Goal: Transaction & Acquisition: Purchase product/service

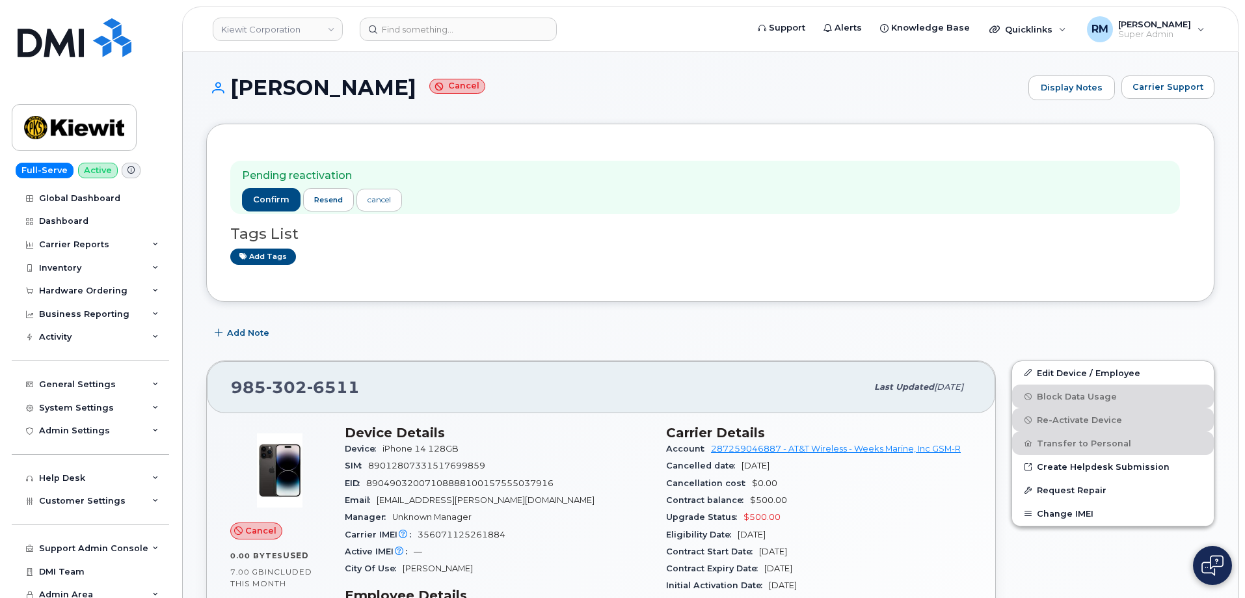
click at [632, 280] on div "Pending reactivation confirm resend cancel Tags List Add tags" at bounding box center [710, 213] width 1008 height 178
drag, startPoint x: 362, startPoint y: 385, endPoint x: 230, endPoint y: 388, distance: 132.1
click at [230, 388] on div "985 302 6511 Last updated Jun 27, 2025" at bounding box center [601, 387] width 788 height 52
copy span "985 302 6511"
click at [335, 386] on span "6511" at bounding box center [333, 387] width 53 height 20
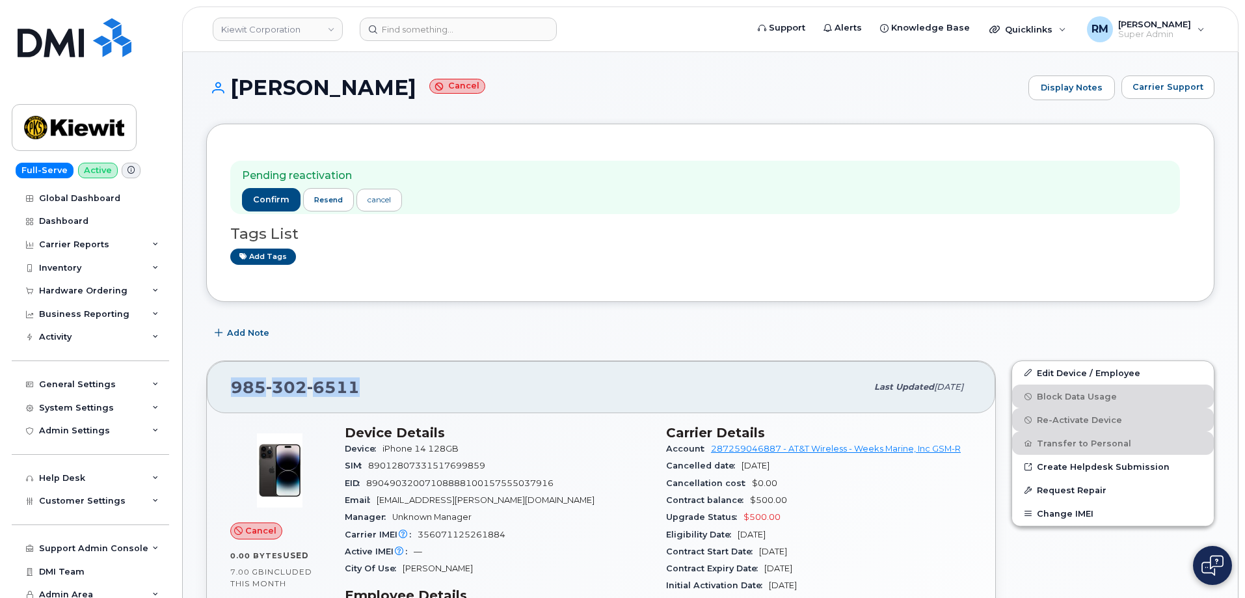
drag, startPoint x: 364, startPoint y: 385, endPoint x: 212, endPoint y: 381, distance: 151.6
click at [212, 381] on div "985 302 6511 Last updated Jun 27, 2025" at bounding box center [601, 387] width 788 height 52
copy span "985 302 6511"
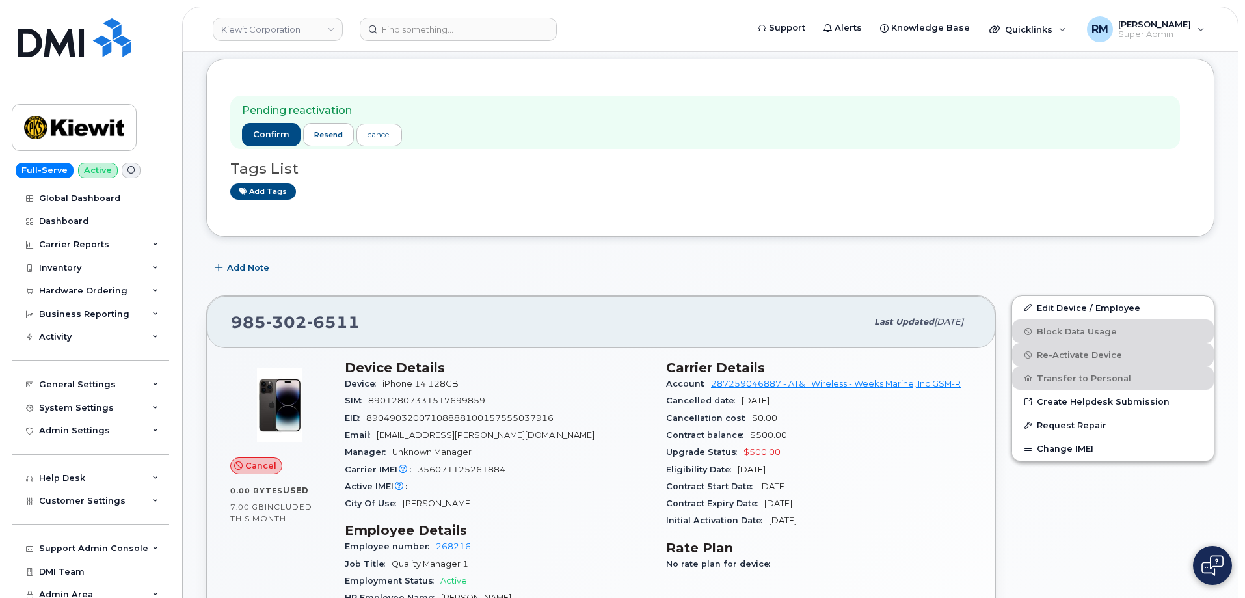
click at [468, 471] on span "356071125261884" at bounding box center [462, 469] width 88 height 10
copy span "356071125261884"
click at [453, 462] on div "Carrier IMEI Carrier IMEI is reported during the last billing cycle or change o…" at bounding box center [498, 469] width 306 height 17
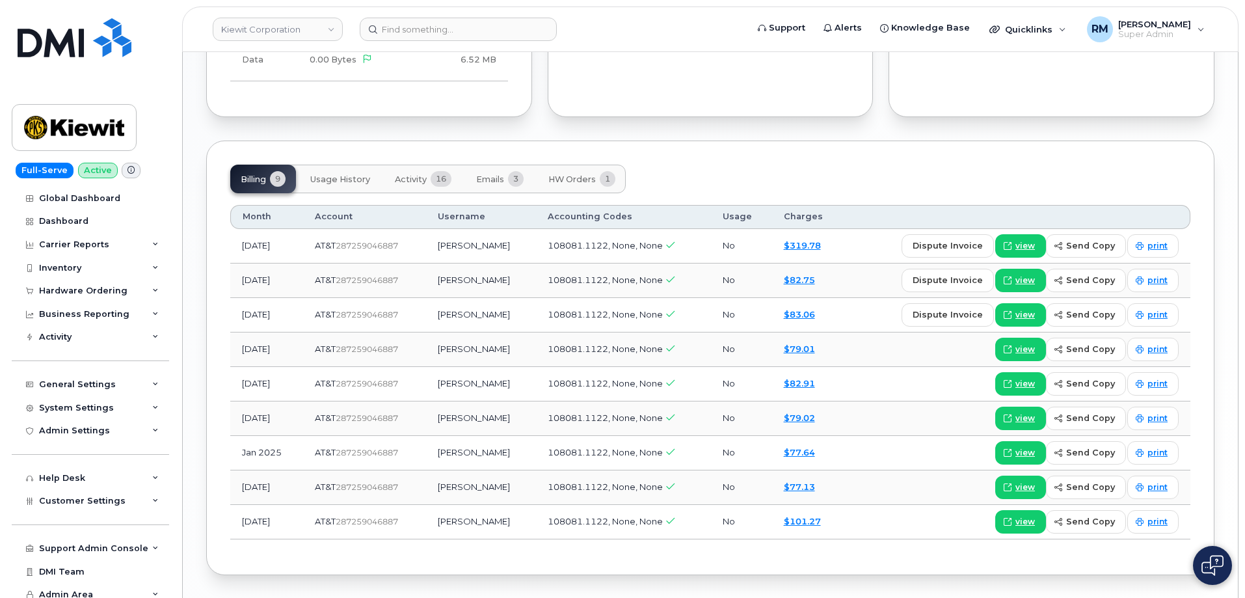
scroll to position [1164, 0]
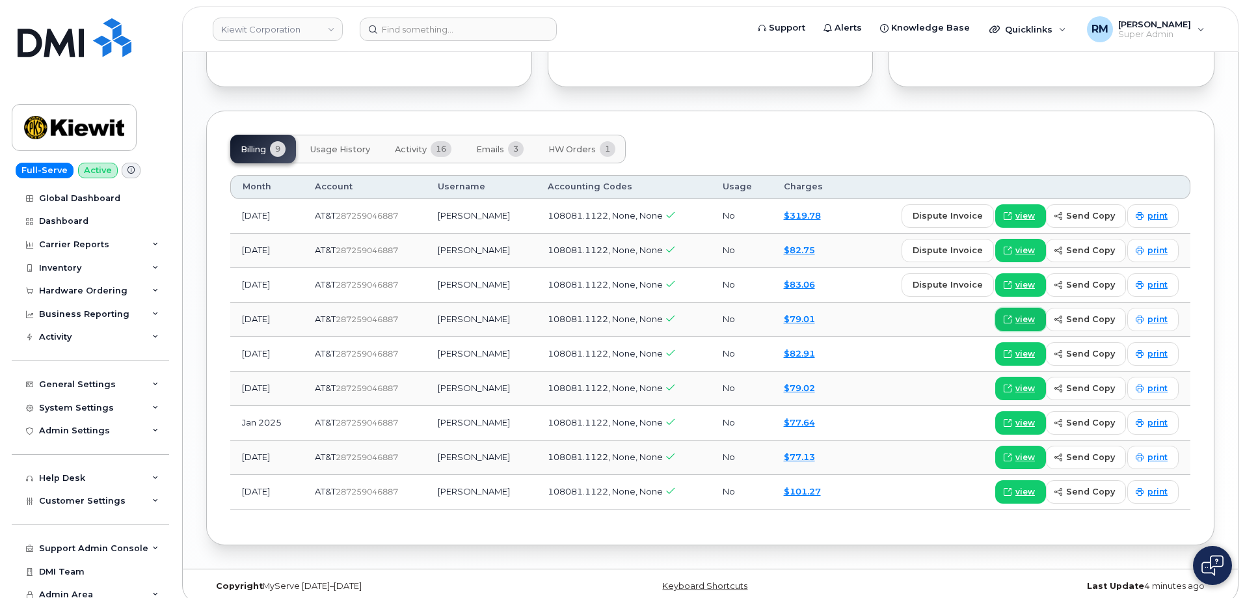
click at [1024, 314] on span "view" at bounding box center [1025, 320] width 20 height 12
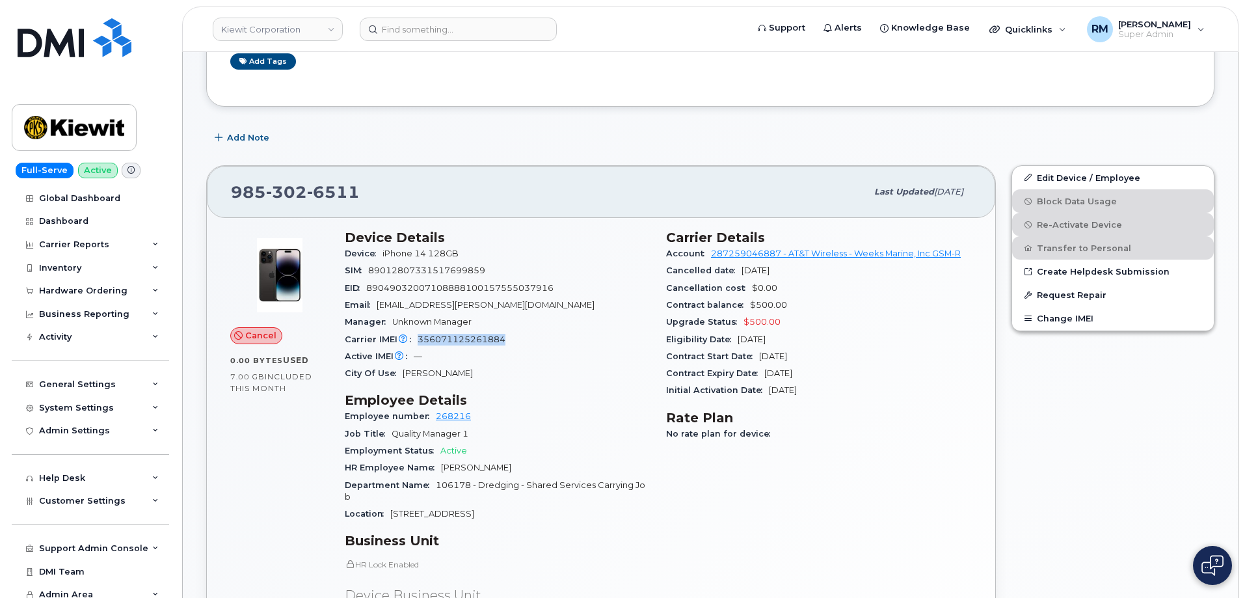
scroll to position [260, 0]
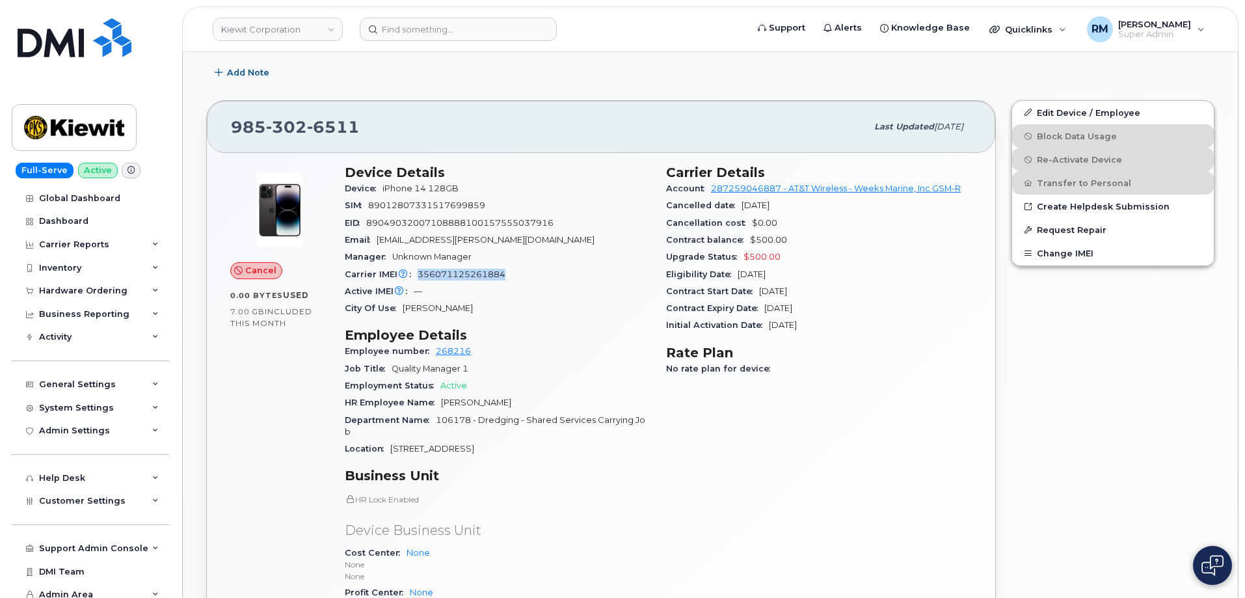
drag, startPoint x: 535, startPoint y: 403, endPoint x: 441, endPoint y: 404, distance: 93.7
click at [441, 404] on div "HR Employee Name Savannah Dempsey" at bounding box center [498, 402] width 306 height 17
copy span "Savannah Dempsey"
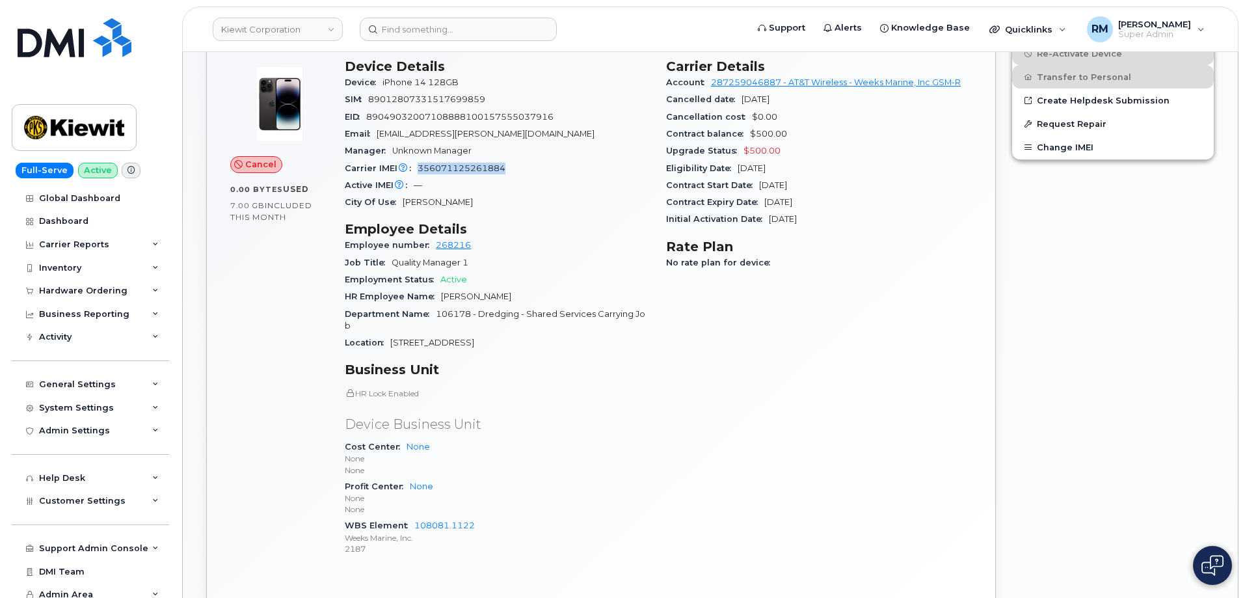
scroll to position [455, 0]
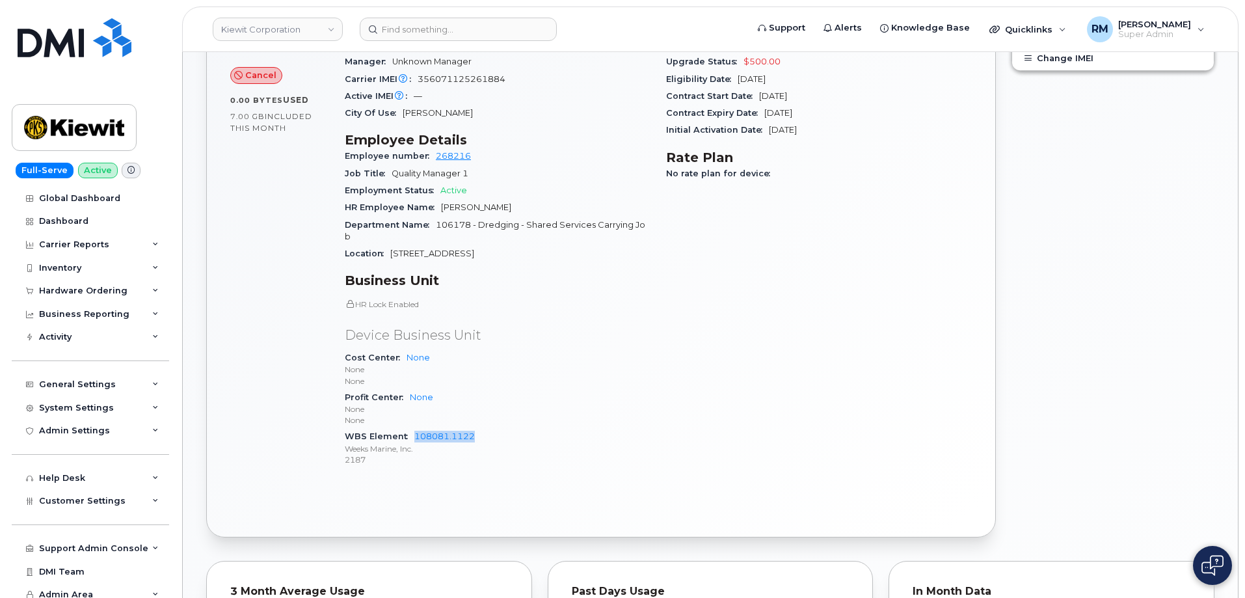
drag, startPoint x: 485, startPoint y: 426, endPoint x: 414, endPoint y: 429, distance: 71.0
click at [414, 429] on div "WBS Element 108081.1122 Weeks Marine, Inc. 2187" at bounding box center [498, 448] width 306 height 40
copy link "108081.1122"
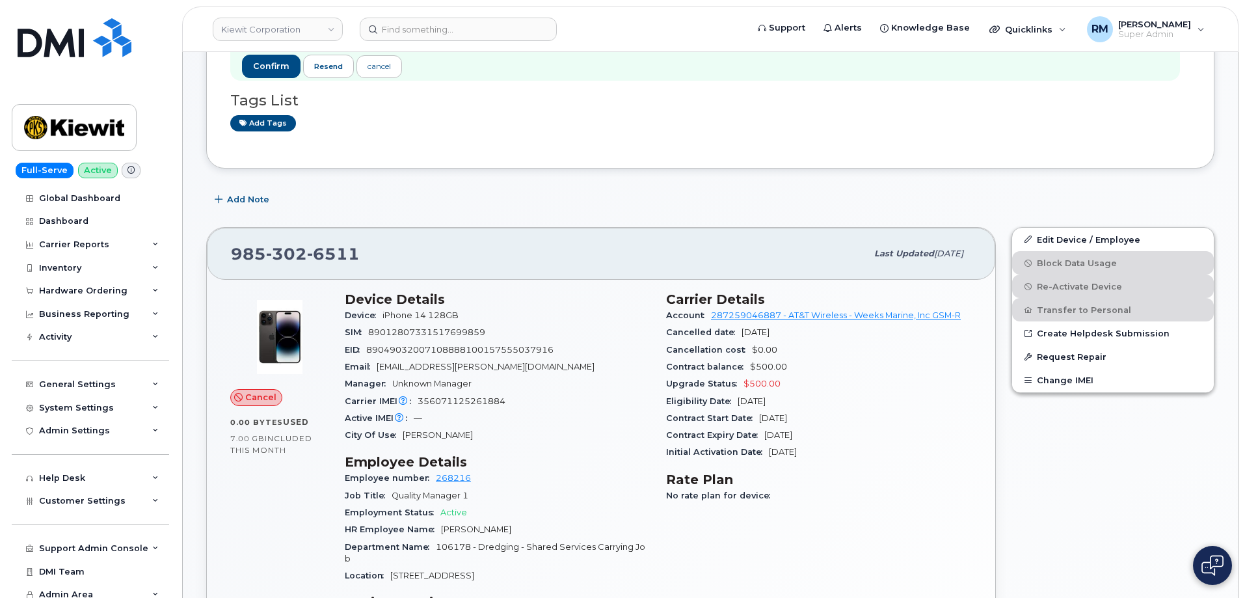
scroll to position [130, 0]
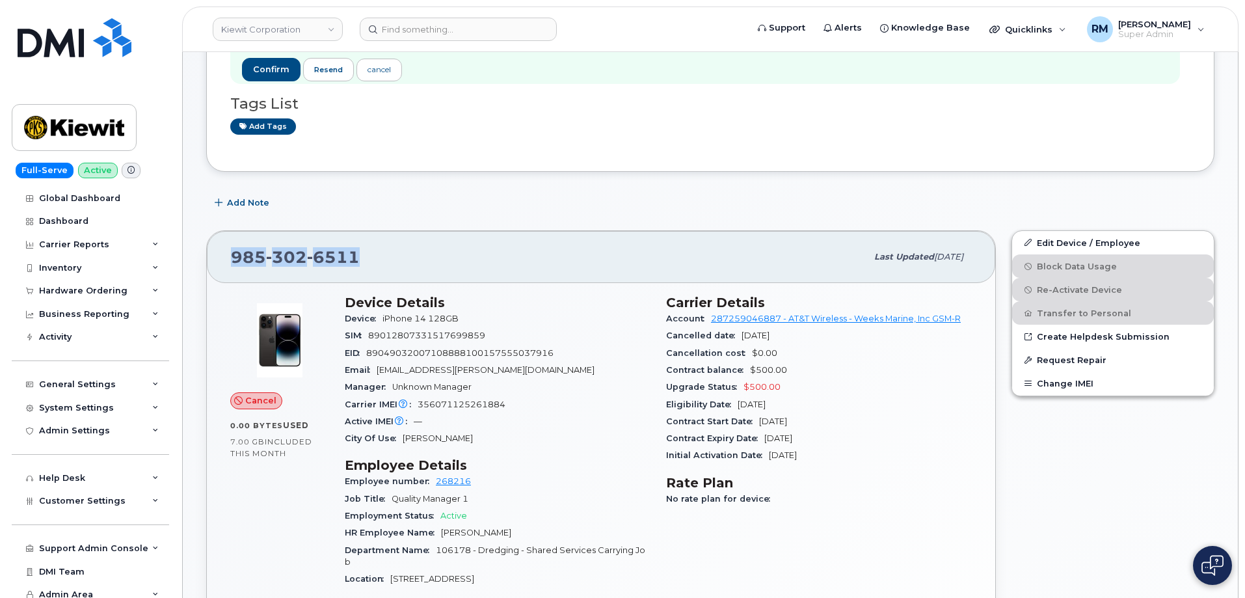
drag, startPoint x: 365, startPoint y: 257, endPoint x: 220, endPoint y: 263, distance: 145.2
click at [205, 260] on div "985 302 6511 Last updated Jun 27, 2025 Cancel 0.00 Bytes  used 7.00 GB  include…" at bounding box center [600, 546] width 805 height 648
copy span "985 302 6511"
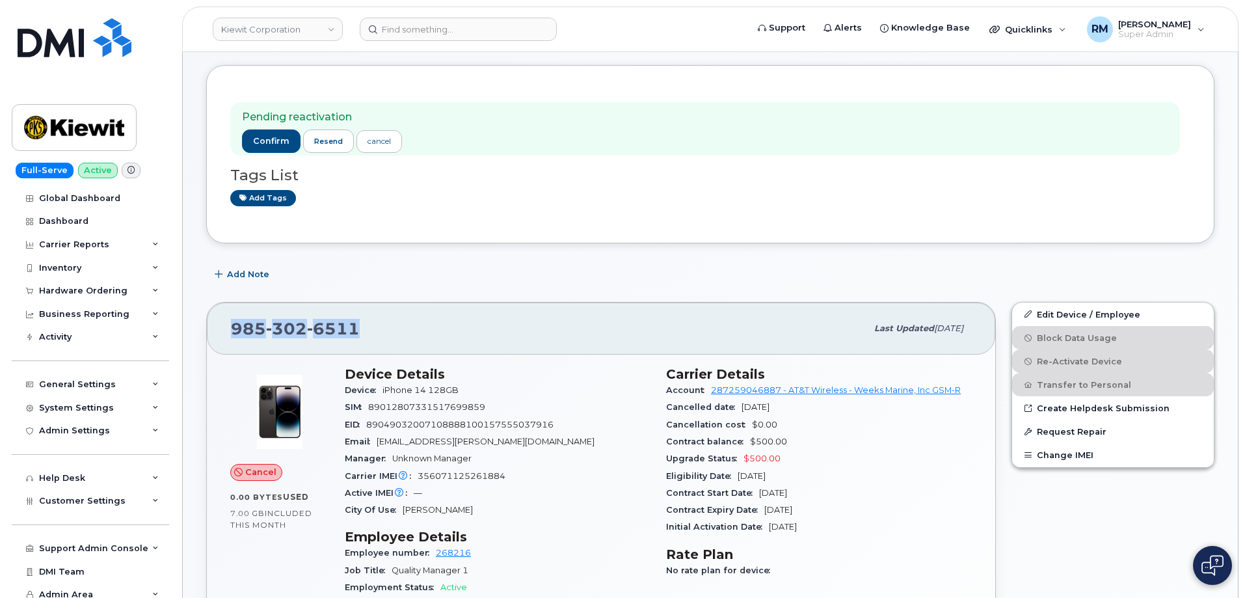
scroll to position [0, 0]
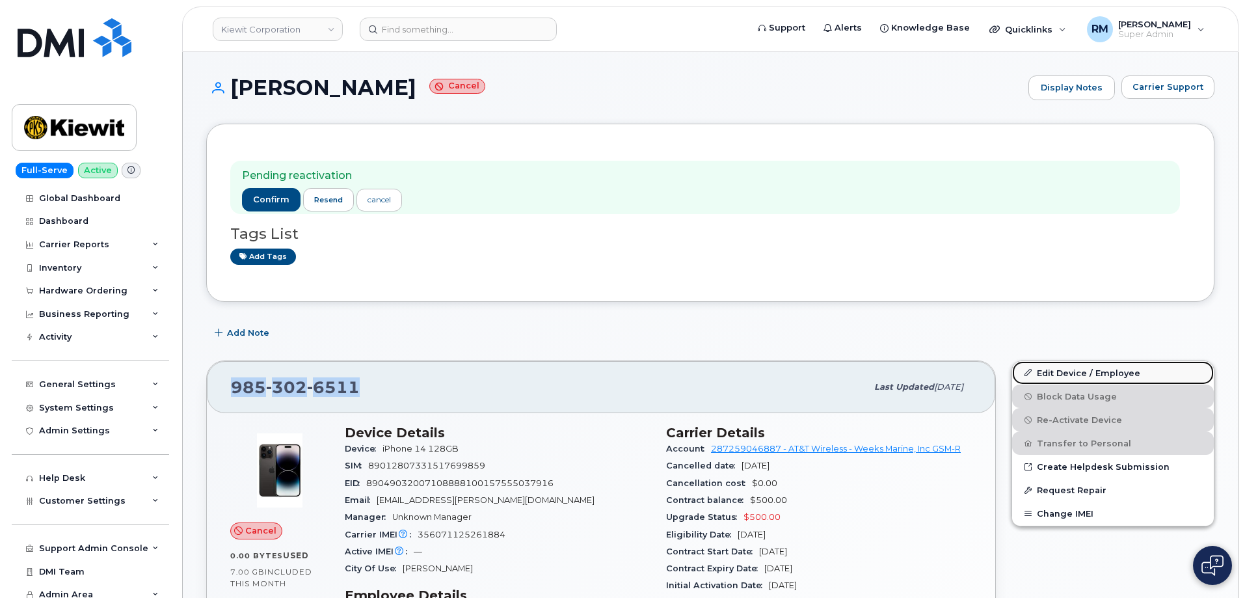
click at [1084, 376] on link "Edit Device / Employee" at bounding box center [1113, 372] width 202 height 23
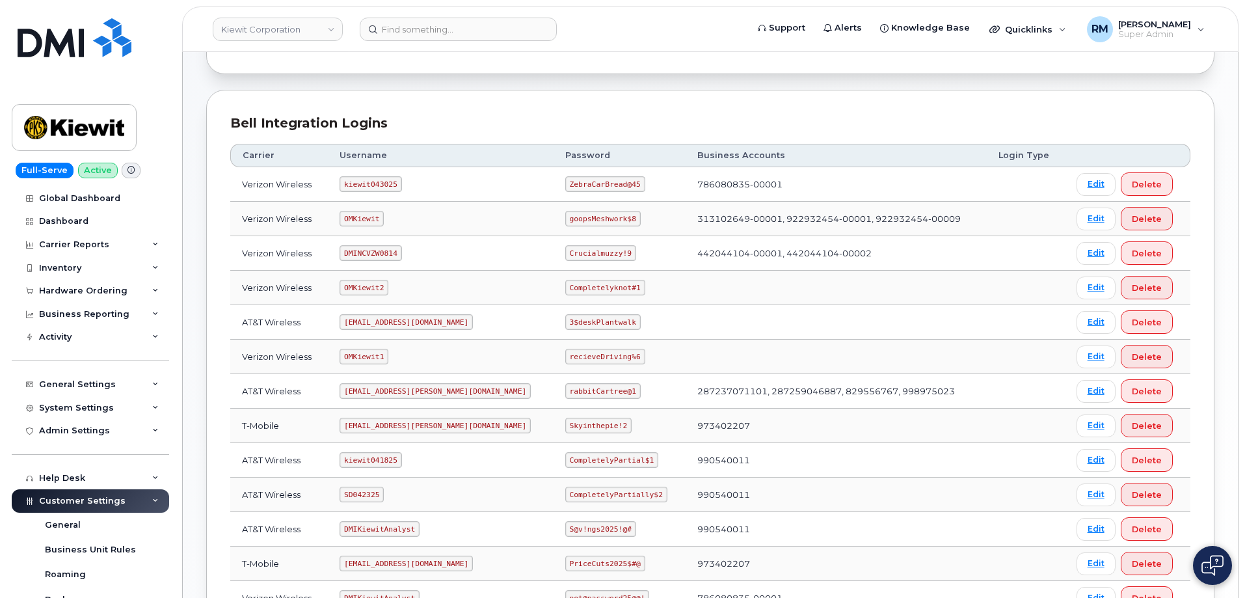
scroll to position [195, 0]
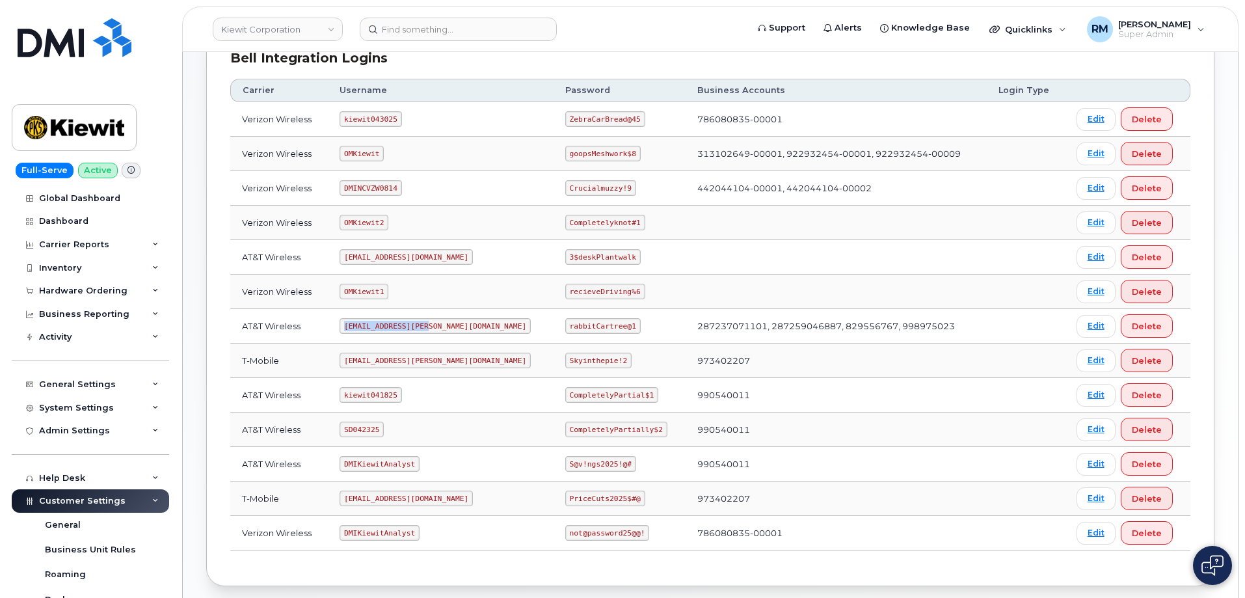
drag, startPoint x: 351, startPoint y: 325, endPoint x: 435, endPoint y: 324, distance: 83.9
click at [435, 324] on td "ms-kiewit@dminc.com" at bounding box center [441, 326] width 226 height 34
copy code "ms-kiewit@dminc.com"
drag, startPoint x: 528, startPoint y: 324, endPoint x: 559, endPoint y: 273, distance: 59.9
click at [604, 323] on td "rabbitCartree@1" at bounding box center [620, 326] width 132 height 34
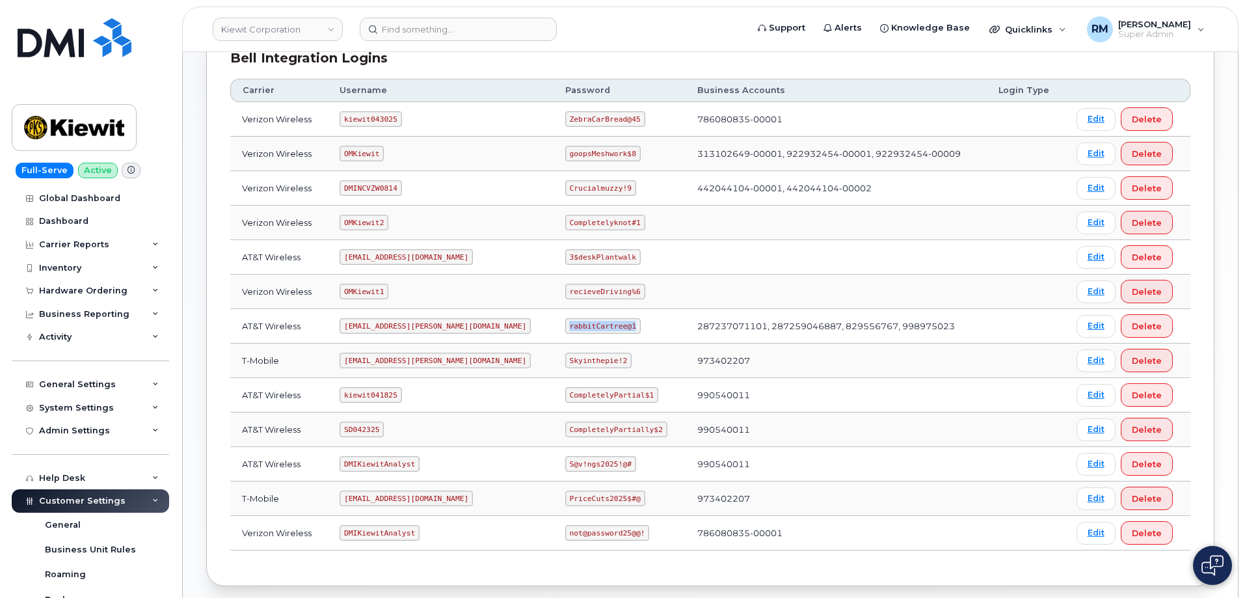
copy code "rabbitCartree@1"
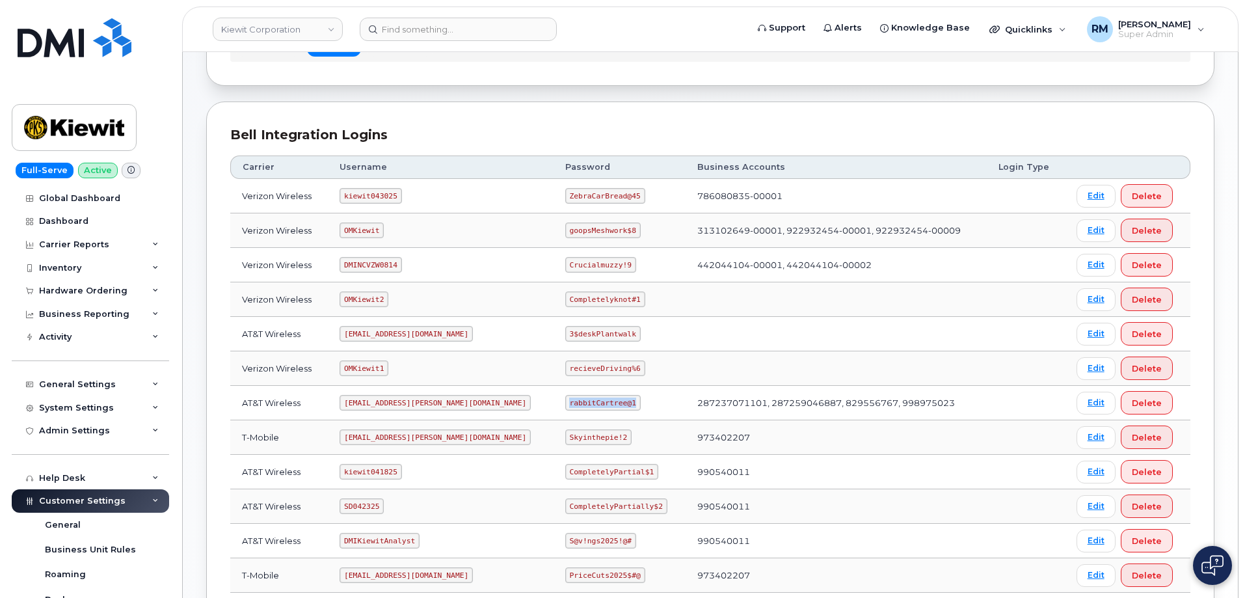
scroll to position [0, 0]
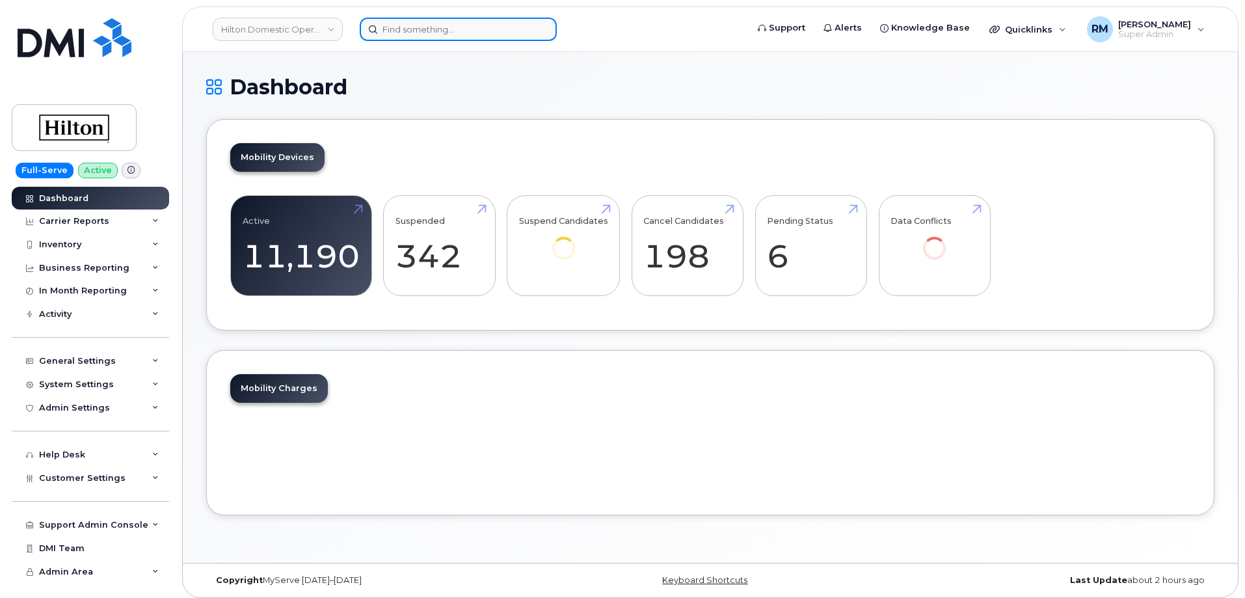
click at [392, 24] on input at bounding box center [458, 29] width 197 height 23
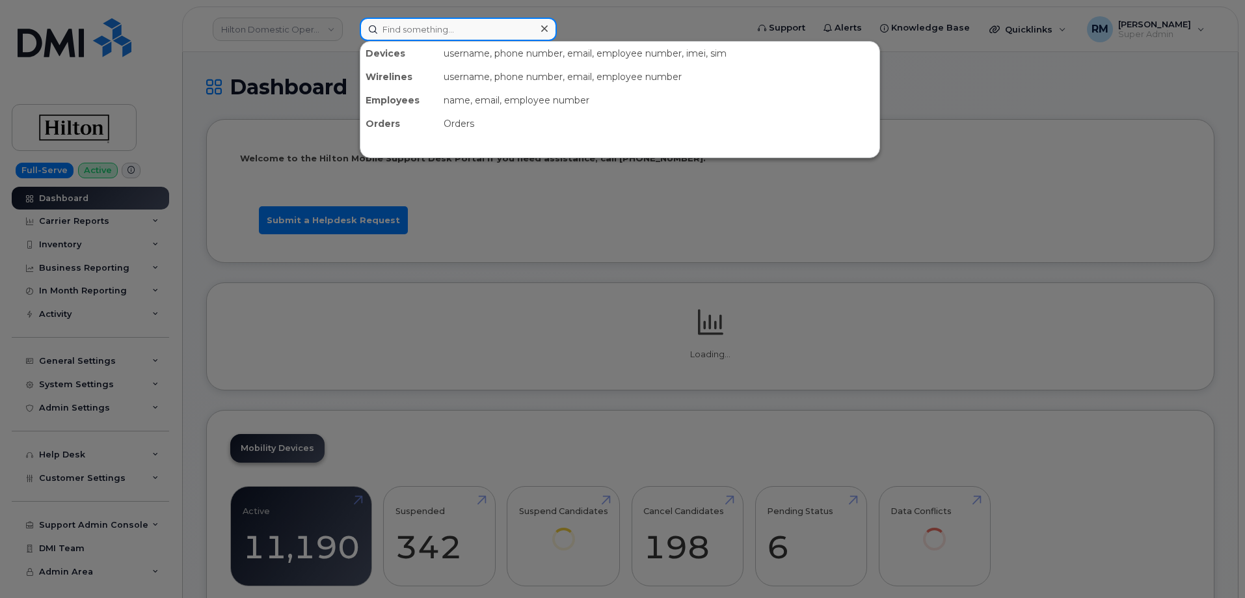
paste input "504-255-3231),"
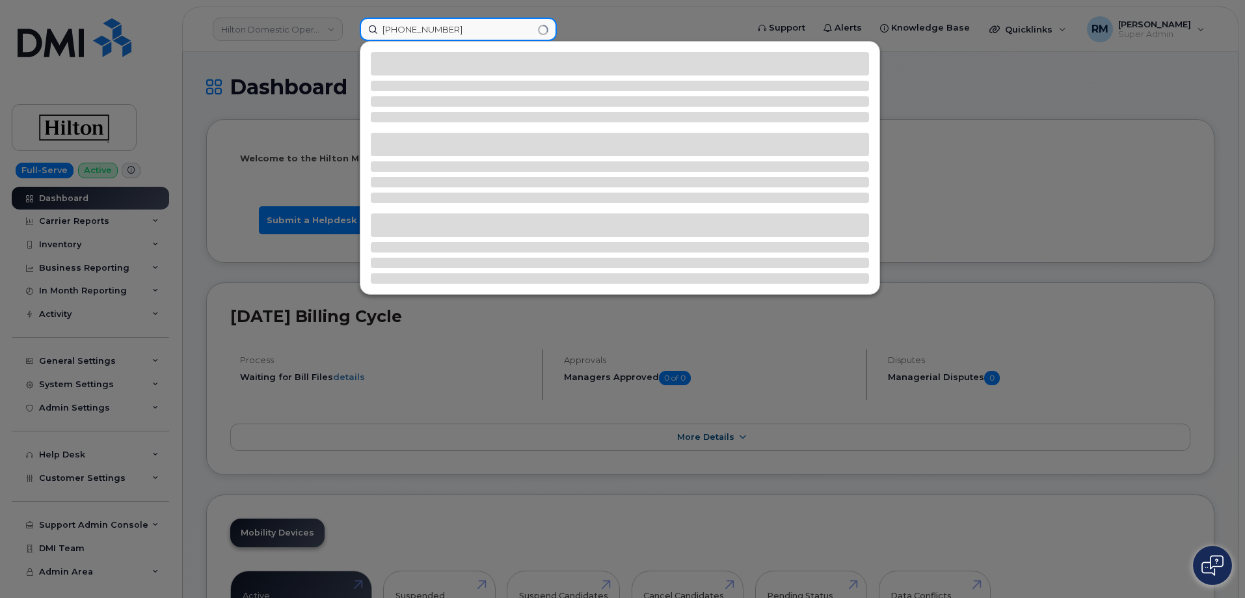
type input "504-255-3231"
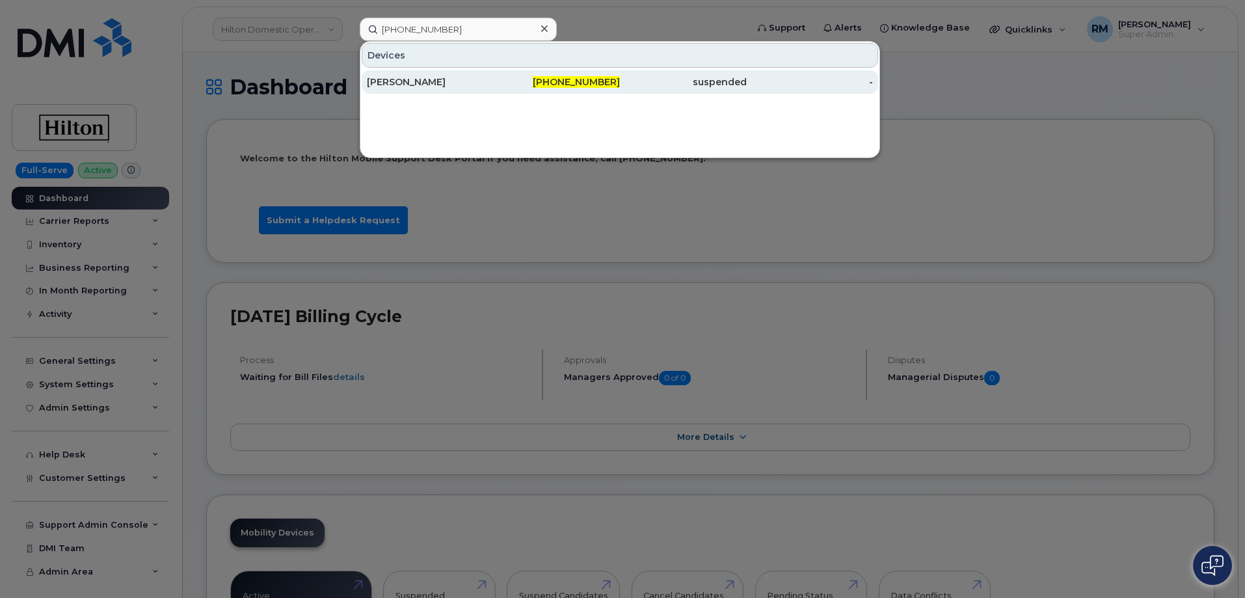
click at [411, 77] on div "Felicia Wano-Irving" at bounding box center [430, 81] width 127 height 13
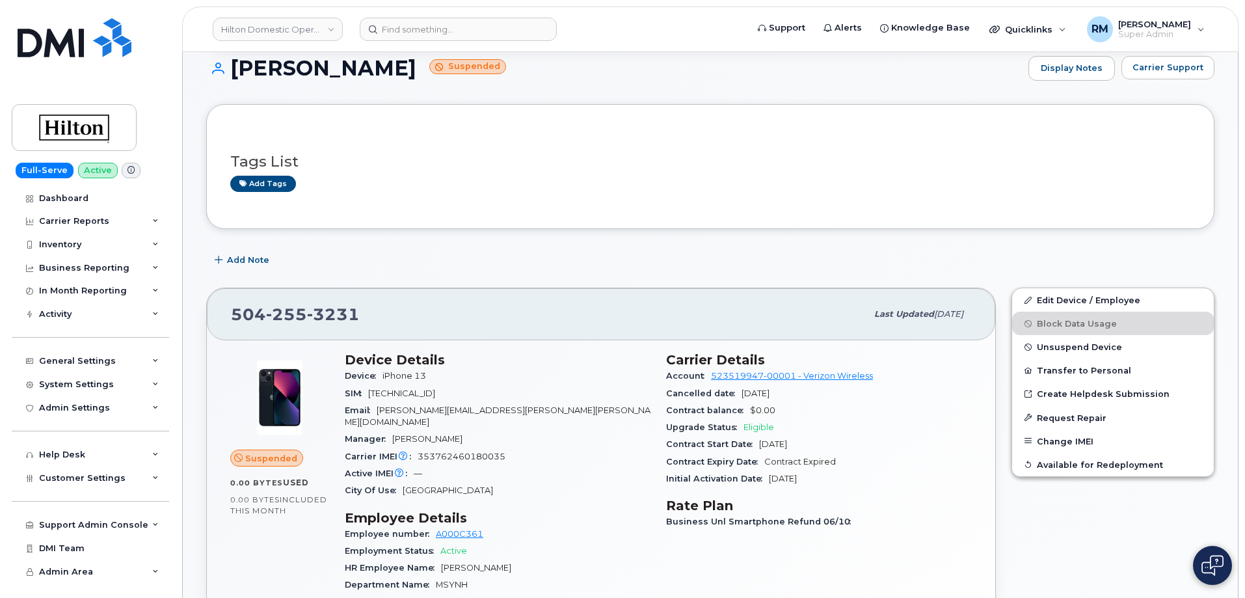
scroll to position [65, 0]
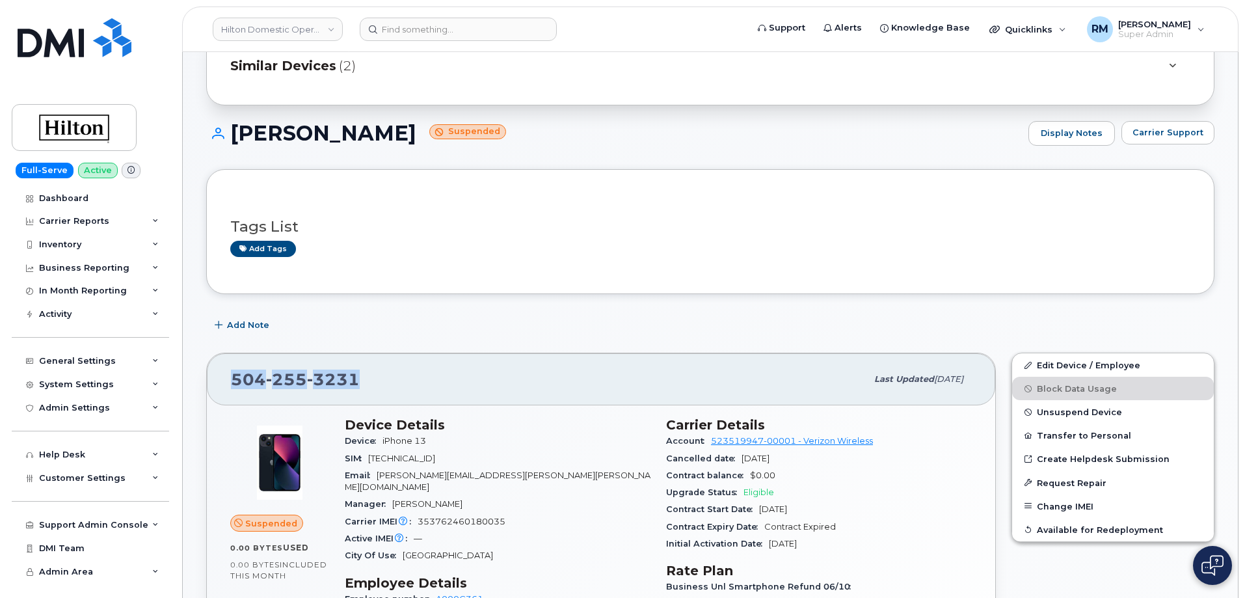
drag, startPoint x: 372, startPoint y: 380, endPoint x: 226, endPoint y: 383, distance: 145.7
click at [226, 383] on div "504 255 3231 Last updated Jul 15, 2025" at bounding box center [601, 379] width 788 height 52
copy span "504 255 3231"
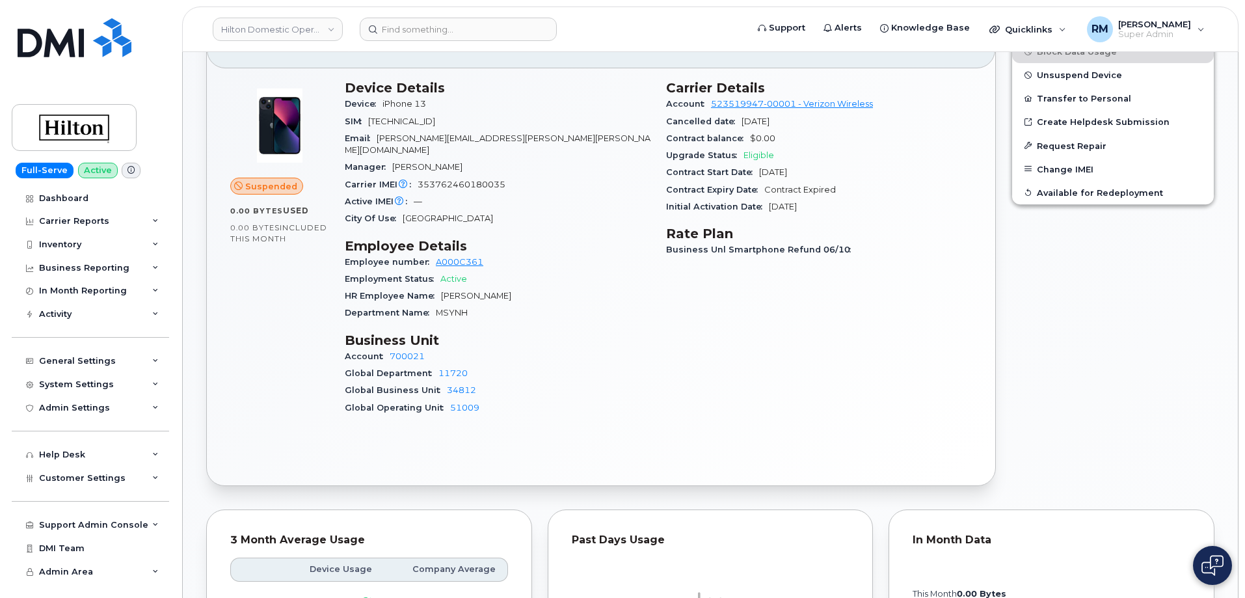
scroll to position [325, 0]
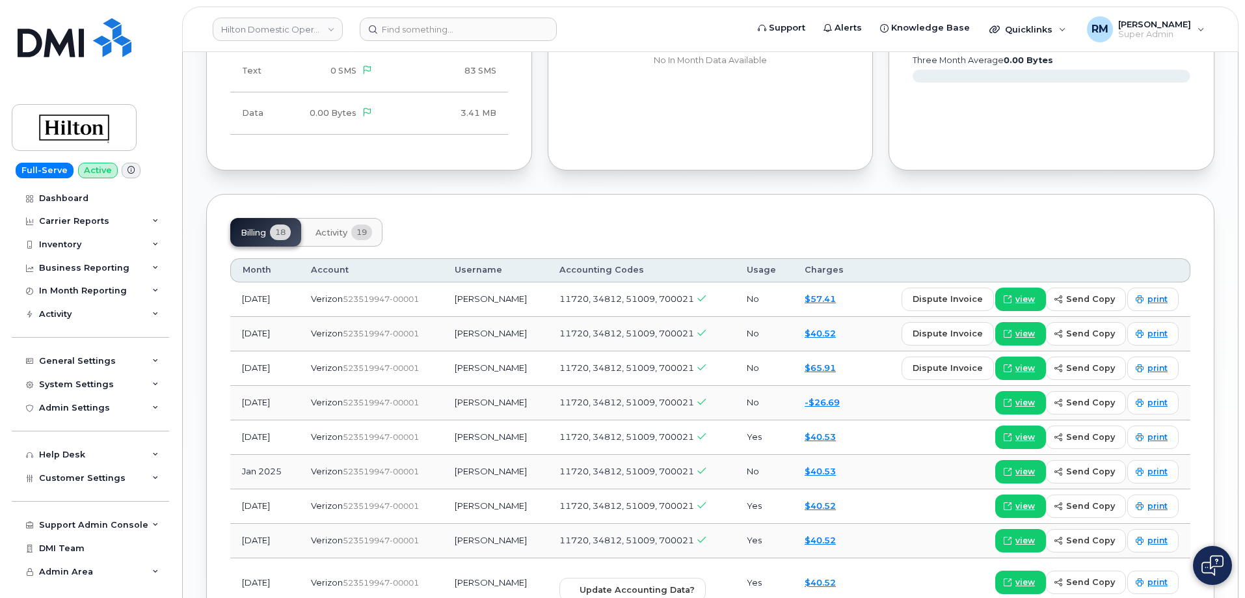
click at [325, 228] on span "Activity" at bounding box center [331, 233] width 32 height 10
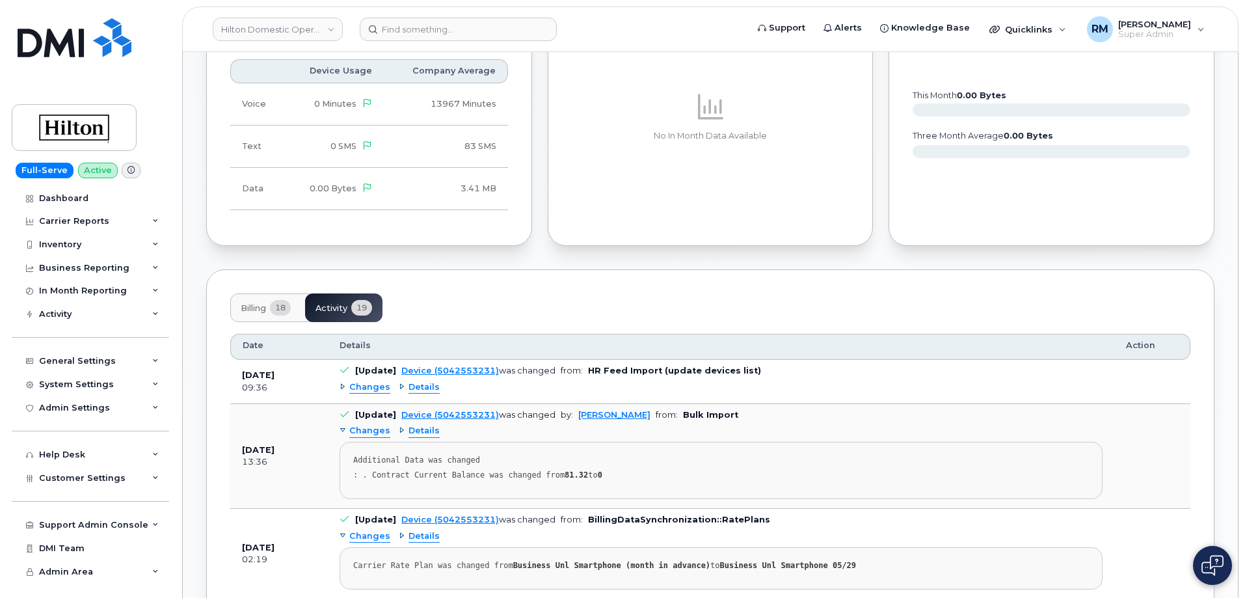
scroll to position [976, 0]
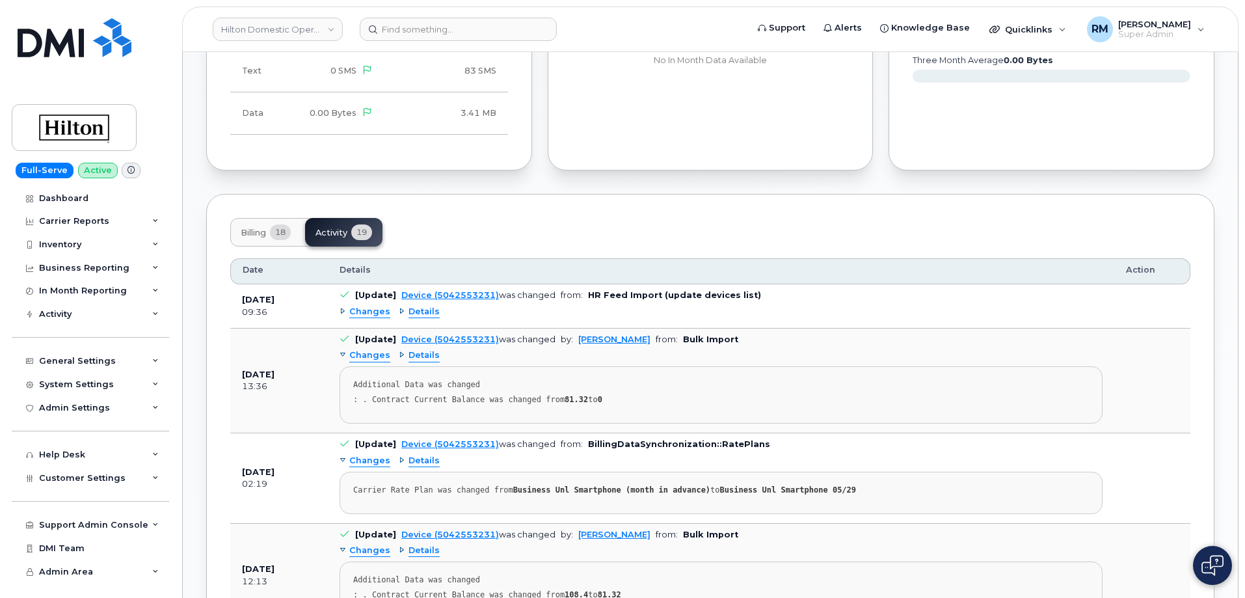
click at [420, 306] on span "Details" at bounding box center [423, 312] width 31 height 12
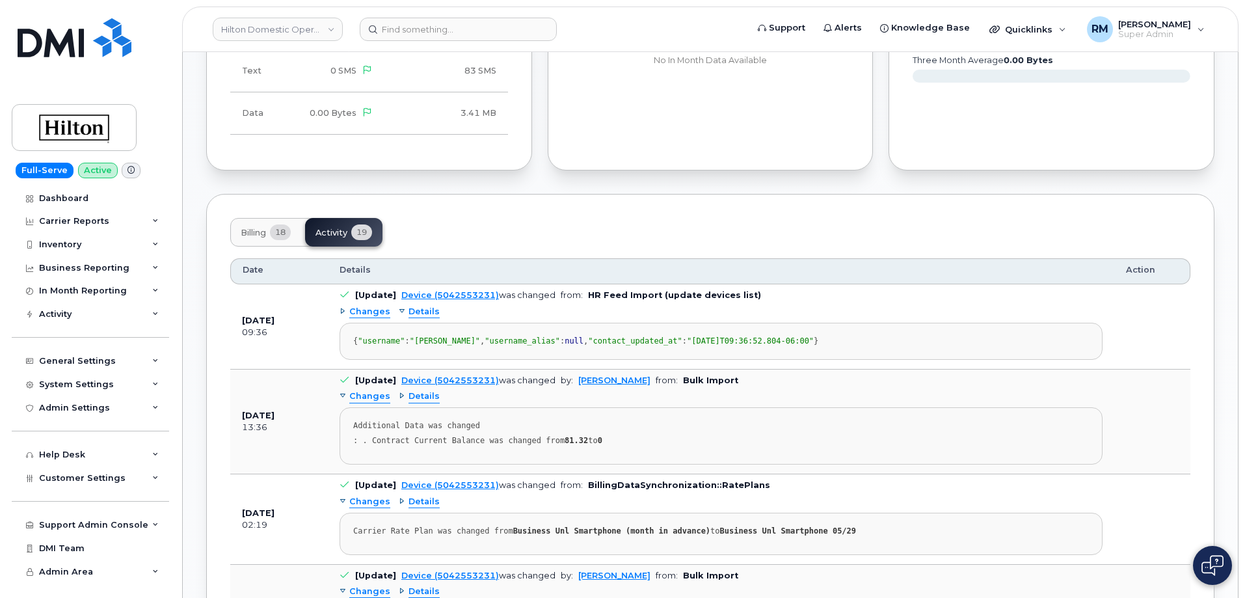
click at [423, 306] on span "Details" at bounding box center [423, 312] width 31 height 12
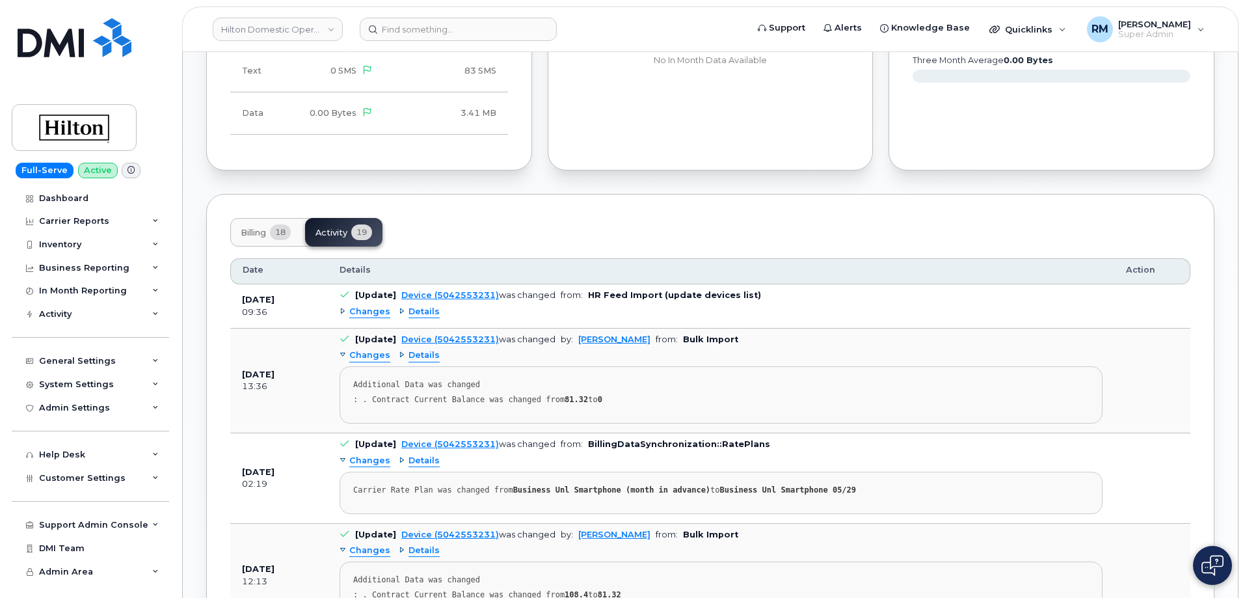
click at [430, 349] on span "Details" at bounding box center [423, 355] width 31 height 12
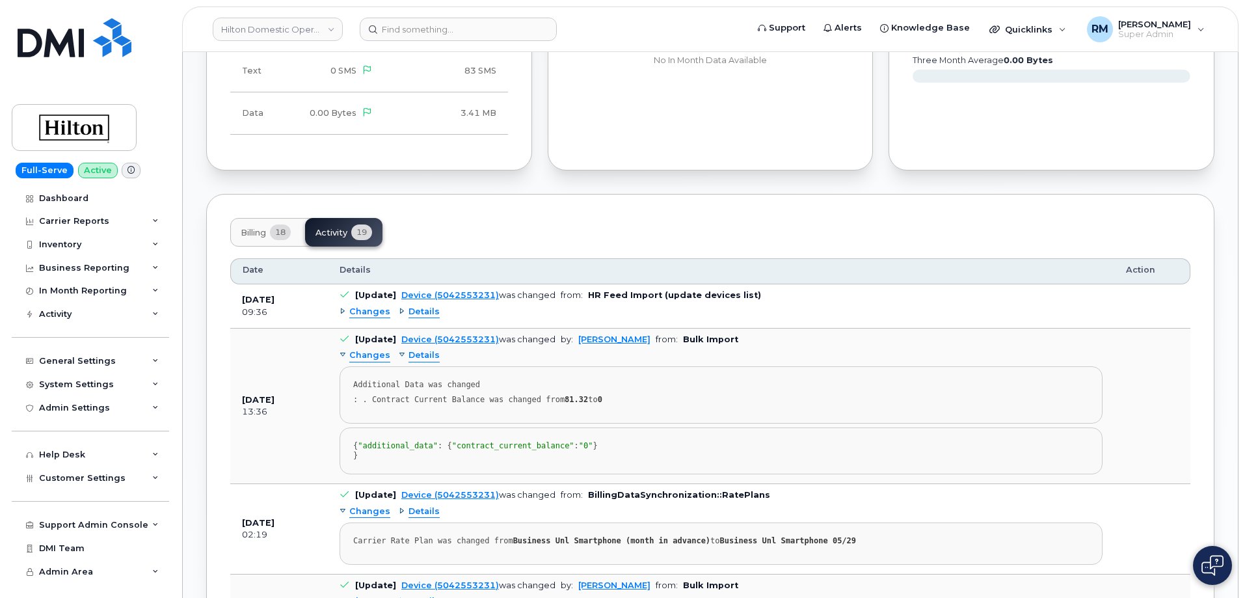
click at [423, 349] on span "Details" at bounding box center [423, 355] width 31 height 12
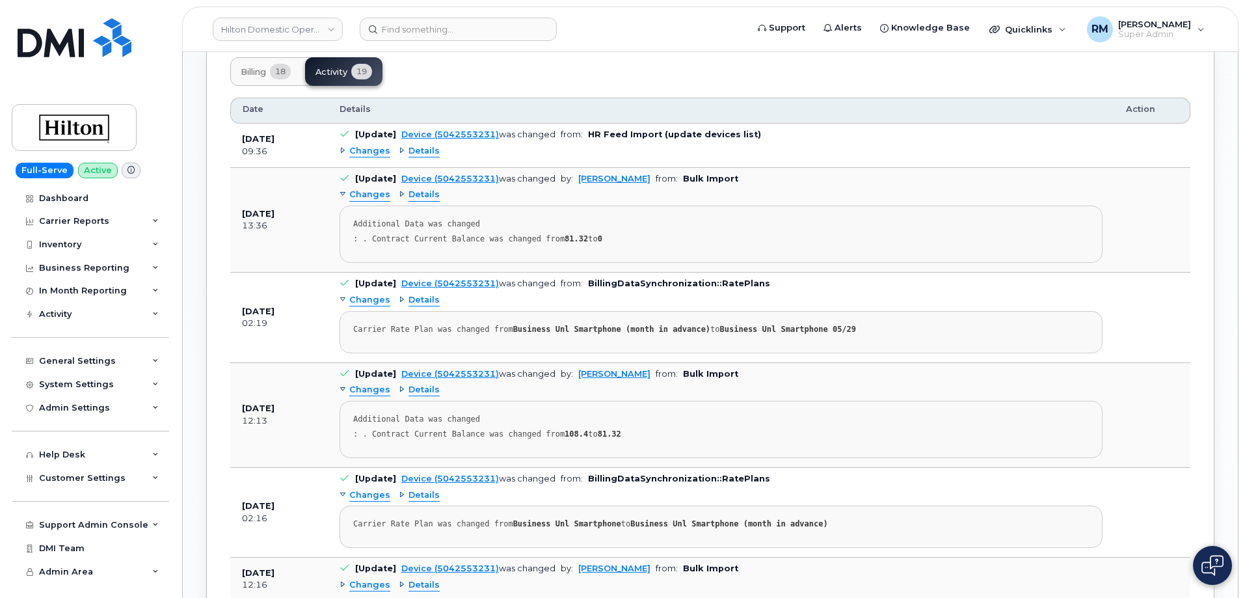
scroll to position [1171, 0]
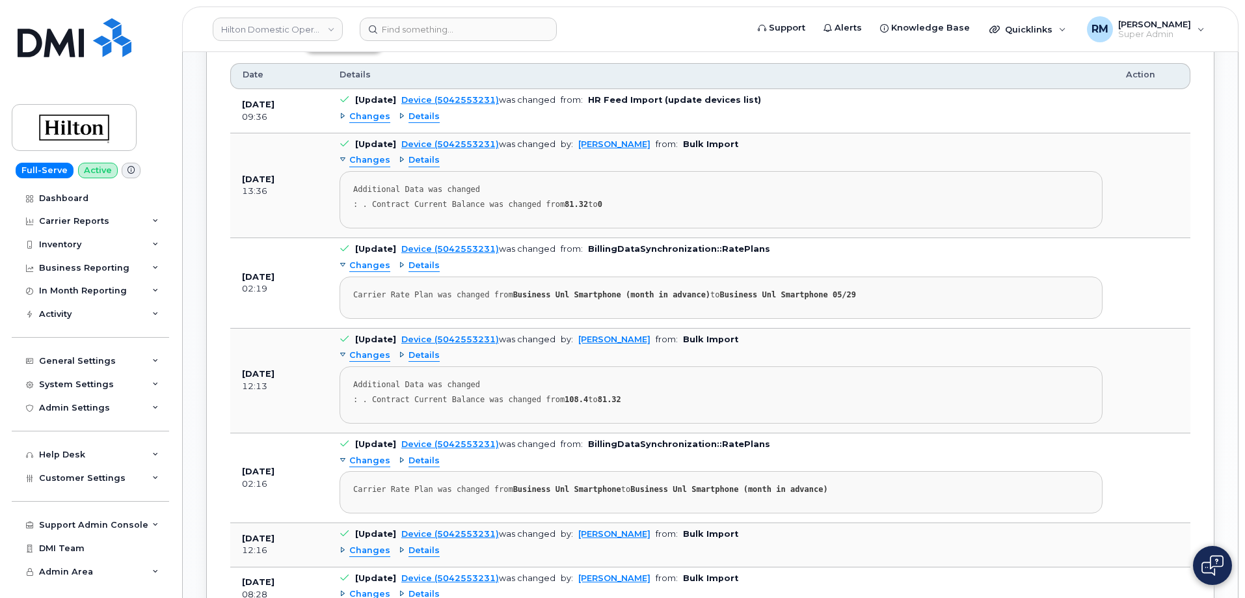
click at [414, 260] on span "Details" at bounding box center [423, 266] width 31 height 12
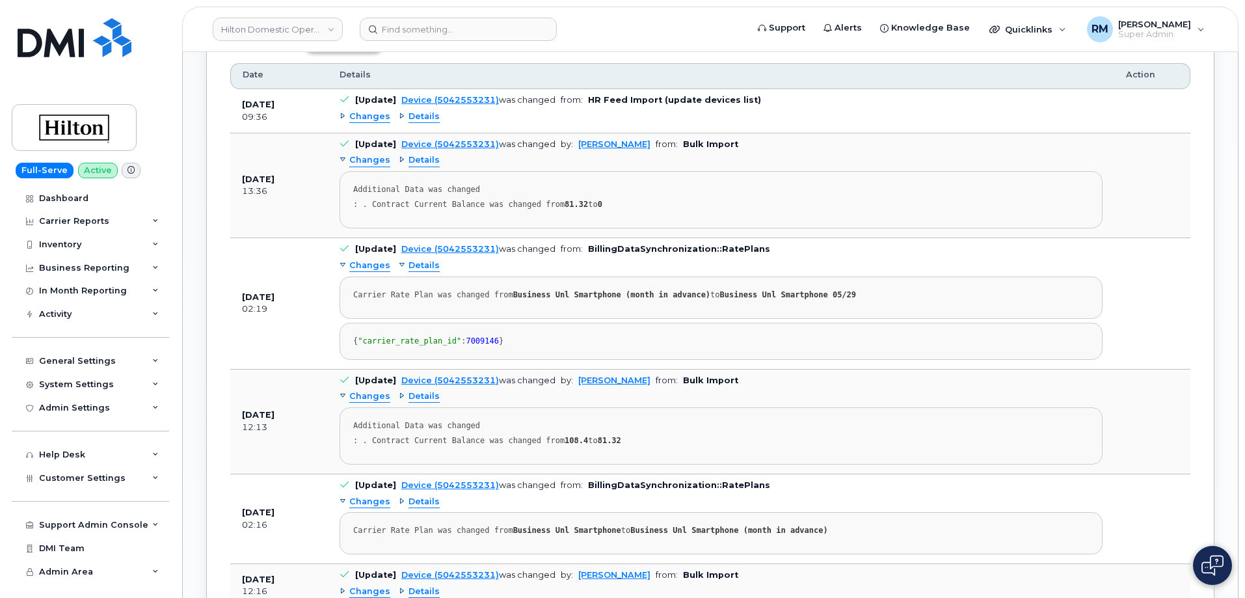
click at [414, 260] on span "Details" at bounding box center [423, 266] width 31 height 12
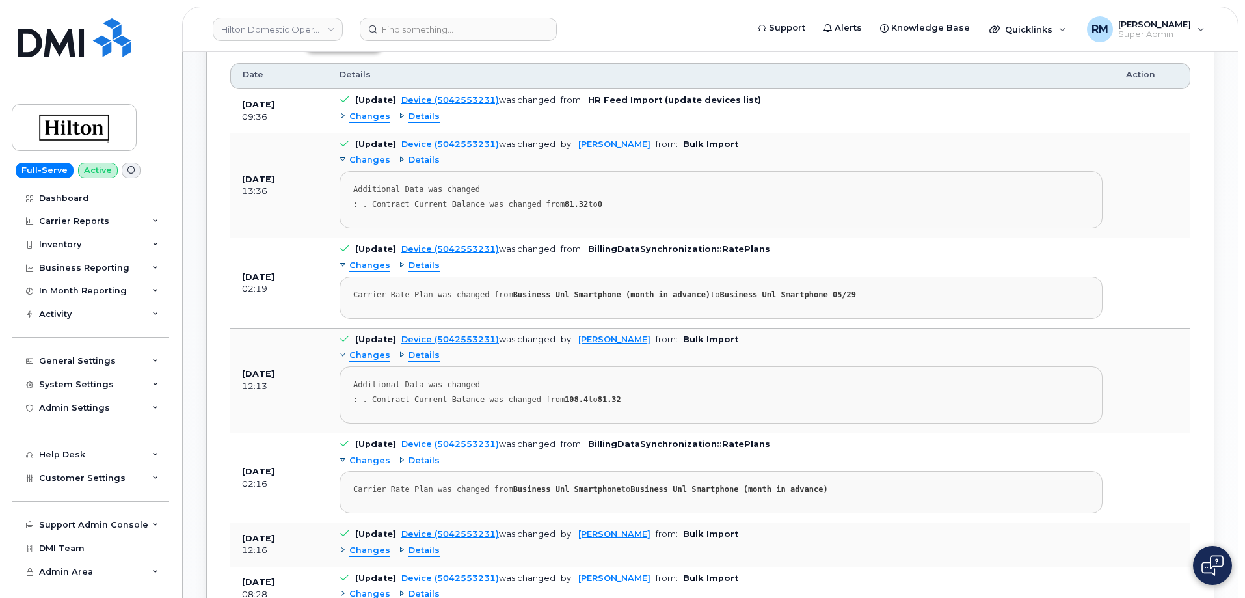
click at [416, 349] on span "Details" at bounding box center [423, 355] width 31 height 12
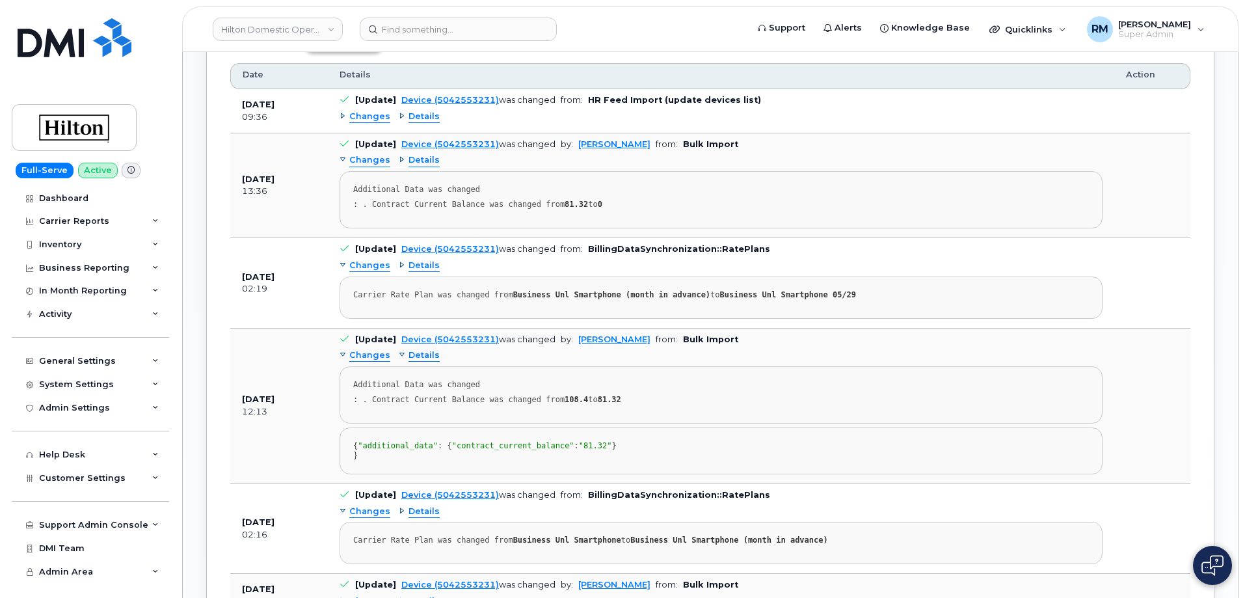
click at [416, 349] on span "Details" at bounding box center [423, 355] width 31 height 12
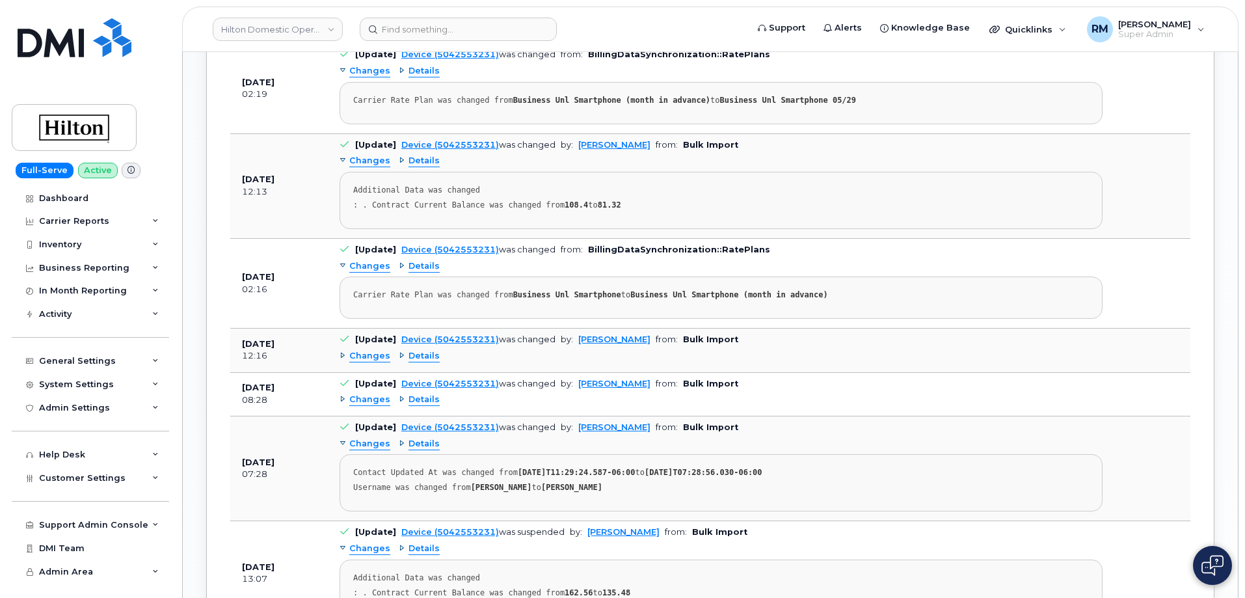
scroll to position [1366, 0]
click at [420, 260] on span "Details" at bounding box center [423, 266] width 31 height 12
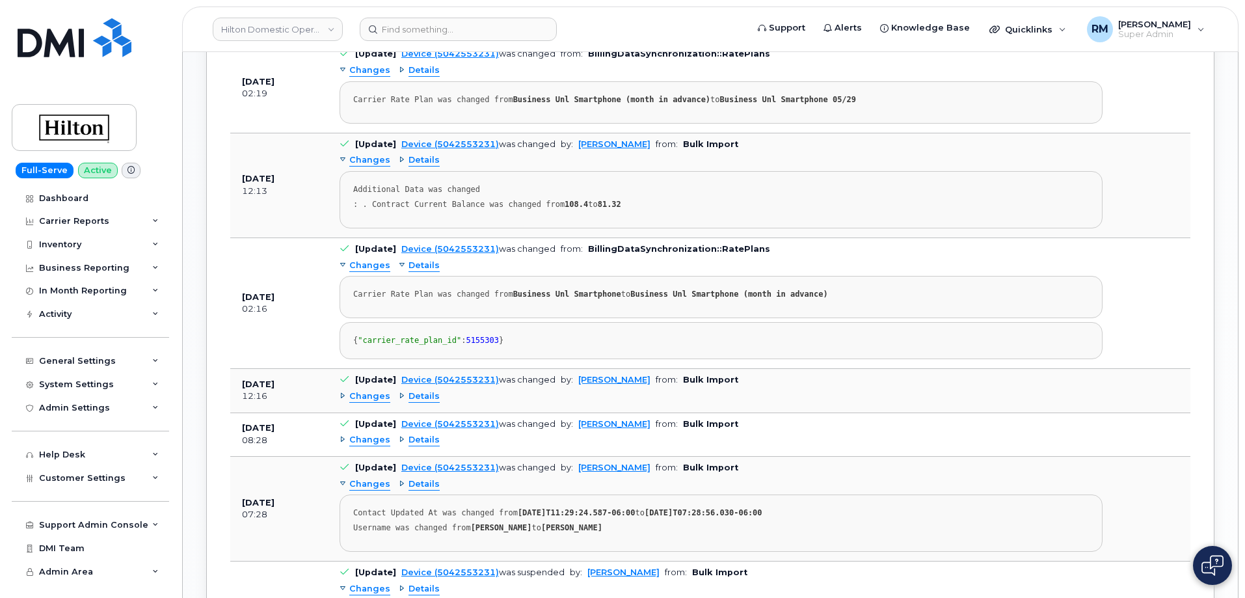
click at [418, 260] on span "Details" at bounding box center [423, 266] width 31 height 12
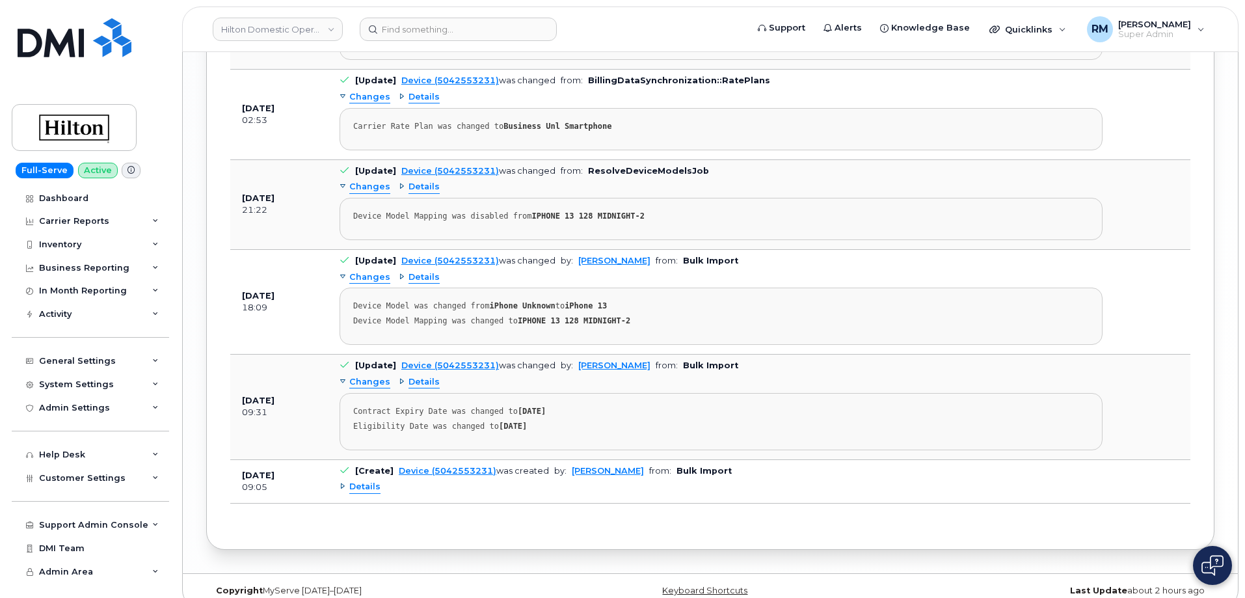
scroll to position [2299, 0]
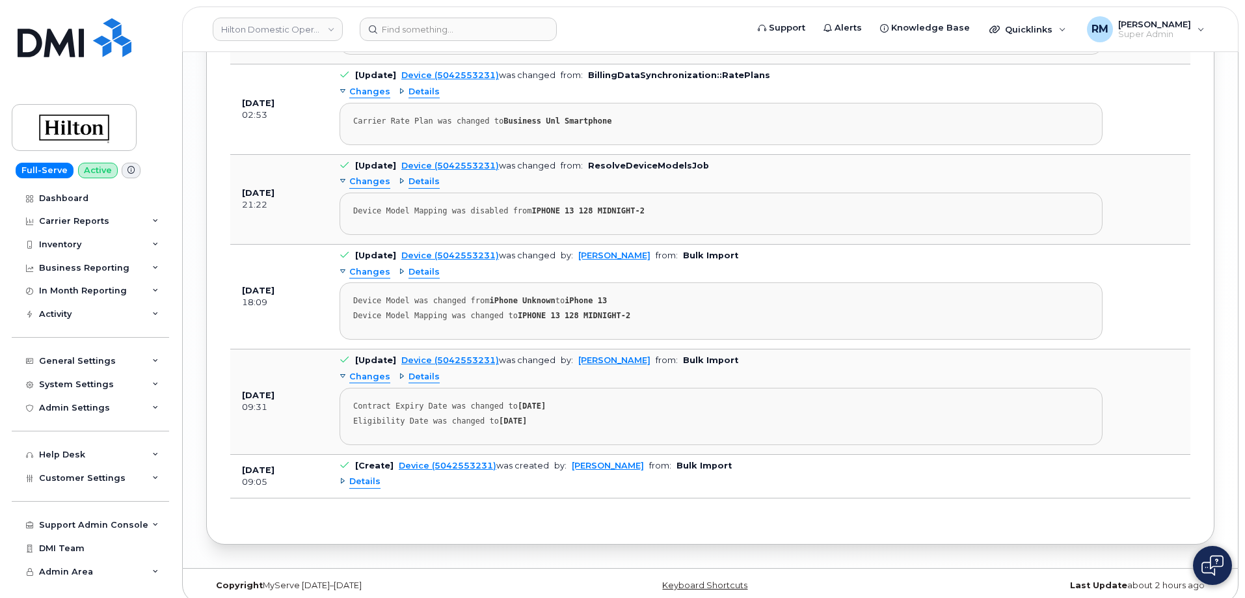
click at [354, 475] on span "Details" at bounding box center [364, 481] width 31 height 12
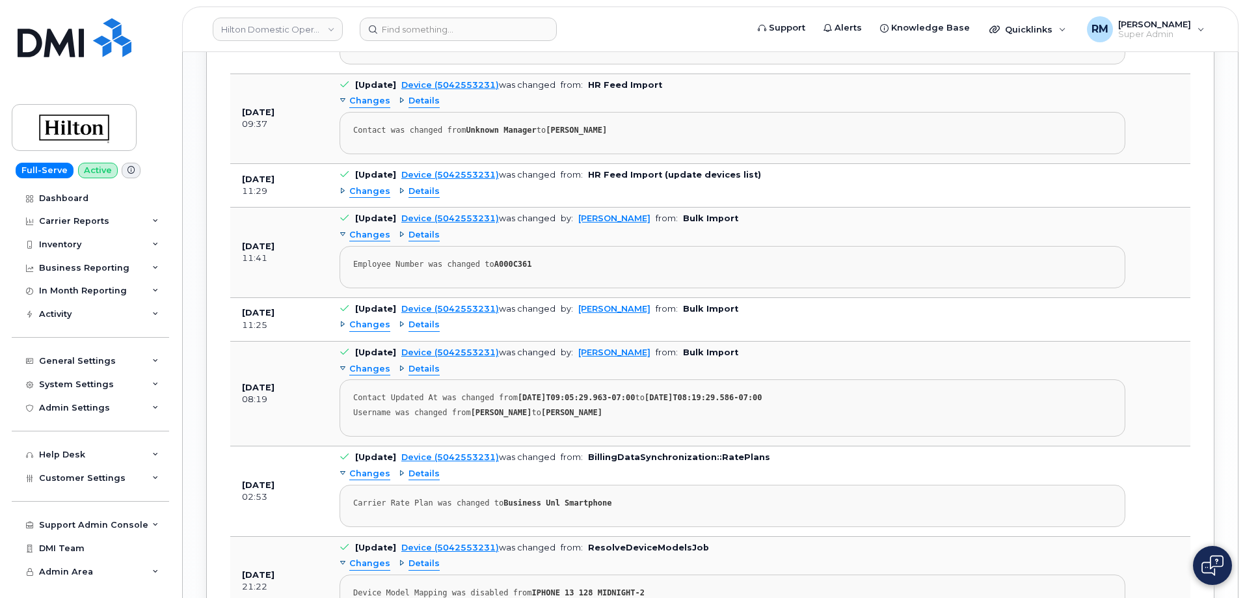
scroll to position [1909, 0]
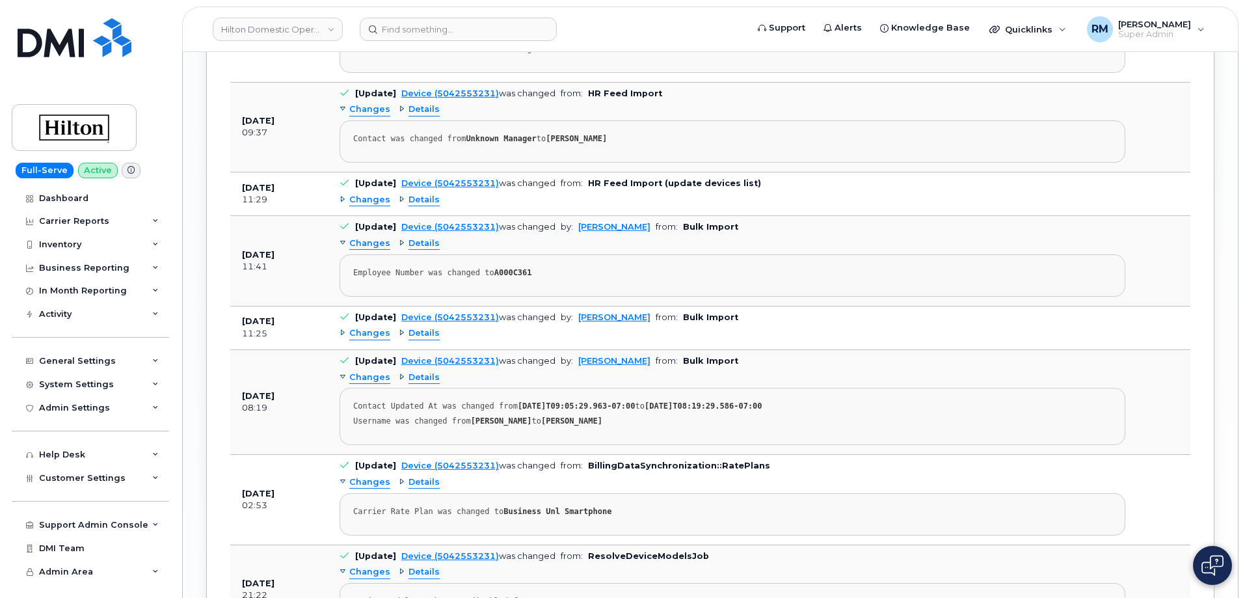
click at [371, 327] on span "Changes" at bounding box center [369, 333] width 41 height 12
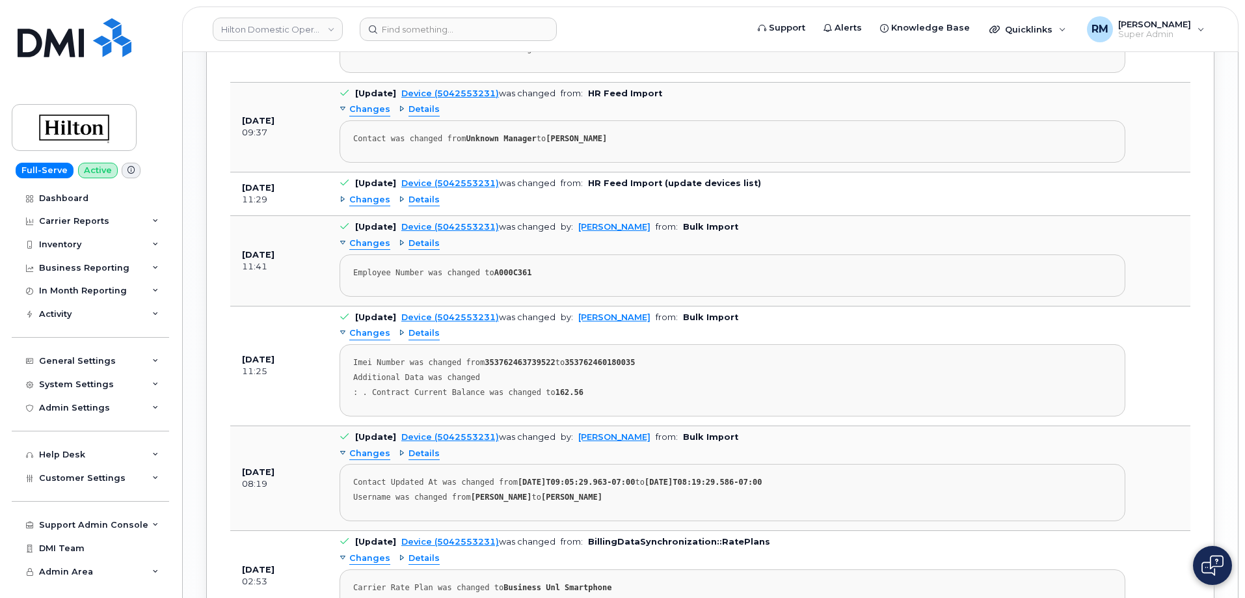
click at [429, 327] on span "Details" at bounding box center [423, 333] width 31 height 12
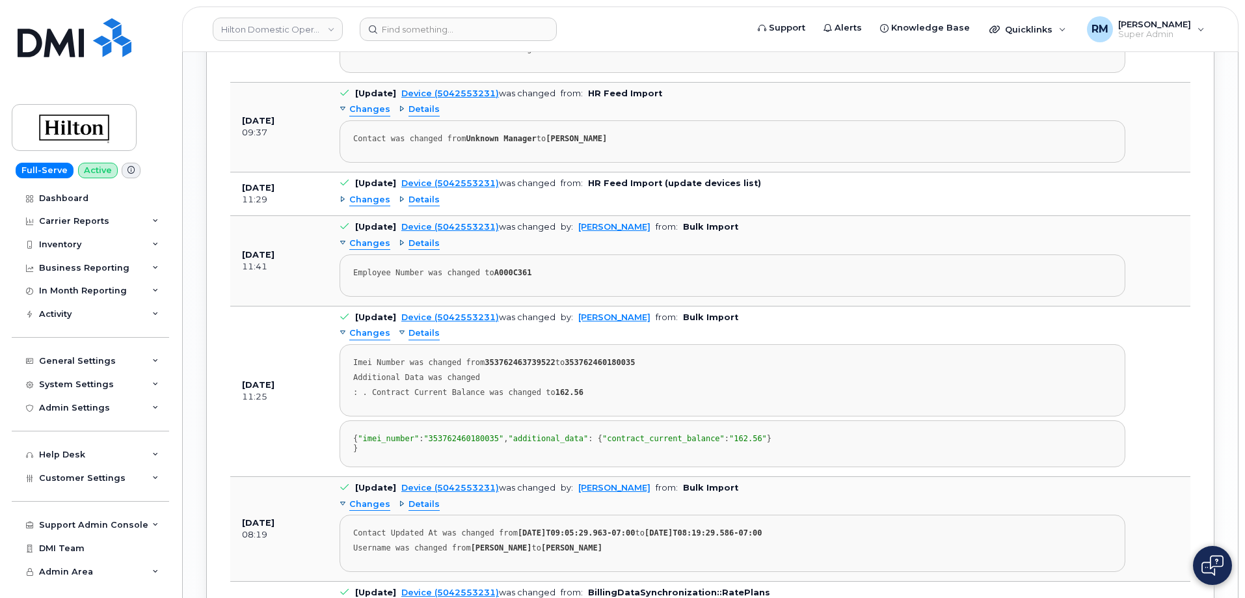
click at [426, 327] on span "Details" at bounding box center [423, 333] width 31 height 12
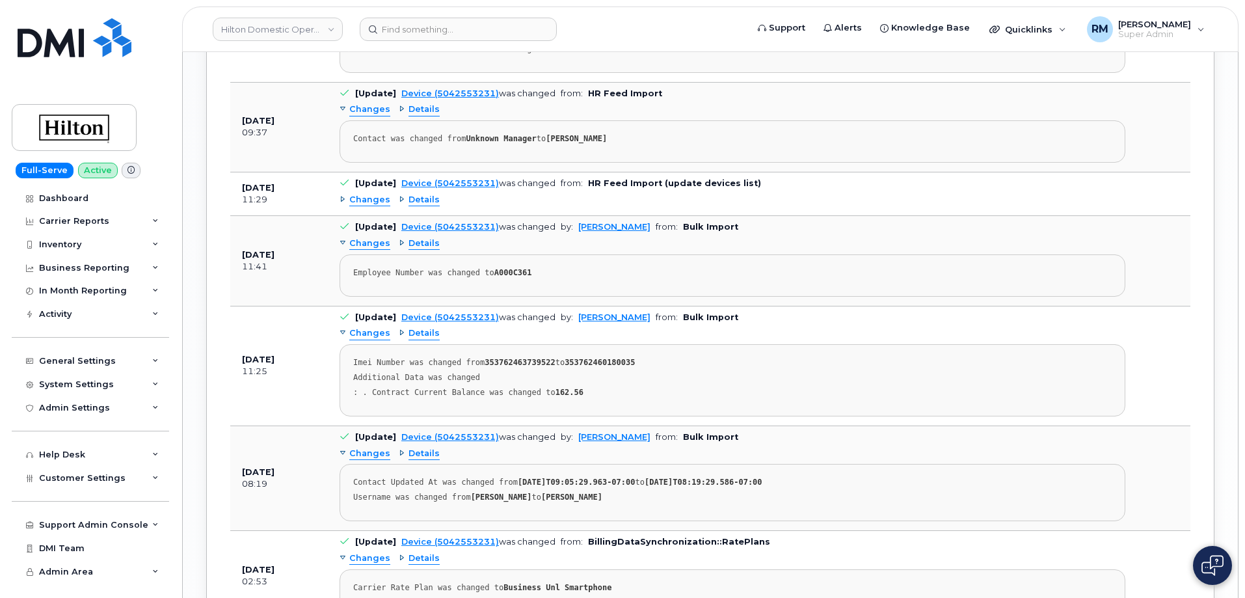
click at [415, 448] on span "Details" at bounding box center [423, 454] width 31 height 12
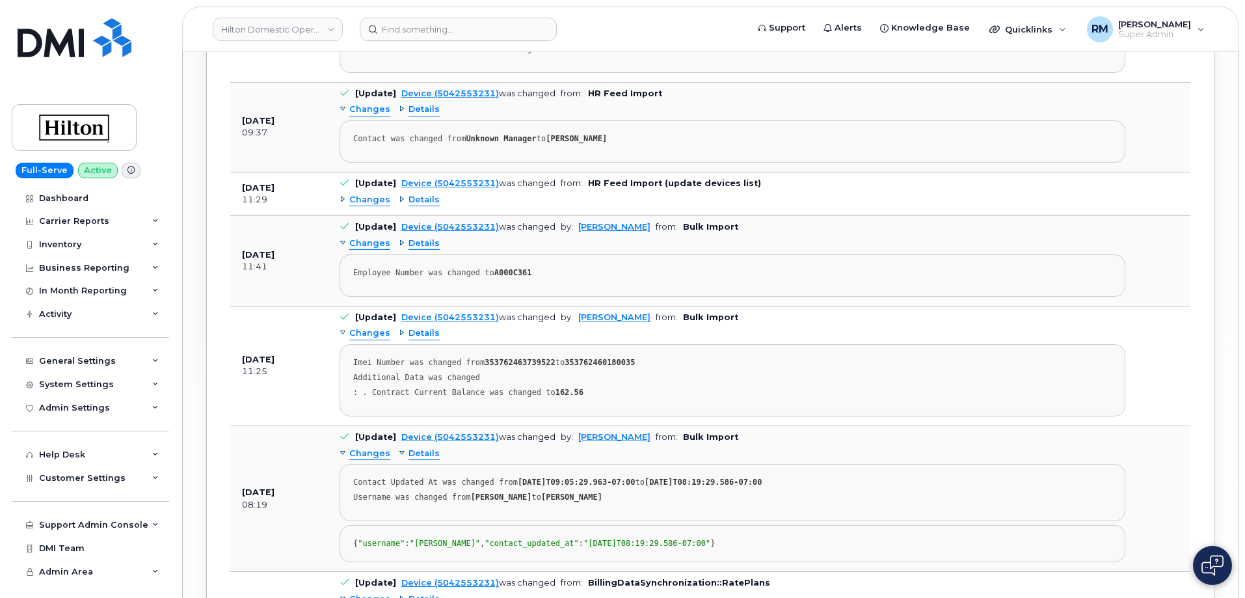
click at [414, 448] on span "Details" at bounding box center [423, 454] width 31 height 12
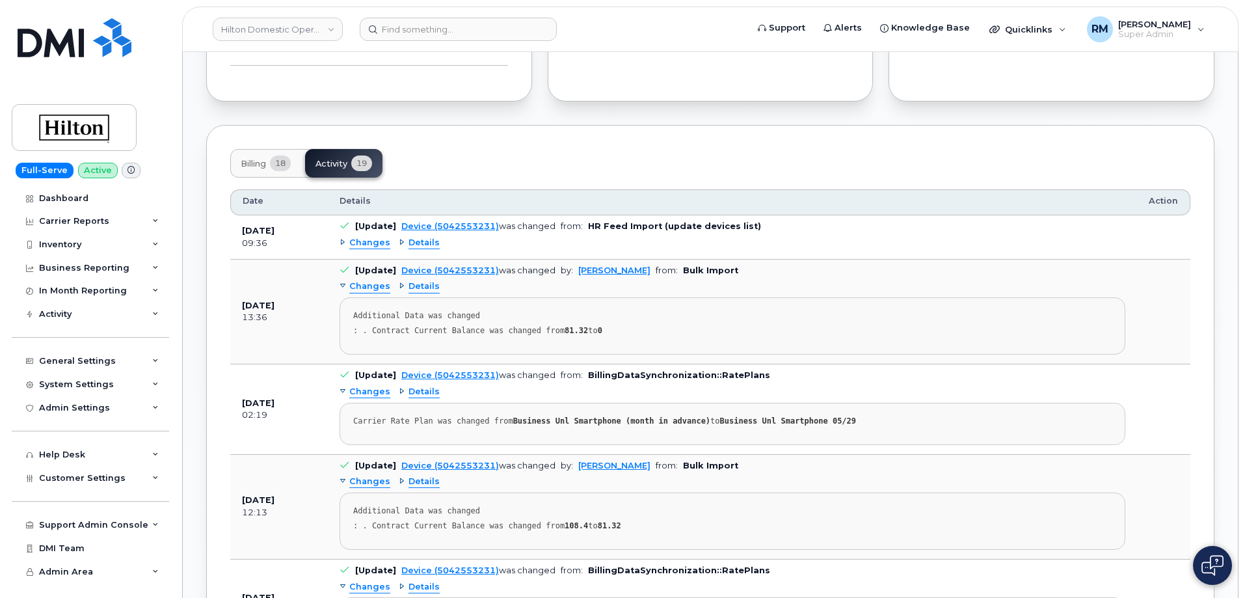
scroll to position [1063, 0]
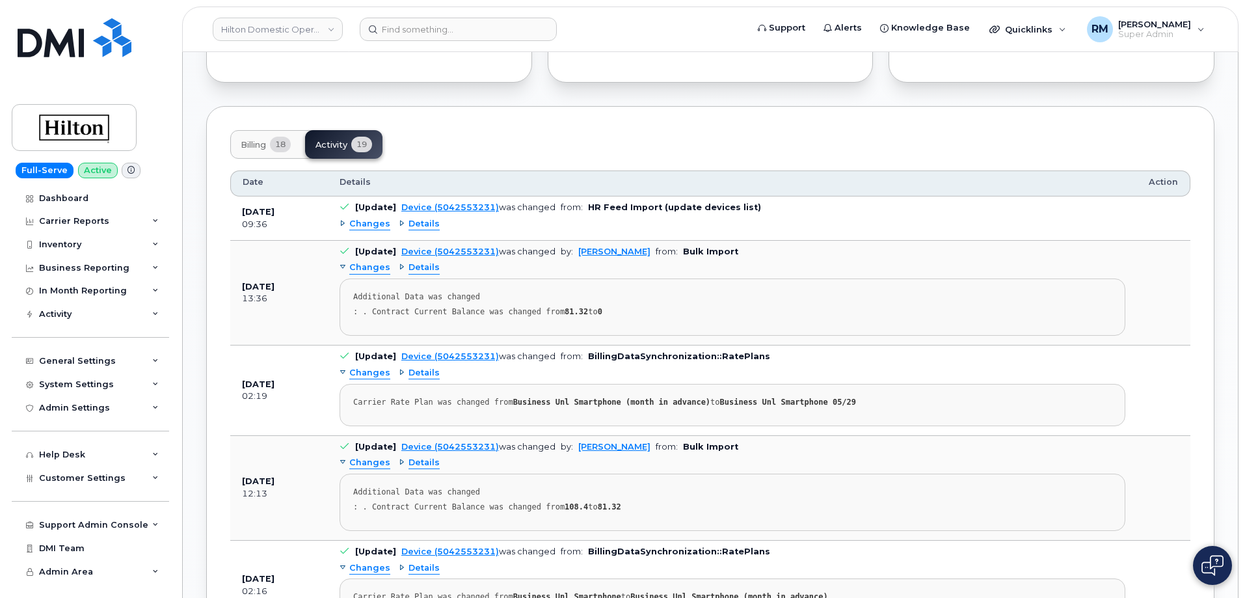
click at [253, 140] on span "Billing" at bounding box center [253, 145] width 25 height 10
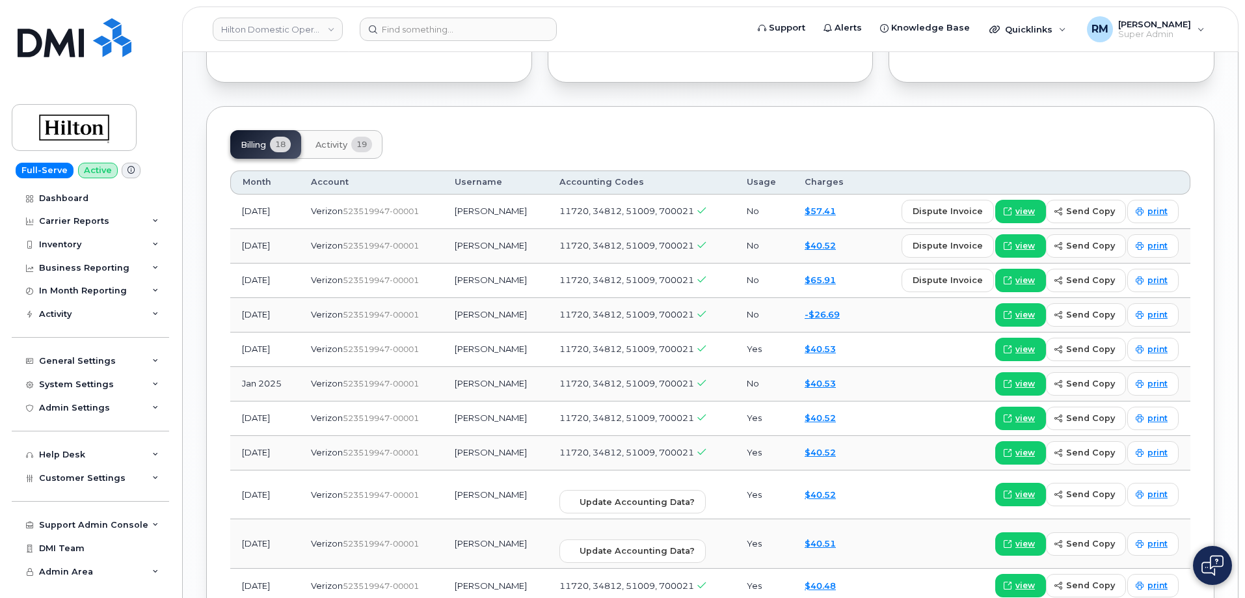
click at [326, 140] on span "Activity" at bounding box center [331, 145] width 32 height 10
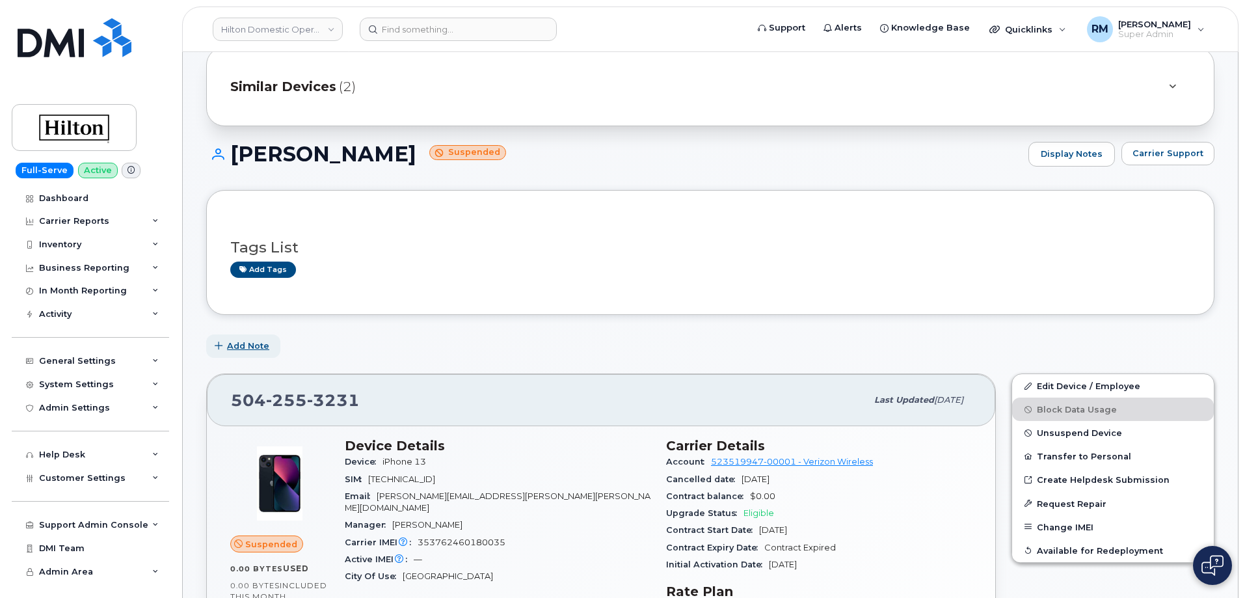
scroll to position [0, 0]
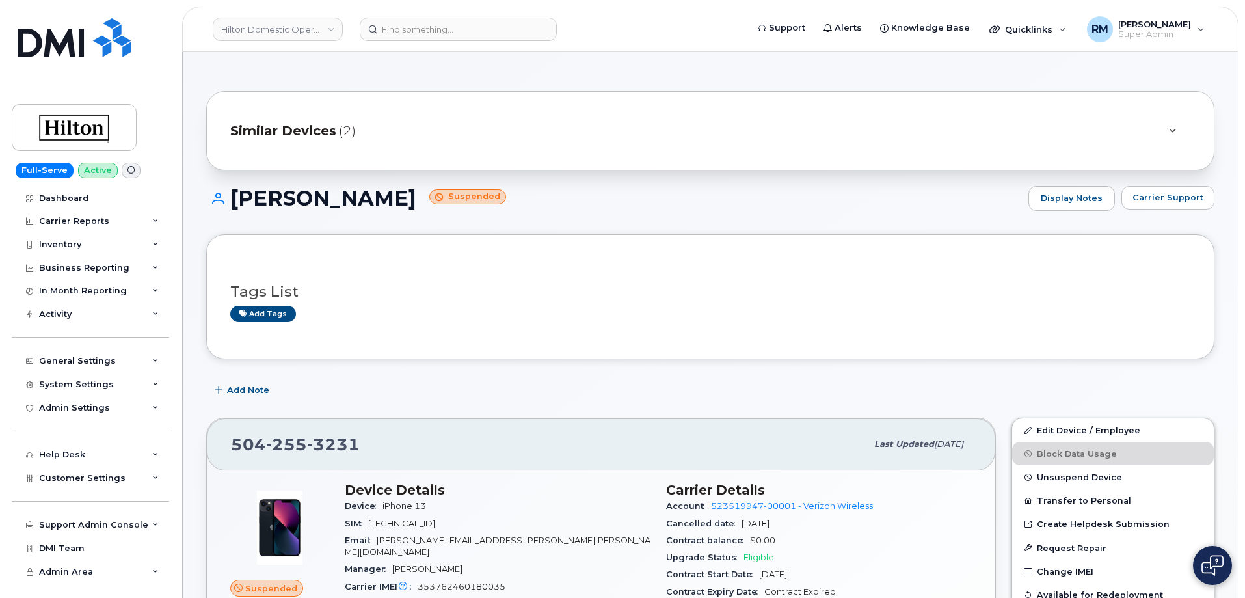
click at [319, 135] on span "Similar Devices" at bounding box center [283, 131] width 106 height 19
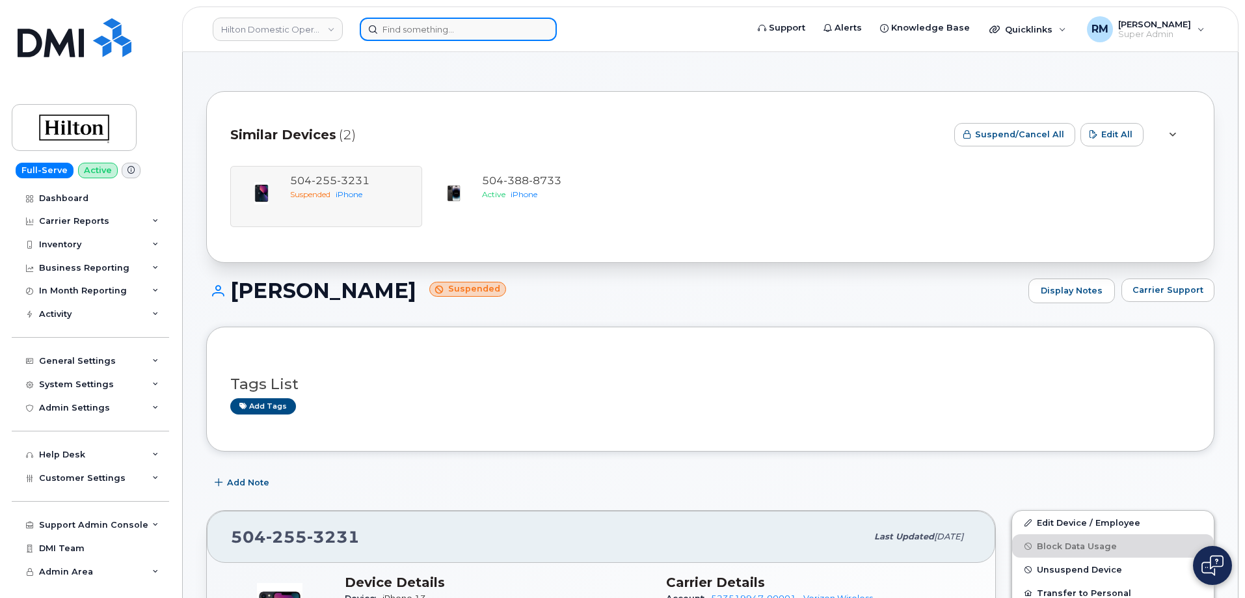
click at [415, 28] on input at bounding box center [458, 29] width 197 height 23
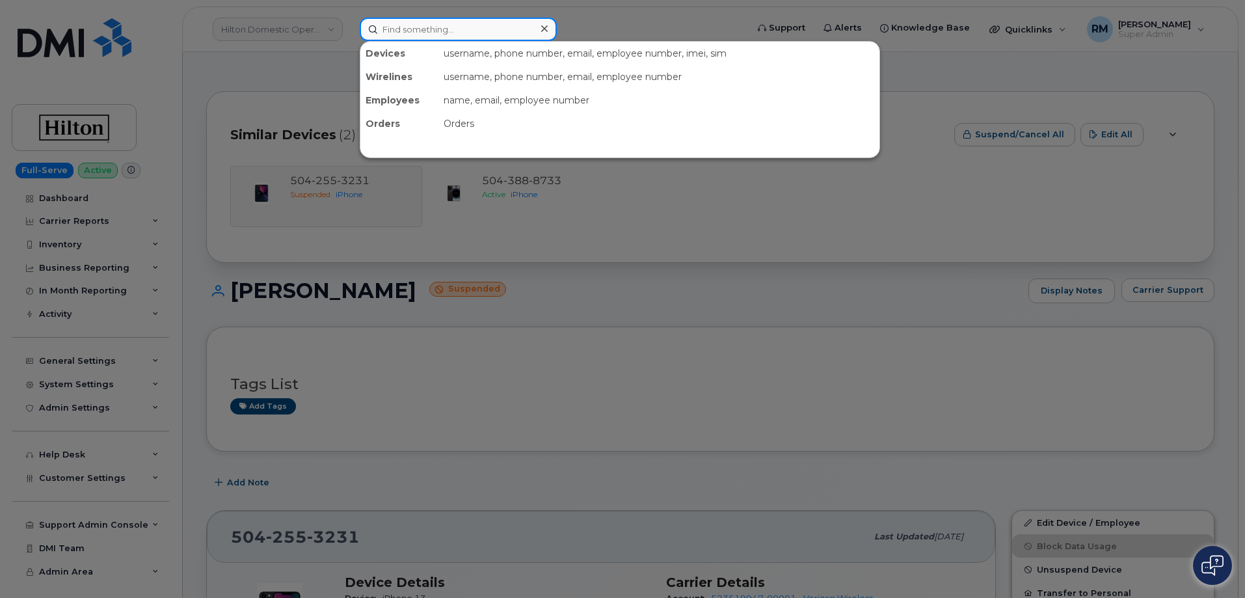
paste input "353762460180035"
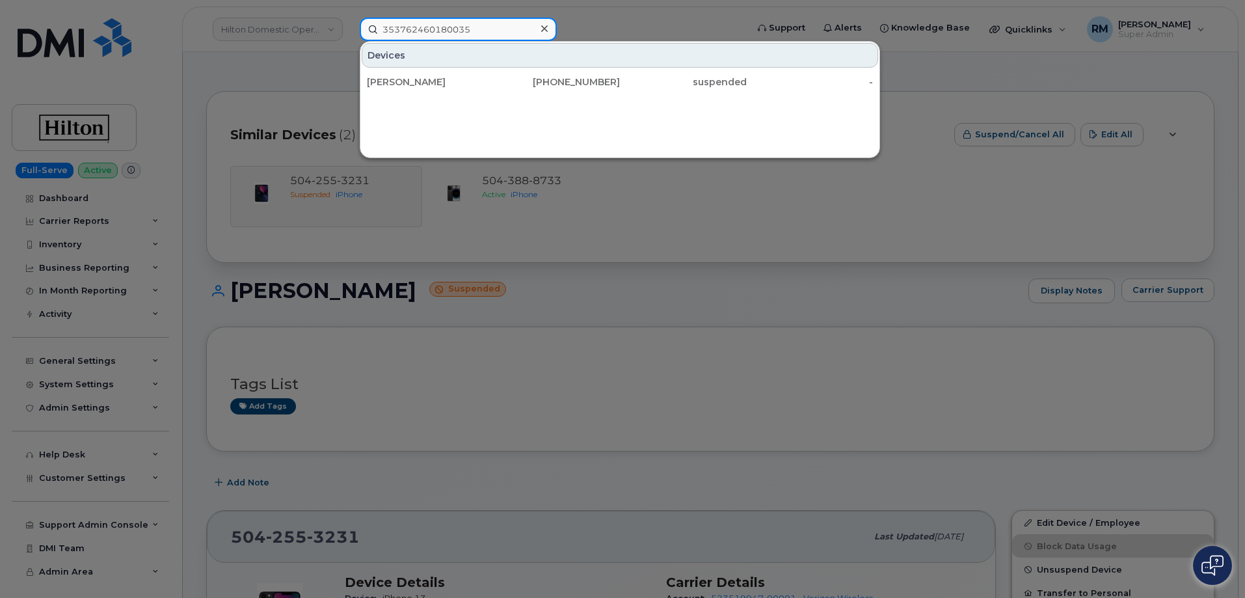
type input "353762460180035"
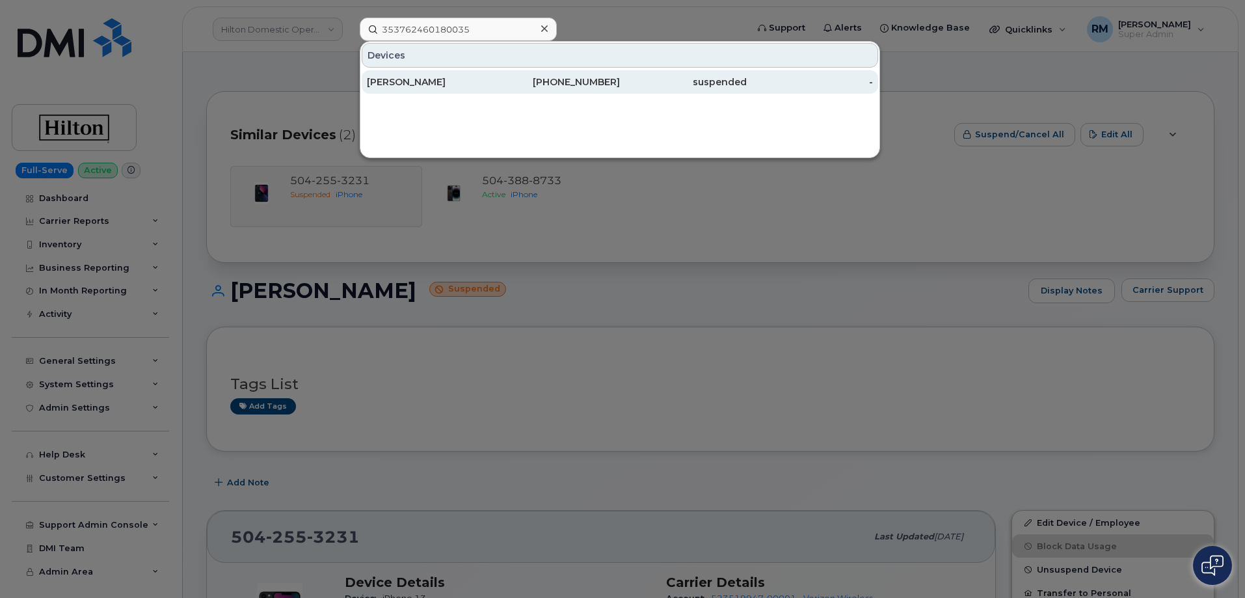
click at [494, 75] on div "Felicia Wano-Irving" at bounding box center [557, 81] width 127 height 23
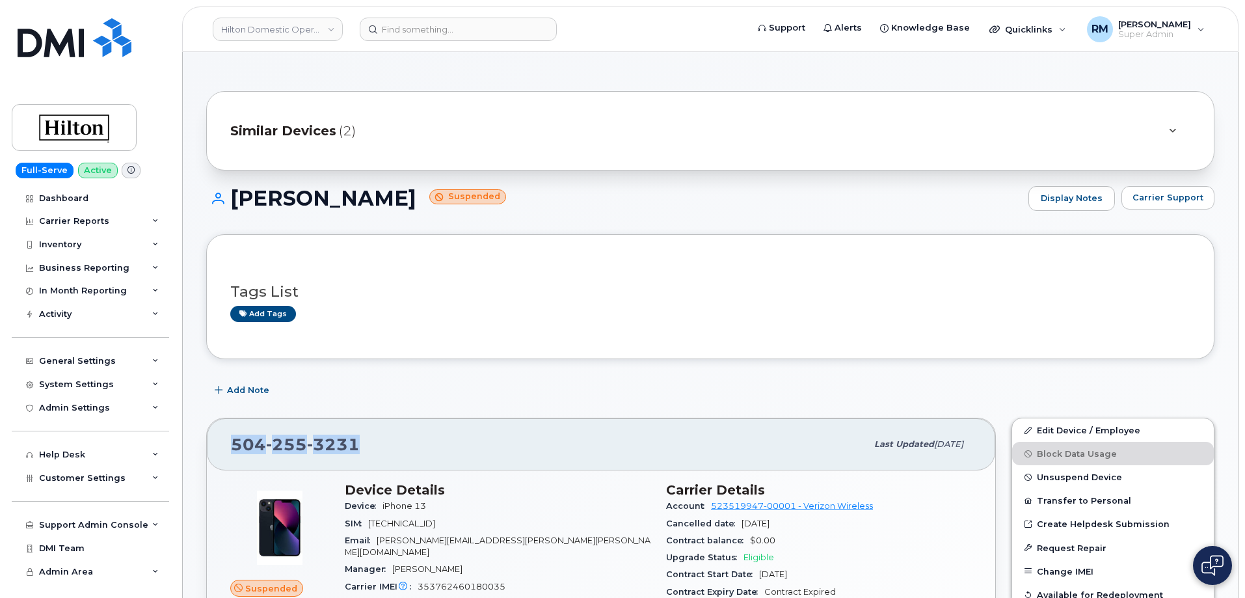
drag, startPoint x: 297, startPoint y: 442, endPoint x: 221, endPoint y: 444, distance: 76.1
click at [221, 444] on div "504 255 3231 Last updated Jul 15, 2025" at bounding box center [601, 444] width 788 height 52
copy span "504 255 3231"
click at [519, 293] on h3 "Tags List" at bounding box center [710, 292] width 960 height 16
click at [477, 341] on div "Tags List Add tags" at bounding box center [710, 296] width 1008 height 125
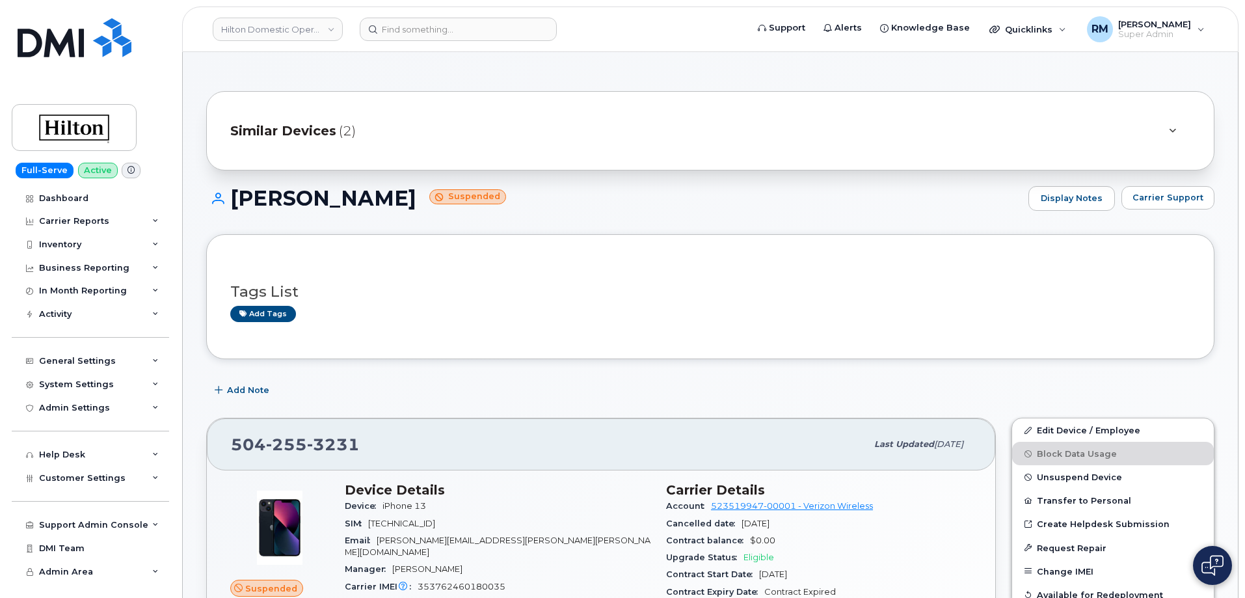
scroll to position [195, 0]
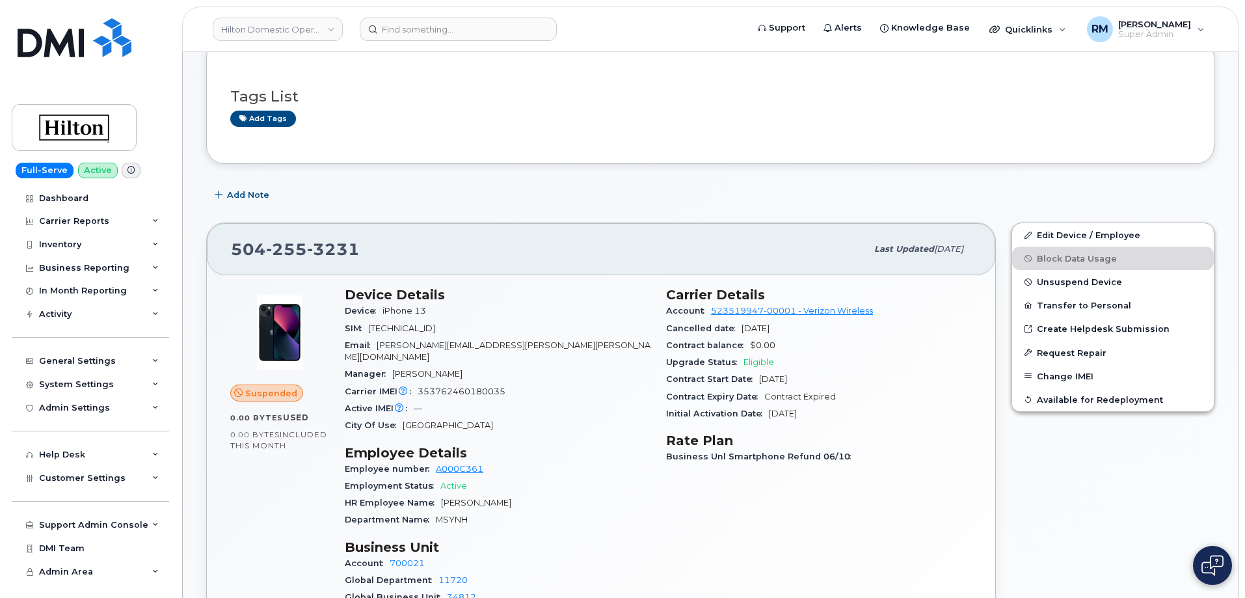
click at [471, 386] on span "353762460180035" at bounding box center [462, 391] width 88 height 10
click at [470, 386] on span "353762460180035" at bounding box center [462, 391] width 88 height 10
copy span "353762460180035"
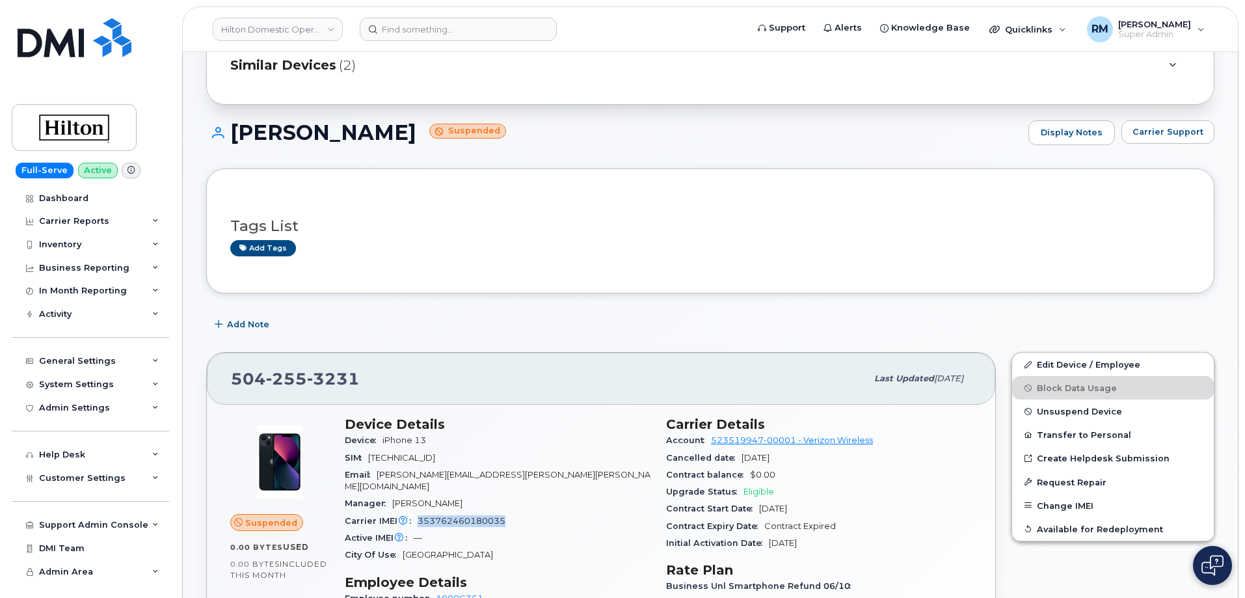
scroll to position [65, 0]
drag, startPoint x: 442, startPoint y: 133, endPoint x: 220, endPoint y: 133, distance: 221.8
click at [220, 133] on h1 "Felicia Wano-Irving Suspended" at bounding box center [614, 133] width 816 height 23
copy h1 "Felicia Wano-Irving"
drag, startPoint x: 481, startPoint y: 472, endPoint x: 374, endPoint y: 478, distance: 107.5
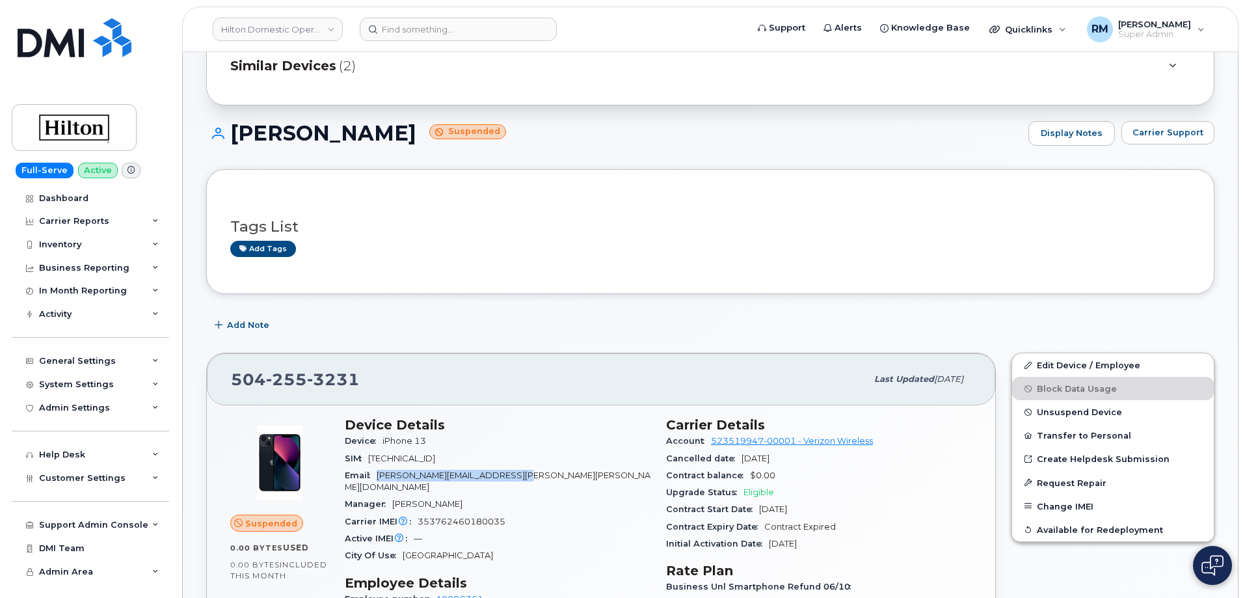
click at [374, 478] on div "Email Felicia.Wano-Irving@hilton.com" at bounding box center [498, 481] width 306 height 29
copy span "Felicia.Wano-Irving@hilton.com"
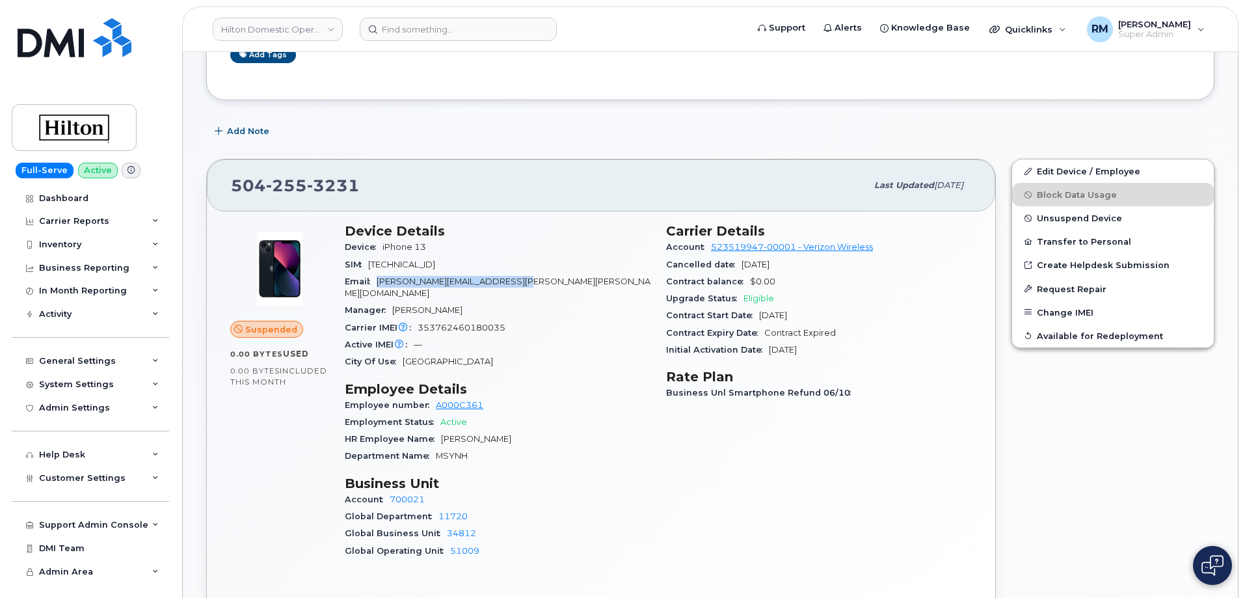
scroll to position [260, 0]
click at [457, 449] on span "MSYNH" at bounding box center [452, 454] width 32 height 10
copy span "MSYNH"
click at [520, 446] on div "Department Name MSYNH" at bounding box center [498, 454] width 306 height 17
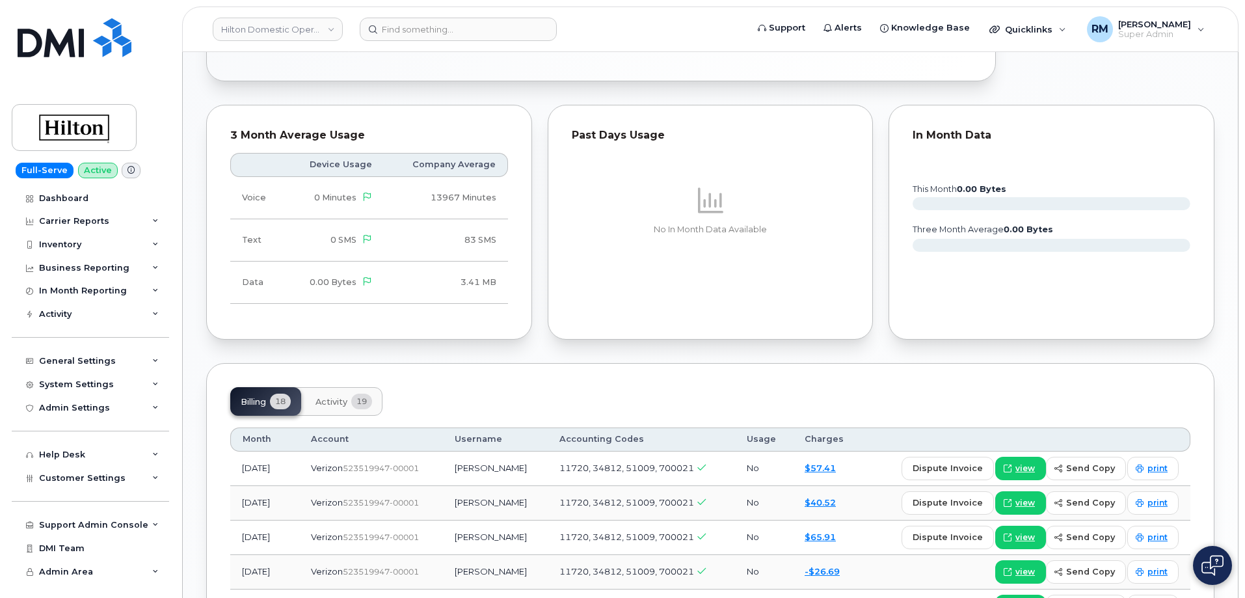
scroll to position [1041, 0]
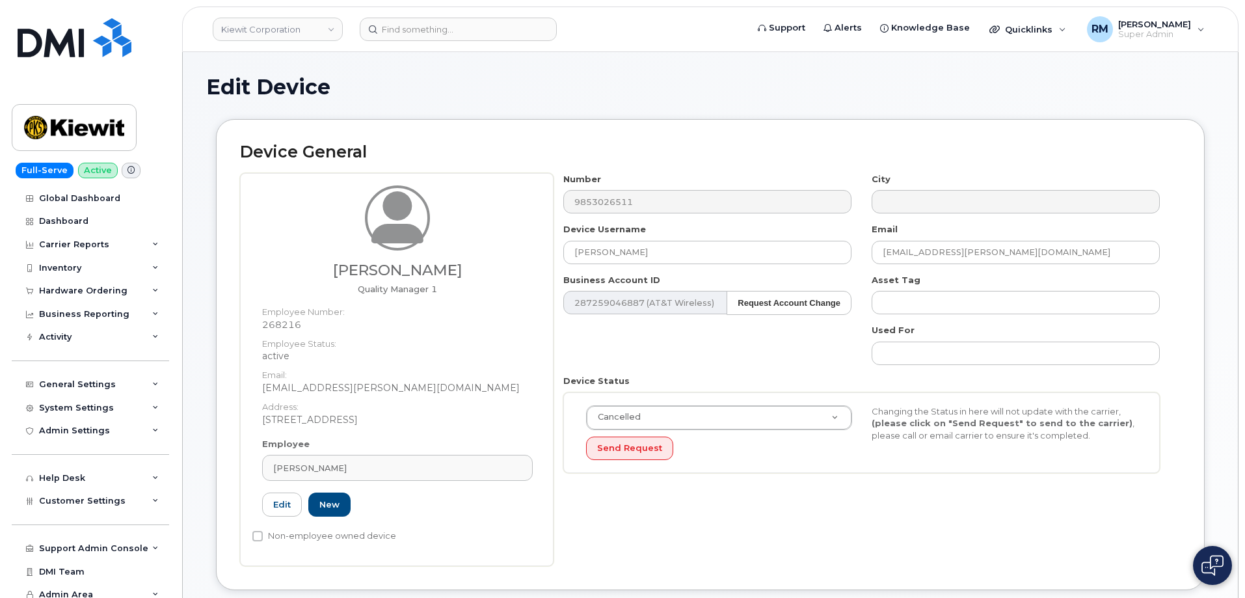
click at [594, 155] on h2 "Device General" at bounding box center [710, 152] width 941 height 18
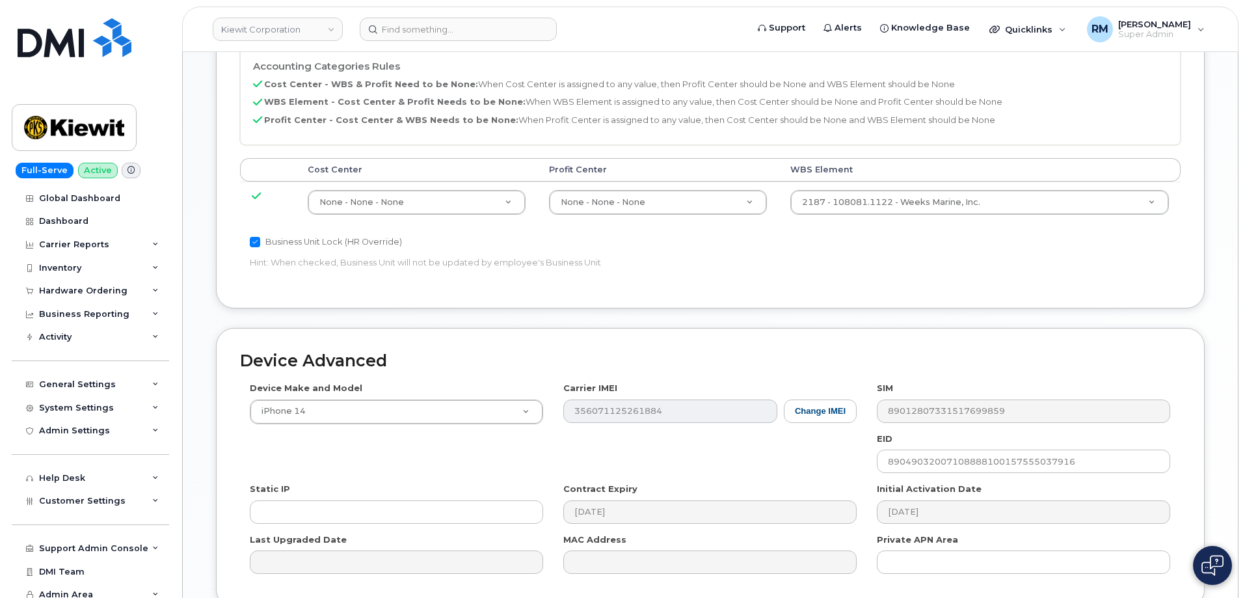
scroll to position [739, 0]
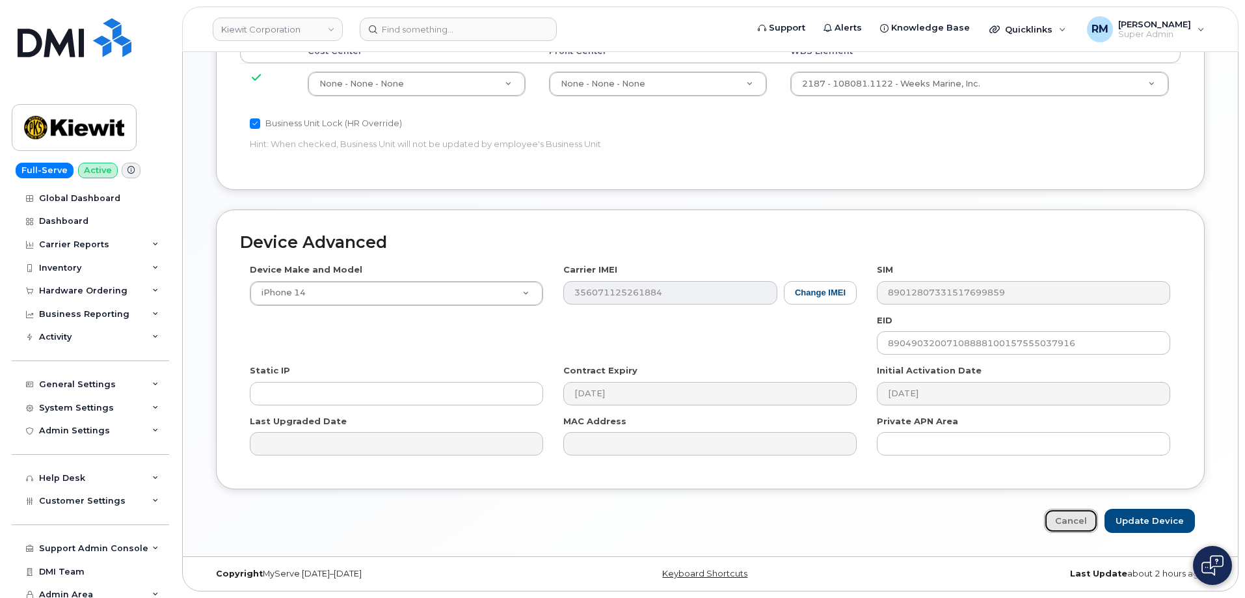
click at [1071, 510] on link "Cancel" at bounding box center [1071, 521] width 54 height 24
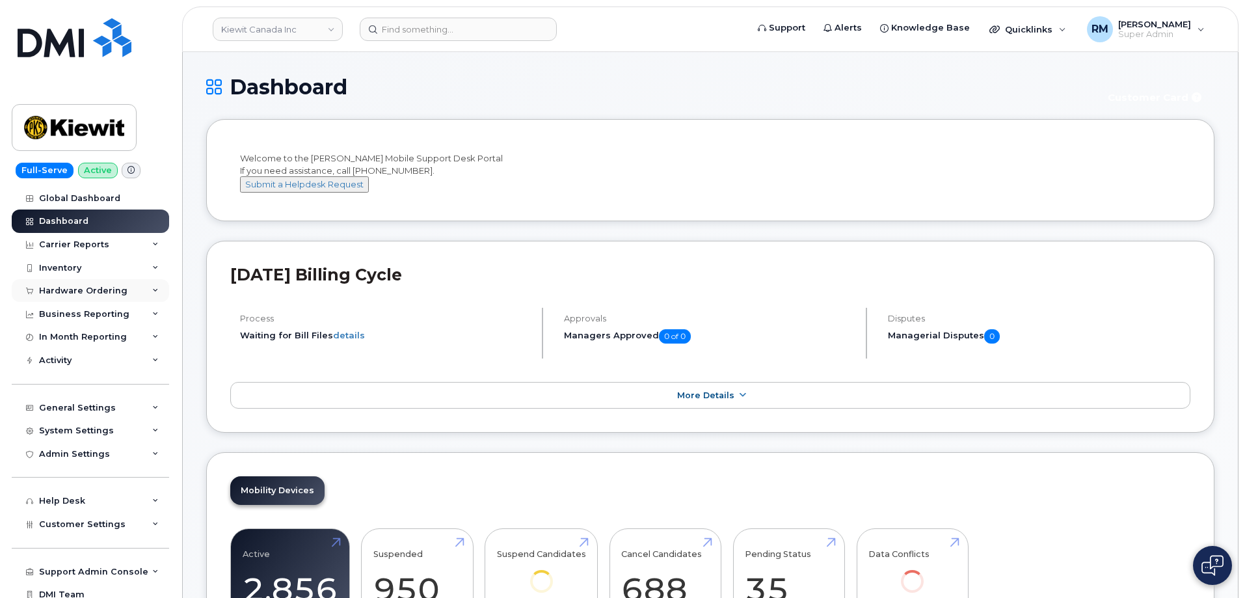
click at [69, 288] on div "Hardware Ordering" at bounding box center [83, 291] width 88 height 10
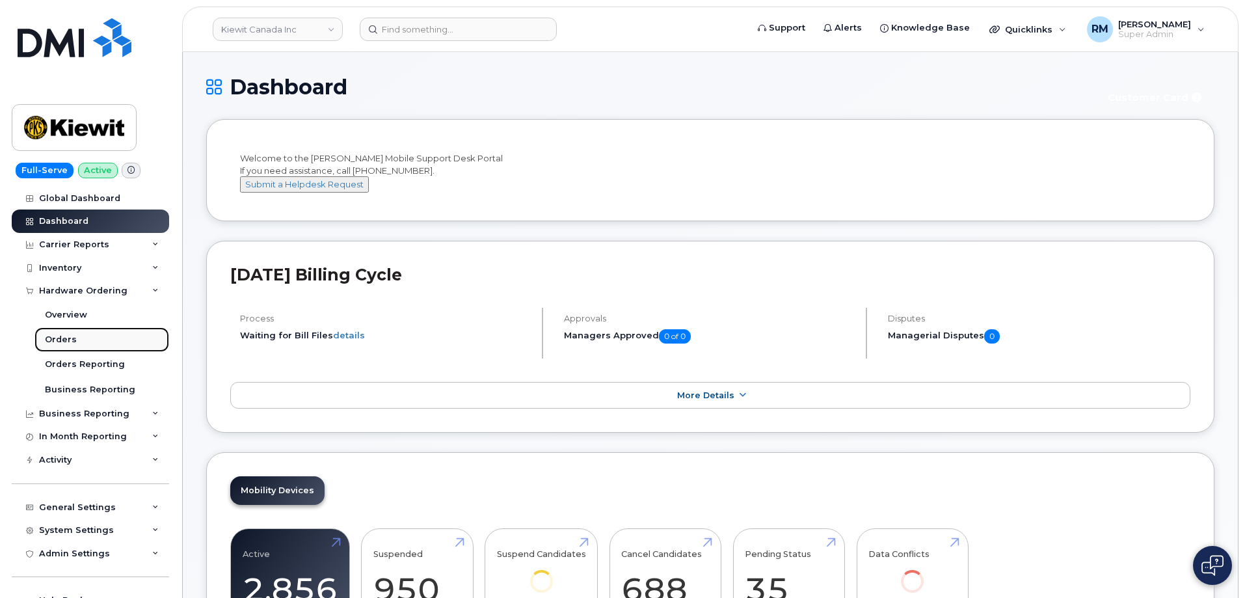
click at [64, 337] on div "Orders" at bounding box center [61, 340] width 32 height 12
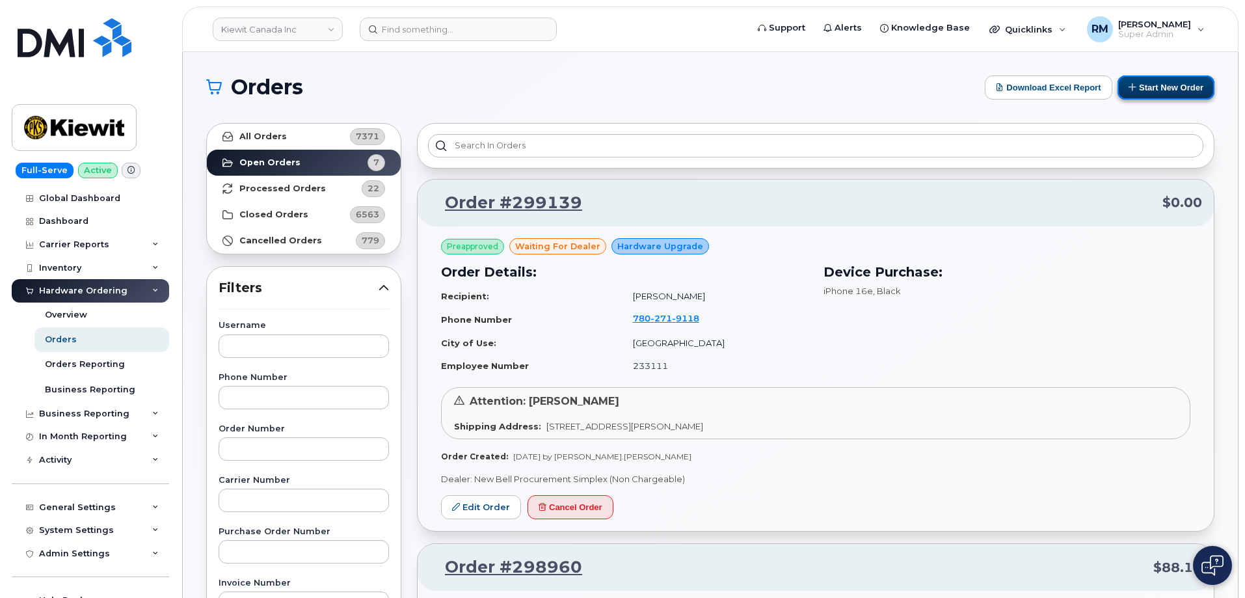
click at [1153, 89] on button "Start New Order" at bounding box center [1165, 87] width 97 height 24
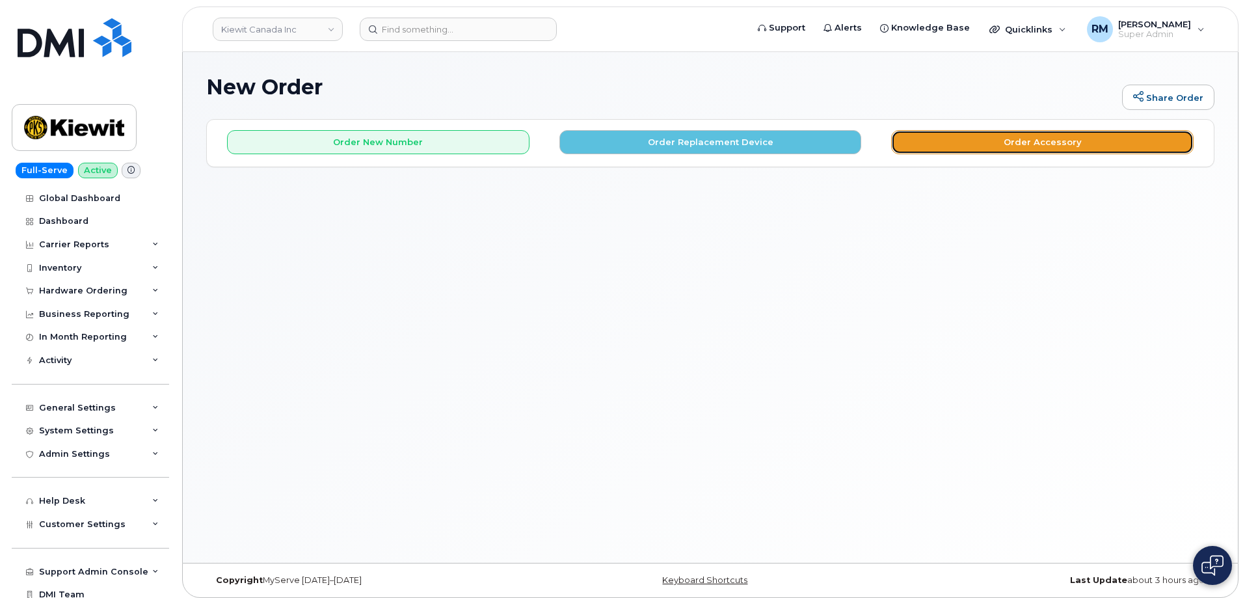
click at [1045, 149] on button "Order Accessory" at bounding box center [1042, 142] width 302 height 24
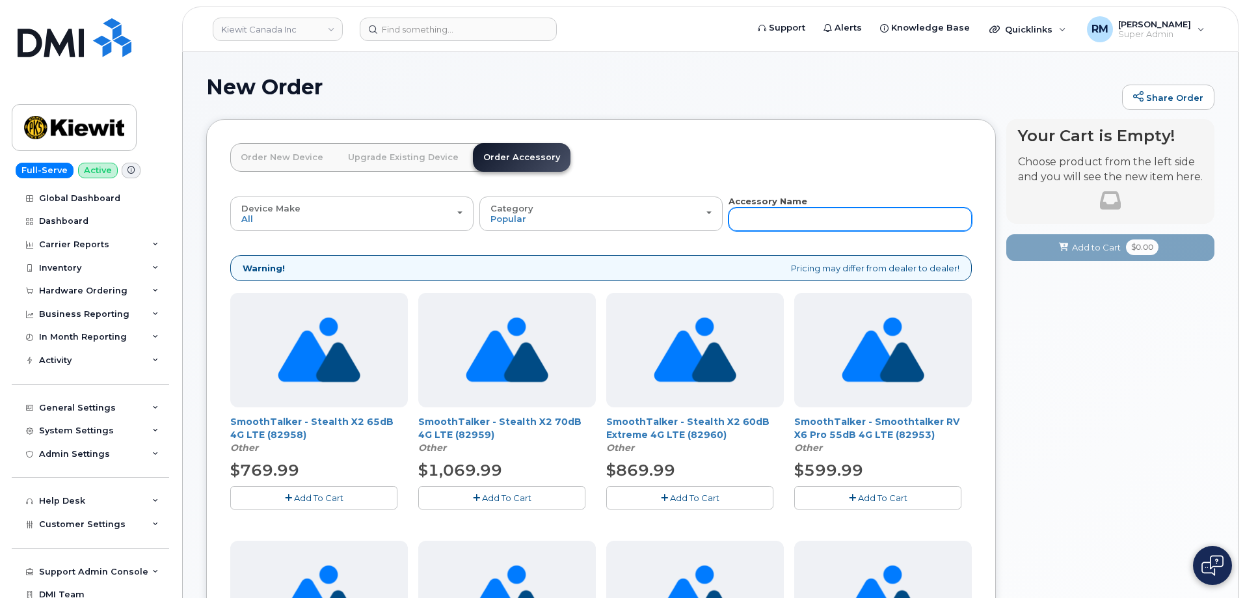
click at [768, 213] on input "text" at bounding box center [849, 218] width 243 height 23
type input "sim"
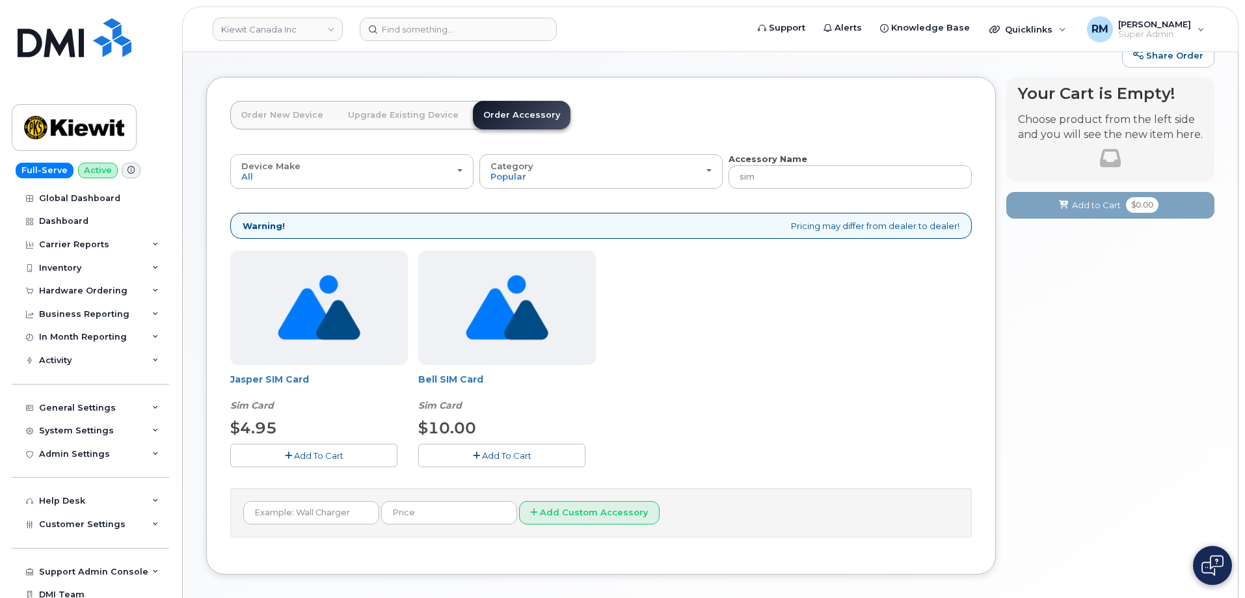
scroll to position [65, 0]
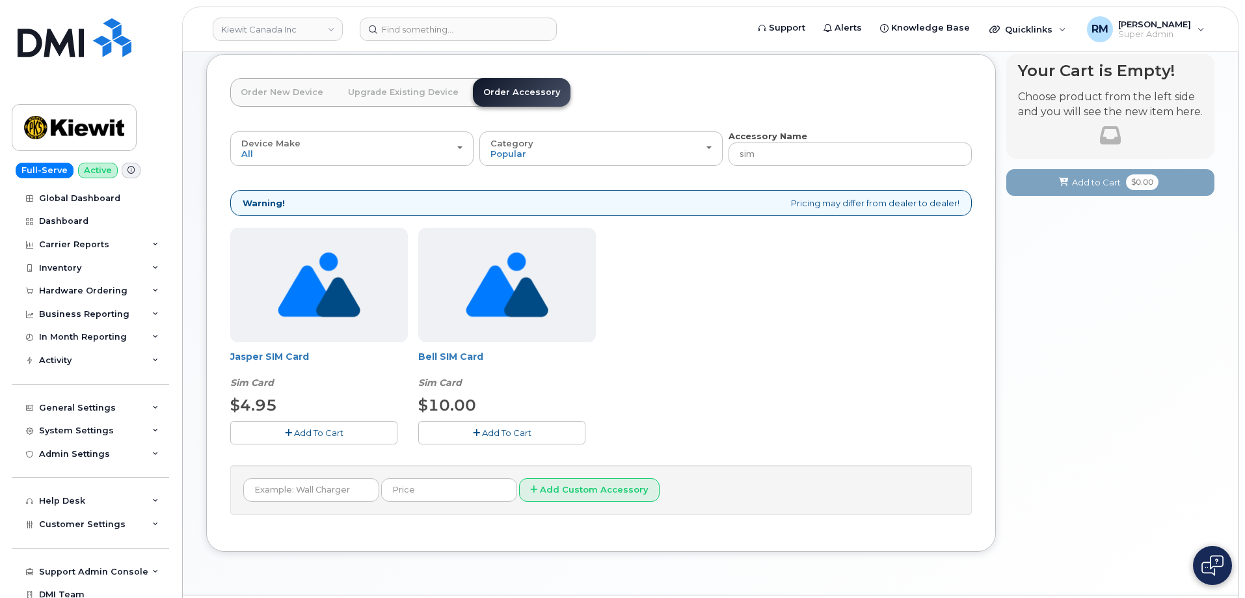
click at [506, 432] on span "Add To Cart" at bounding box center [506, 432] width 49 height 10
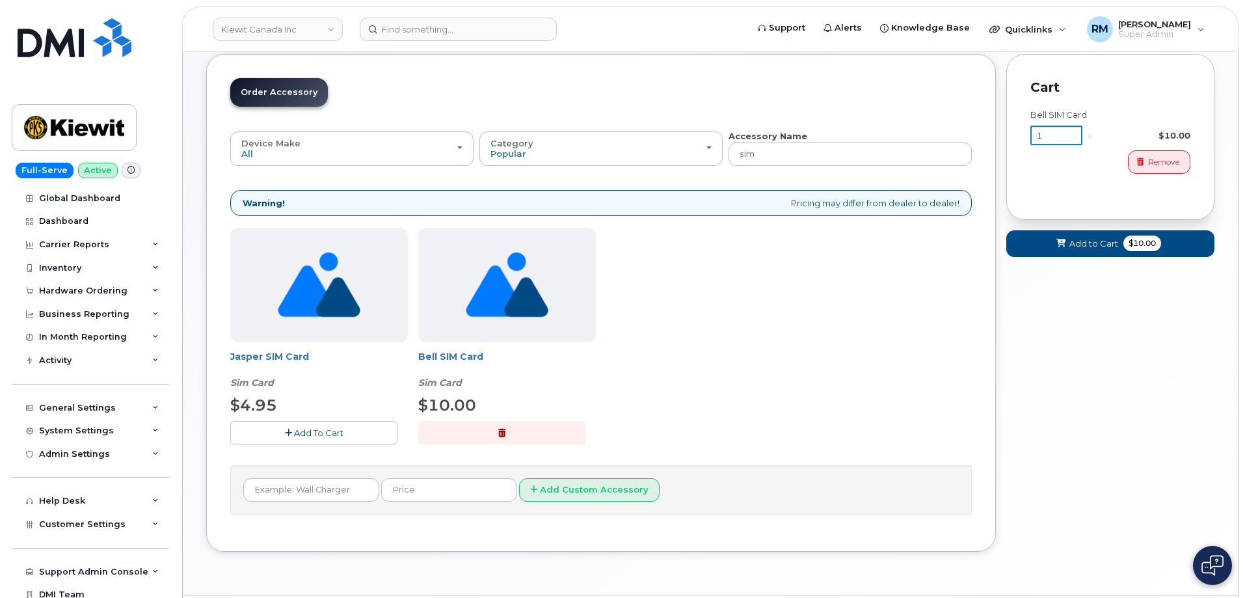
drag, startPoint x: 1061, startPoint y: 132, endPoint x: 1003, endPoint y: 139, distance: 58.3
click at [1004, 139] on div "Order New Device Upgrade Existing Device Order Accessory Order new device and n…" at bounding box center [710, 312] width 1008 height 517
type input "75"
click at [1106, 246] on span "Add to Cart" at bounding box center [1091, 243] width 49 height 12
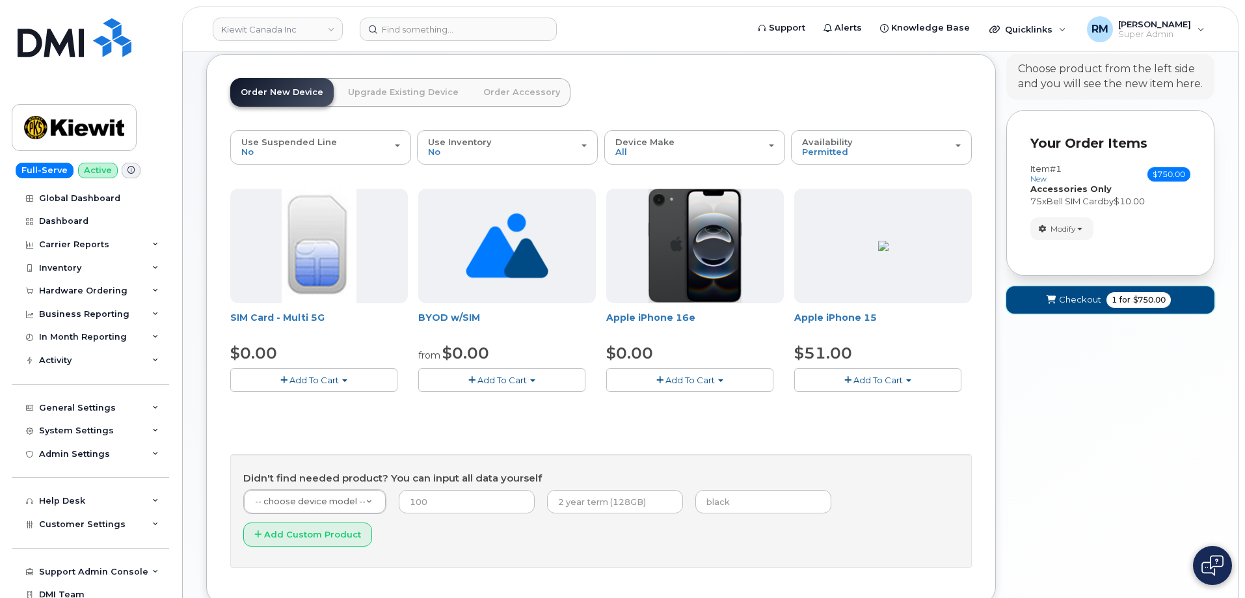
click at [1086, 301] on span "Checkout" at bounding box center [1080, 299] width 42 height 12
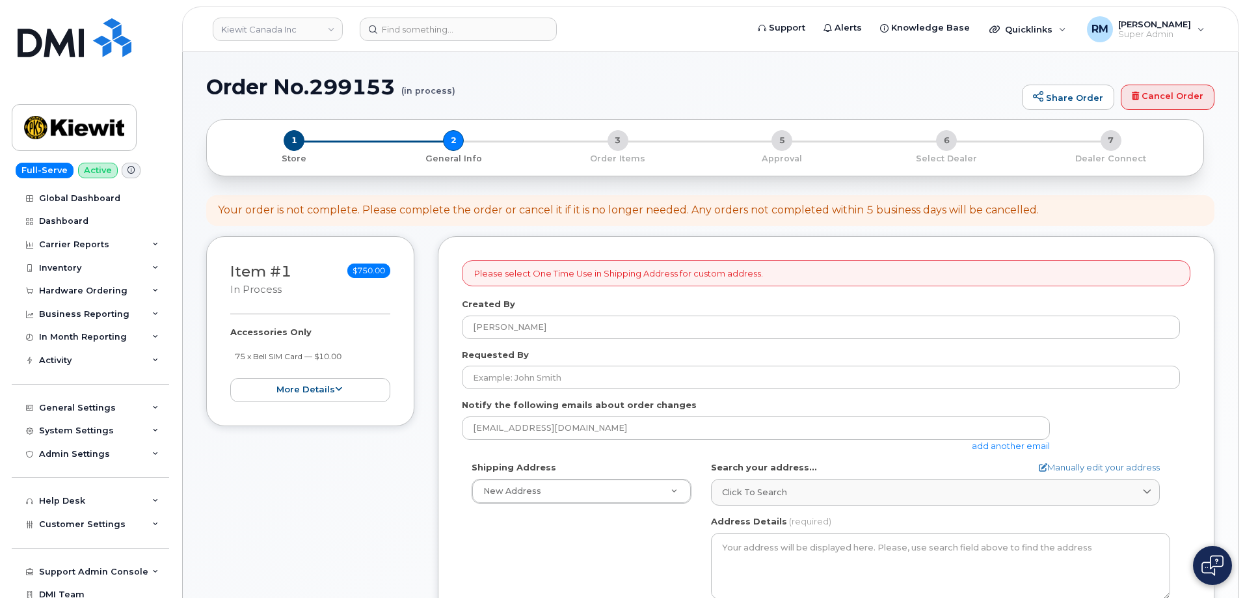
select select
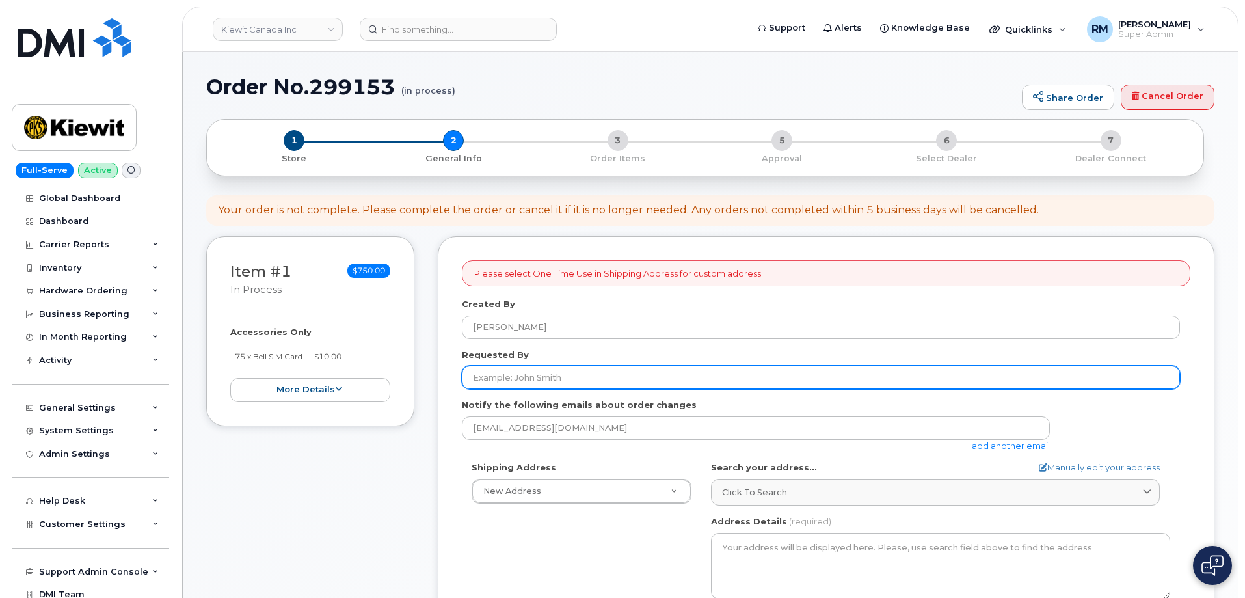
click at [505, 382] on input "Requested By" at bounding box center [821, 377] width 718 height 23
type input "[PERSON_NAME]"
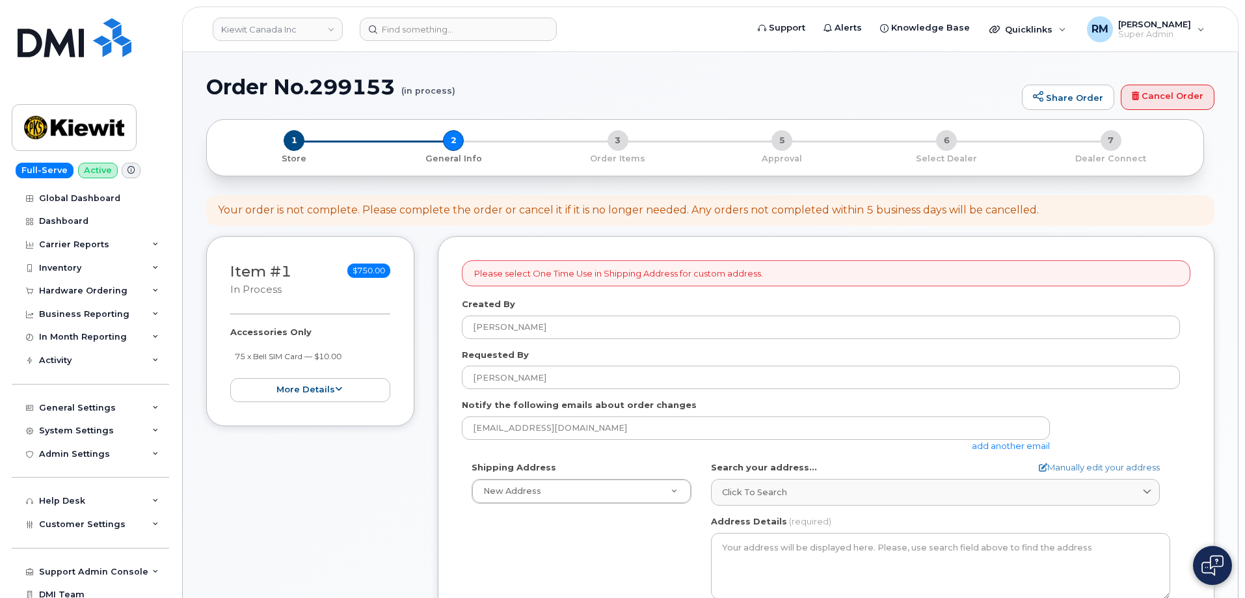
click at [1009, 451] on div "rmiller@dminc.com add another email" at bounding box center [761, 434] width 598 height 36
click at [1015, 444] on link "add another email" at bounding box center [1011, 445] width 78 height 10
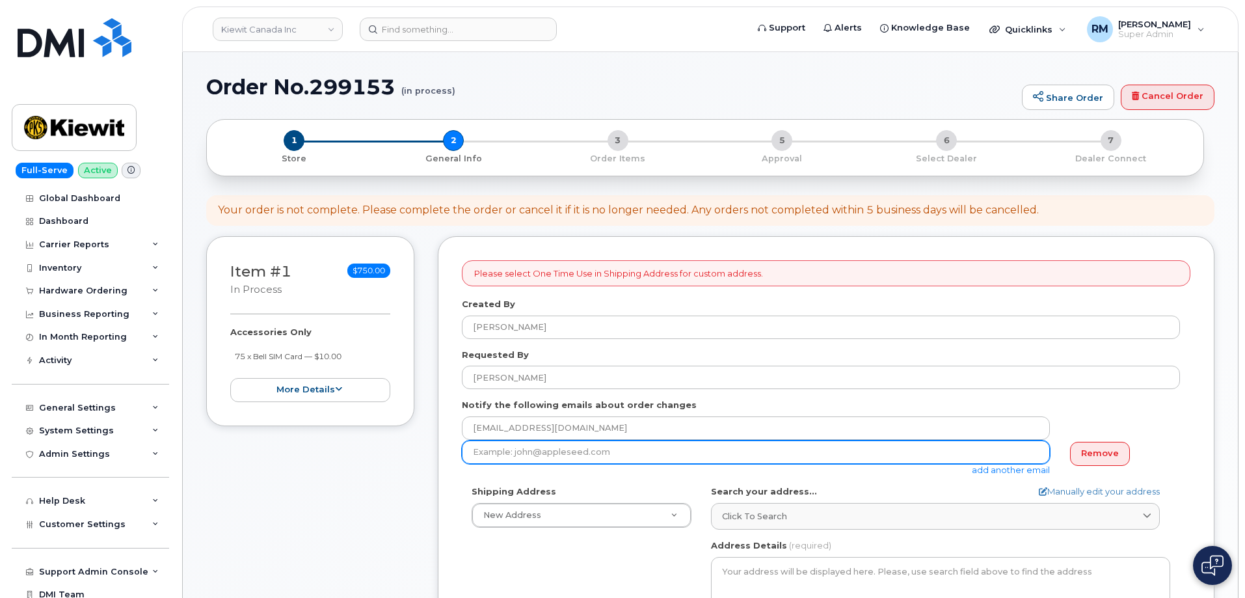
click at [556, 457] on input "email" at bounding box center [756, 451] width 588 height 23
paste input "KYLA.HABBERFIELD@KIEWIT.COM"
type input "KYLA.HABBERFIELD@KIEWIT.COM"
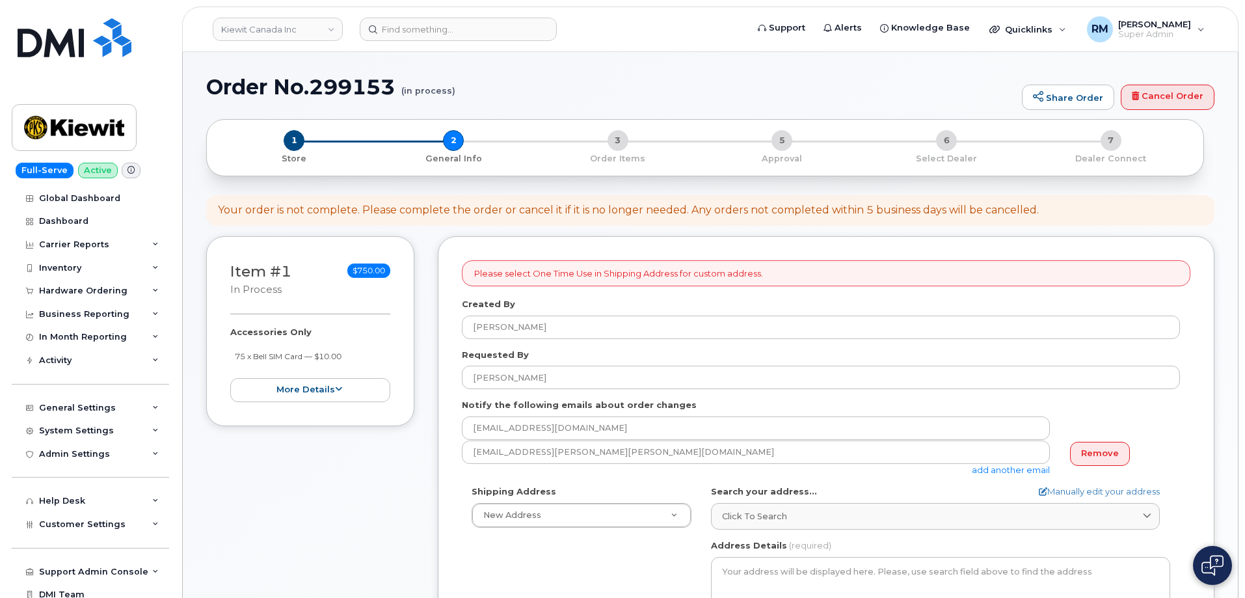
click at [685, 473] on div "KYLA.HABBERFIELD@KIEWIT.COM add another email" at bounding box center [761, 458] width 598 height 36
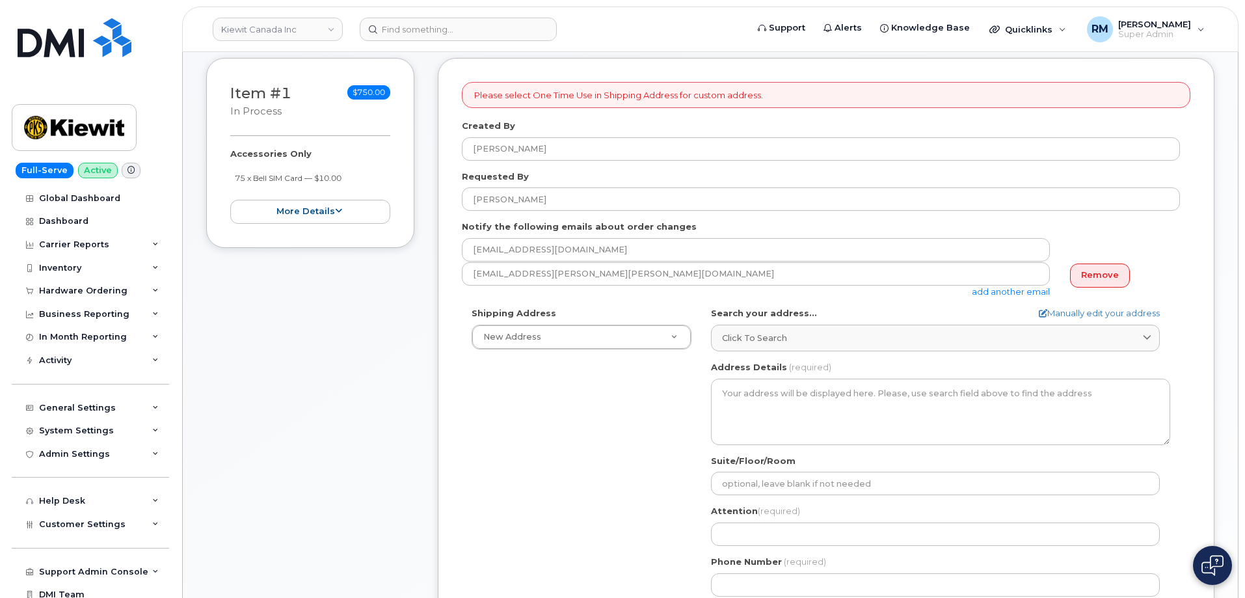
scroll to position [260, 0]
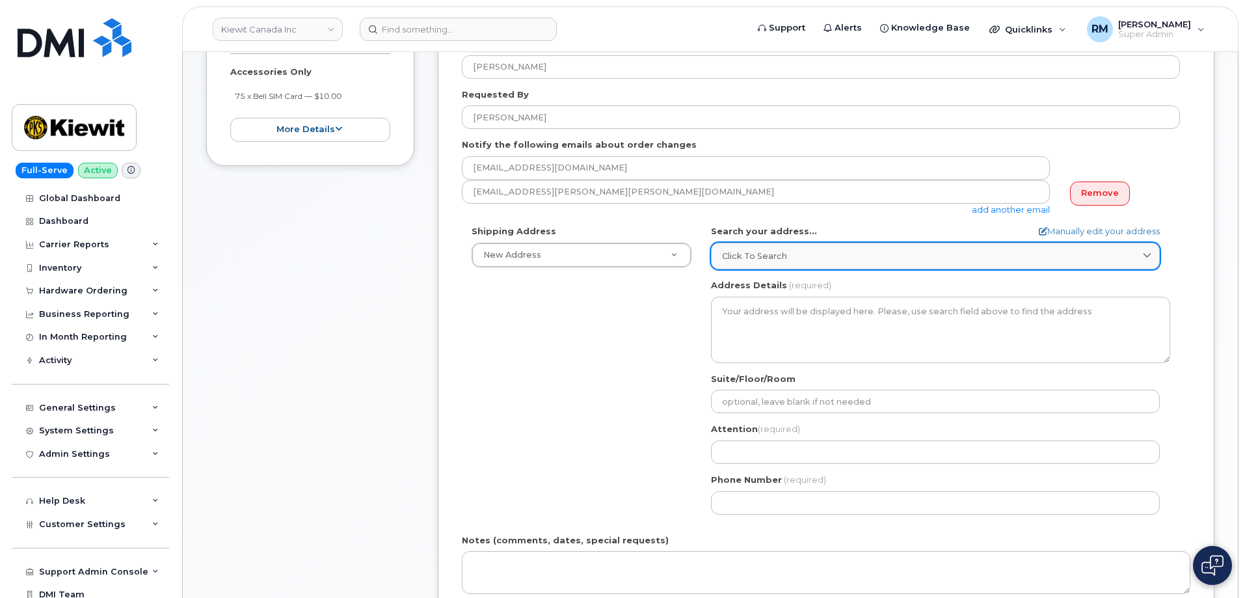
click at [753, 254] on span "Click to search" at bounding box center [754, 256] width 65 height 12
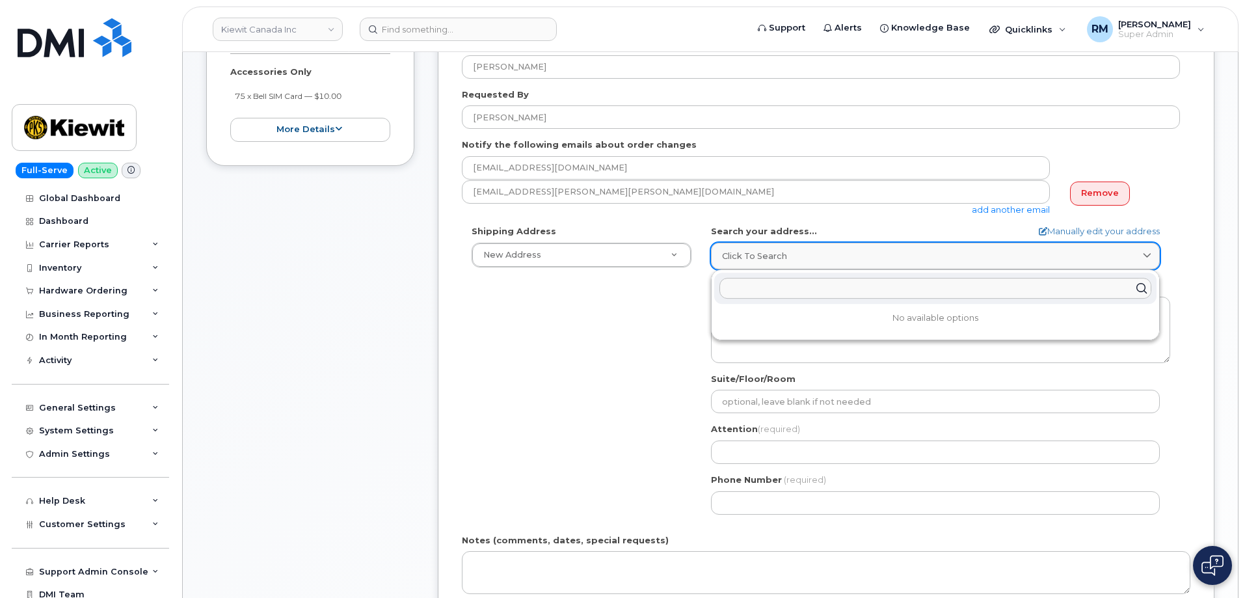
paste input "200-10333 Southport Rd SW, Calgary AB T2W 3X6"
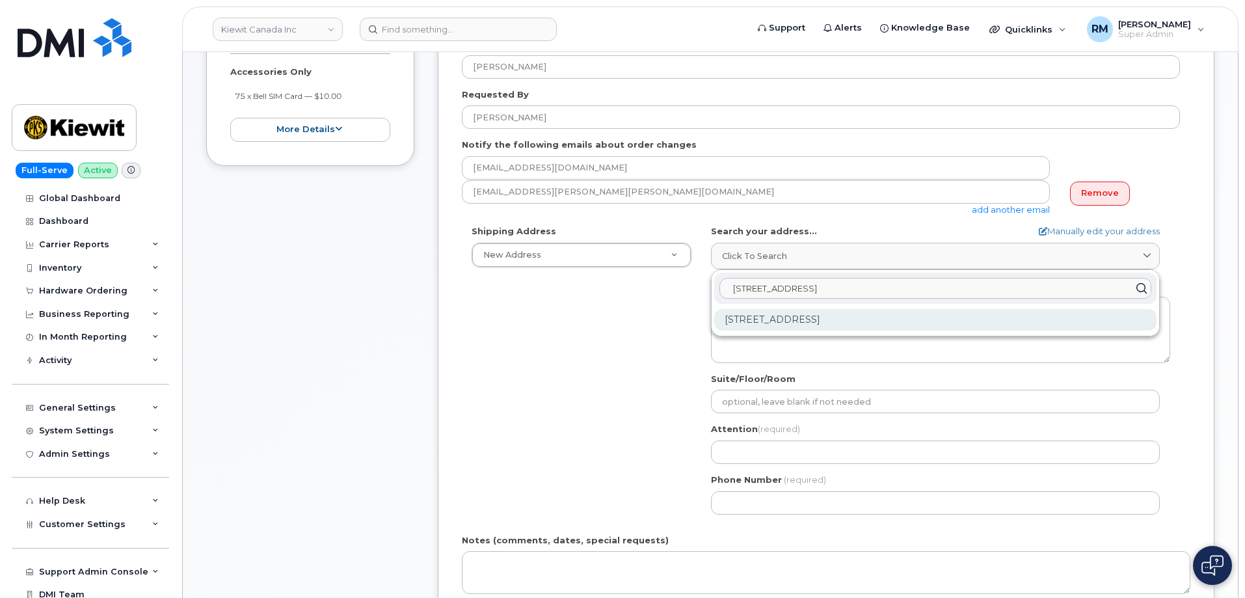
type input "200-10333 Southport Rd SW, Calgary AB T2W 3X6"
click at [782, 319] on div "200-10333 Southport Rd SW Calgary AB T2W 3X6" at bounding box center [935, 319] width 442 height 21
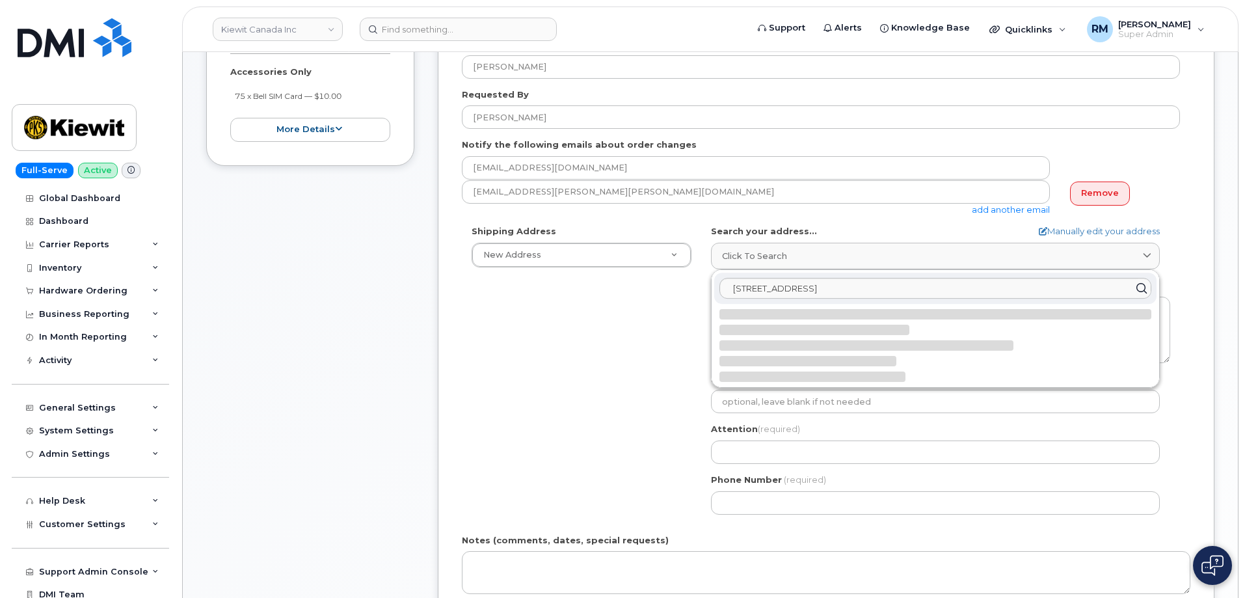
click at [639, 346] on div "Shipping Address New Address New Address 12250 33 St NE 1-1425 North Service Rd…" at bounding box center [821, 374] width 718 height 299
select select
type textarea "200-10333 Southport Rd SW CALGARY AB T2W 3X6 CANADA"
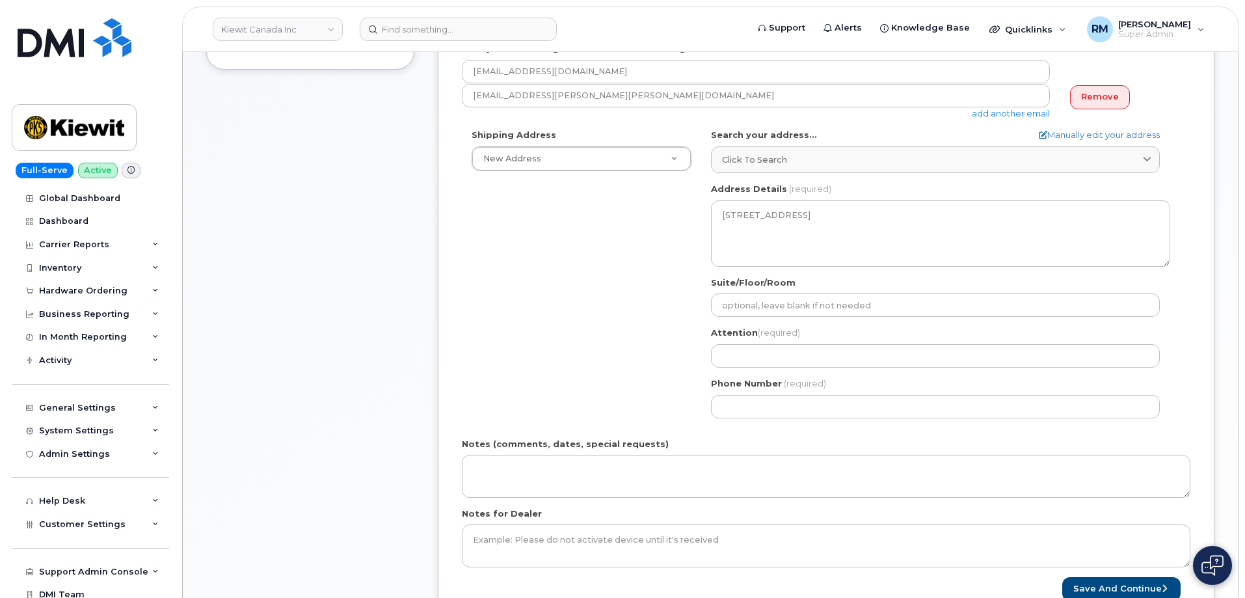
scroll to position [390, 0]
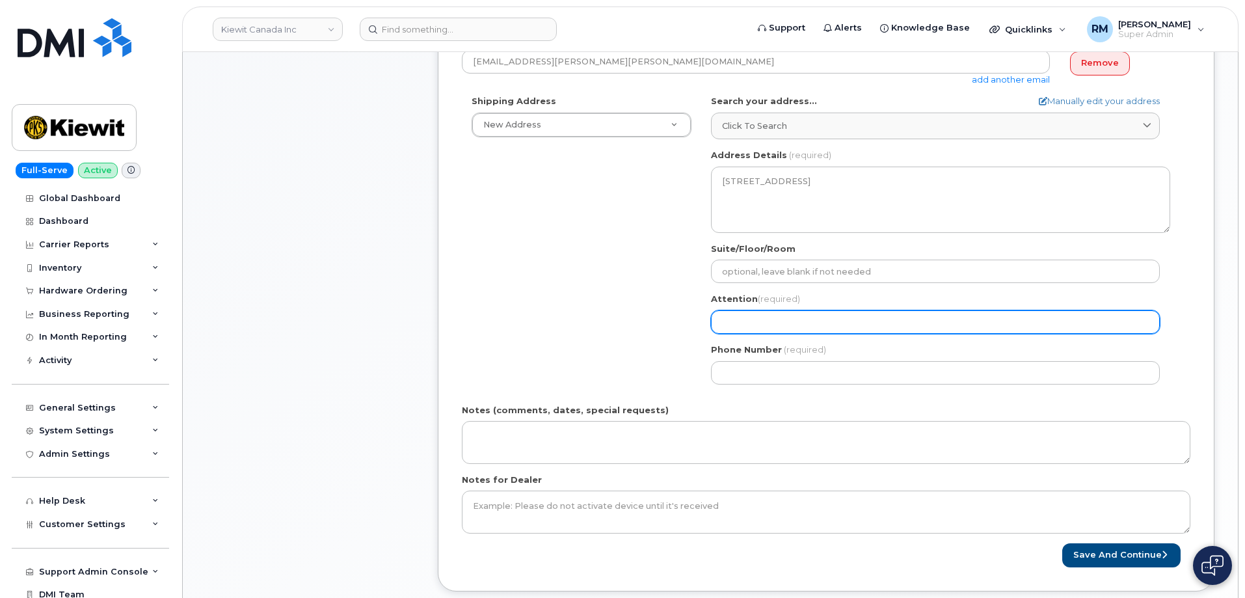
click at [761, 321] on input "Attention (required)" at bounding box center [935, 321] width 449 height 23
select select
type input "K"
select select
type input "Ky"
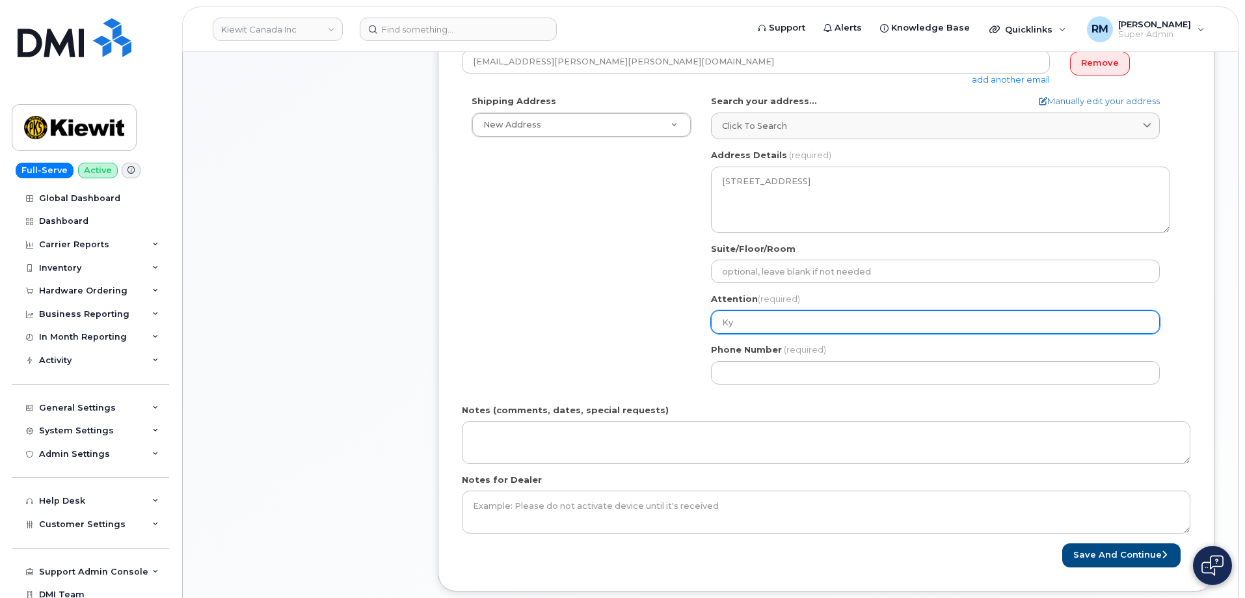
select select
type input "Kyl"
select select
type input "Kyla"
drag, startPoint x: 752, startPoint y: 325, endPoint x: 617, endPoint y: 327, distance: 134.6
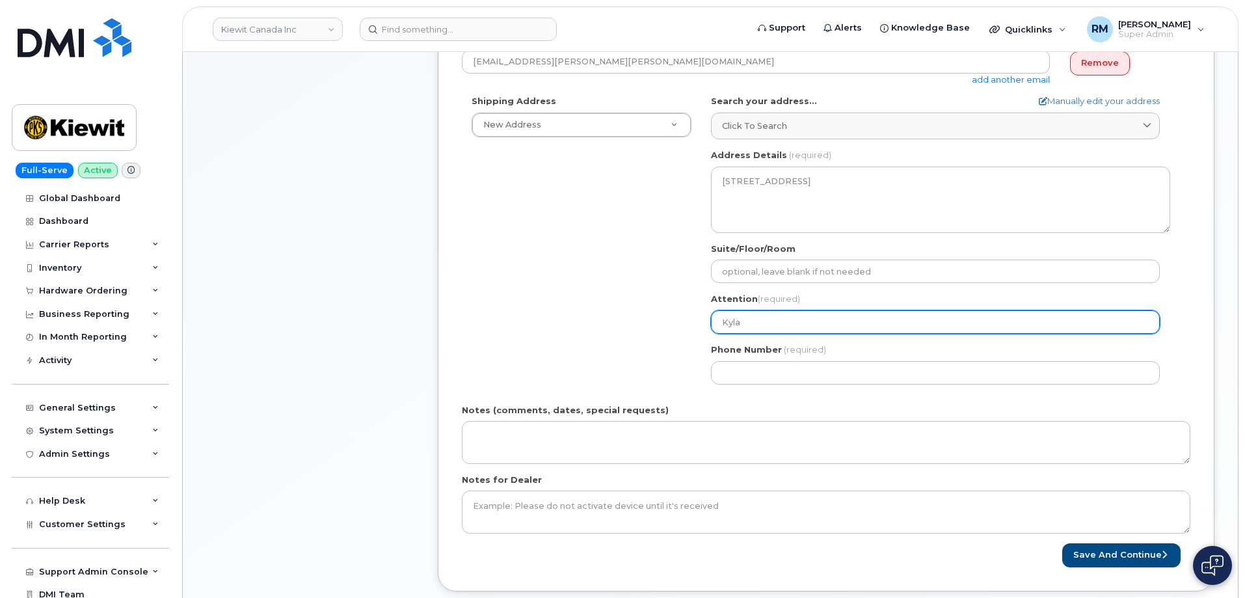
click at [634, 327] on div "Shipping Address New Address New Address 12250 33 St NE 1-1425 North Service Rd…" at bounding box center [821, 244] width 718 height 299
paste input "Habberfield"
select select
type input "Kyla Habberfield"
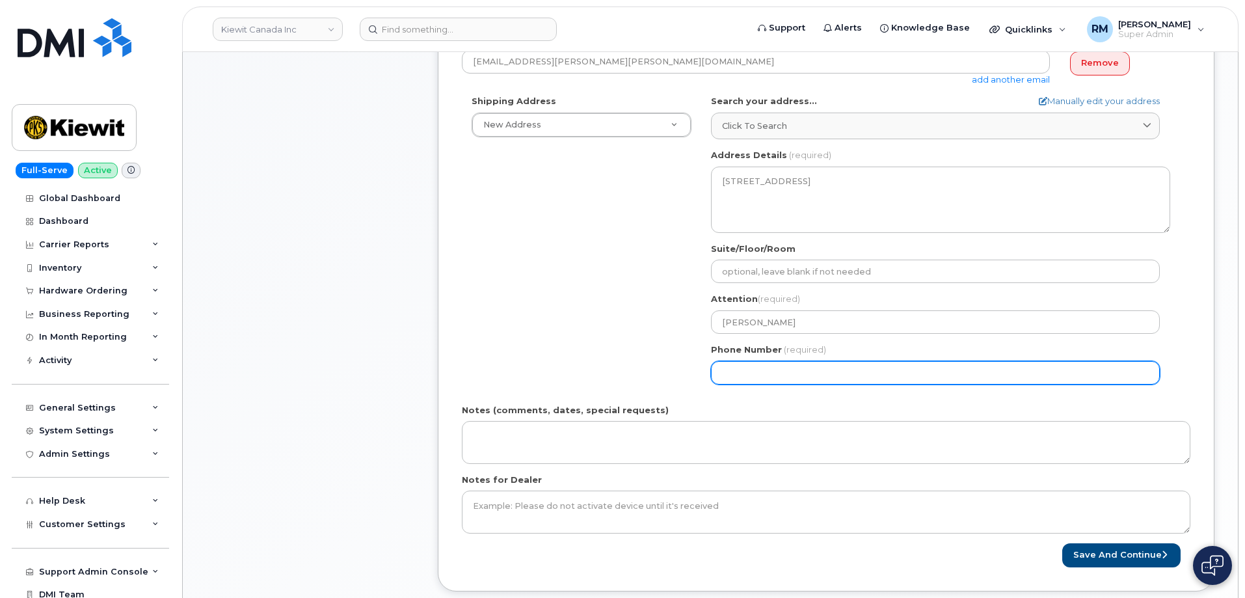
click at [732, 369] on input "Phone Number" at bounding box center [935, 372] width 449 height 23
click at [535, 338] on div "Shipping Address New Address New Address 12250 33 St NE 1-1425 North Service Rd…" at bounding box center [821, 244] width 718 height 299
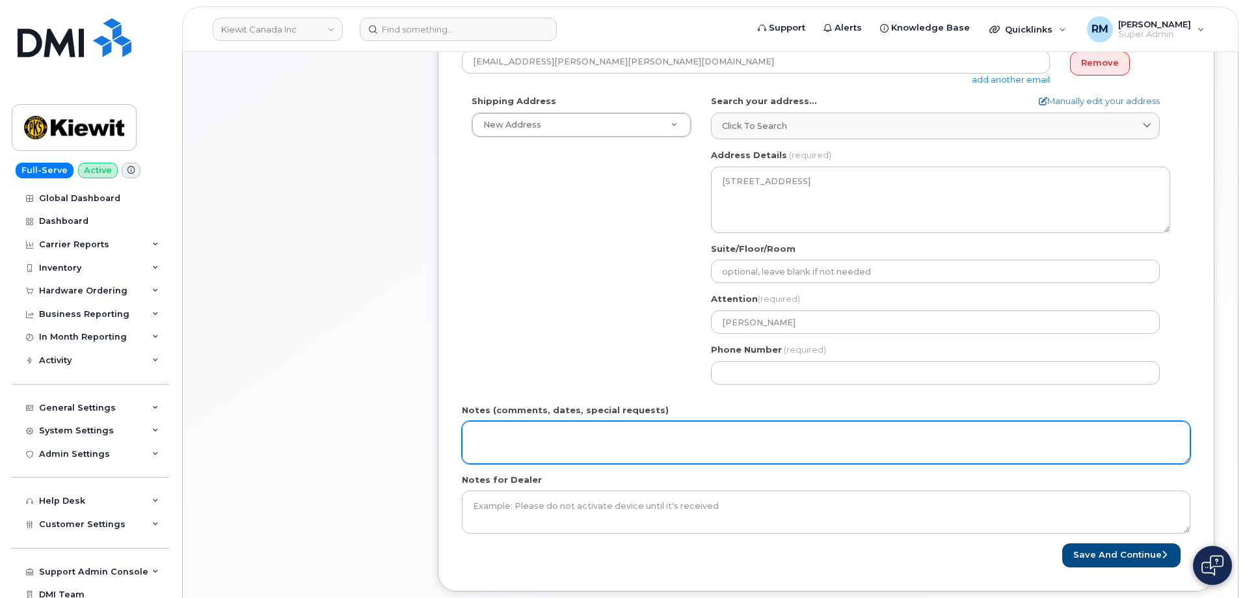
click at [535, 440] on textarea "Notes (comments, dates, special requests)" at bounding box center [826, 442] width 728 height 43
type textarea "Blank SIMs"
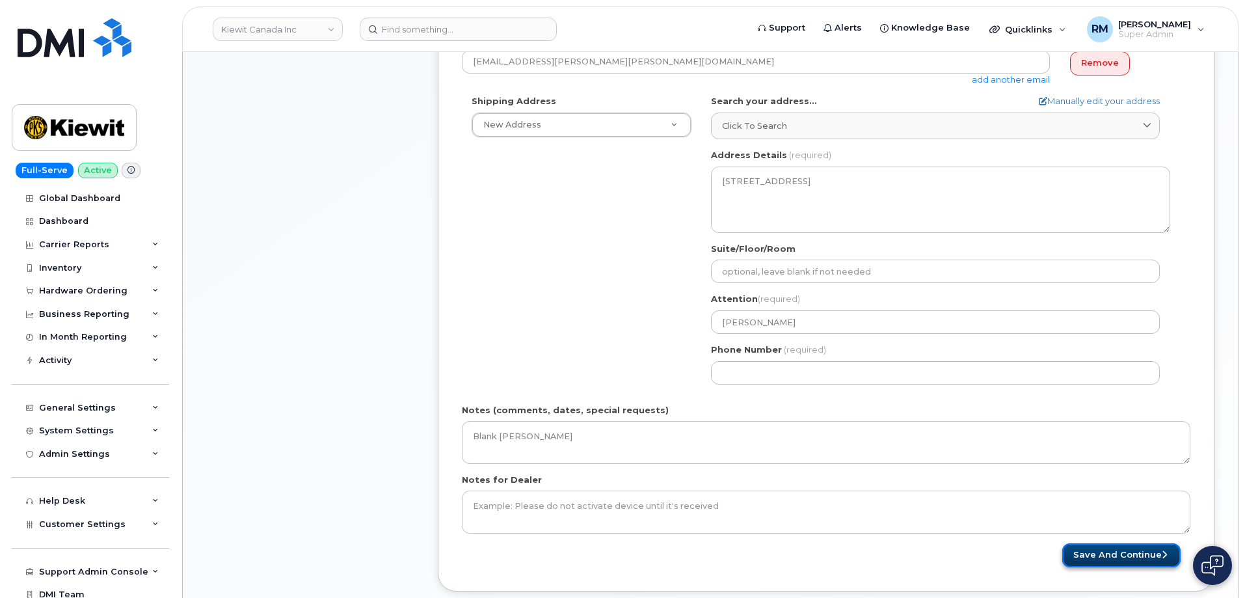
click at [1106, 552] on button "Save and Continue" at bounding box center [1121, 555] width 118 height 24
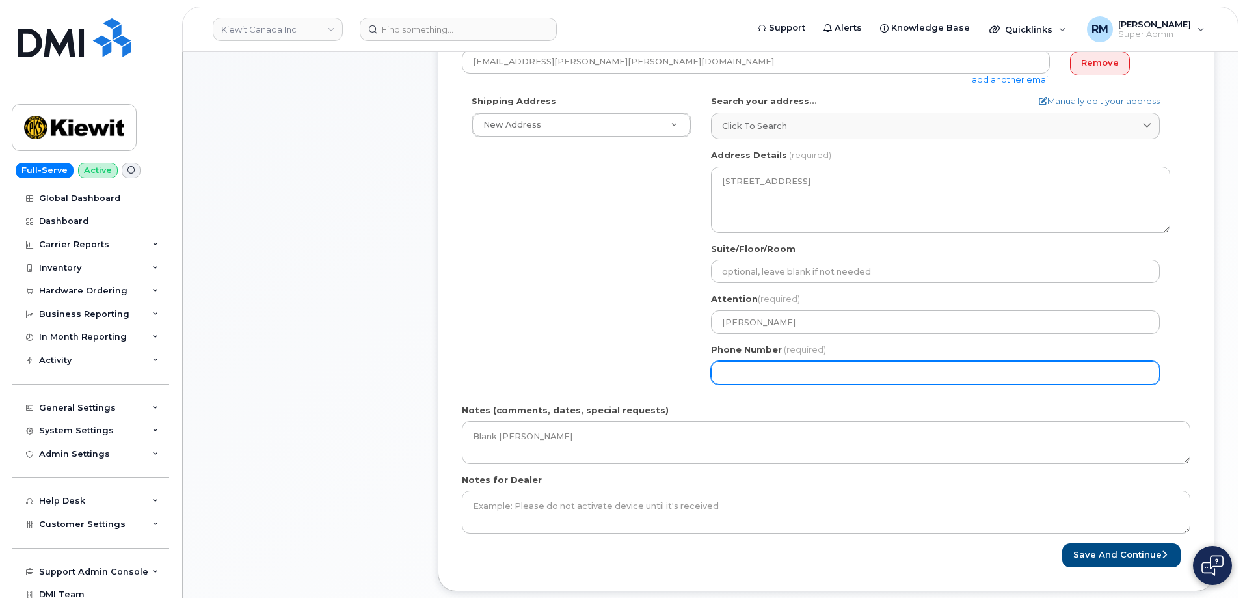
click at [721, 373] on input "Phone Number" at bounding box center [935, 372] width 449 height 23
select select
type input "4037673167"
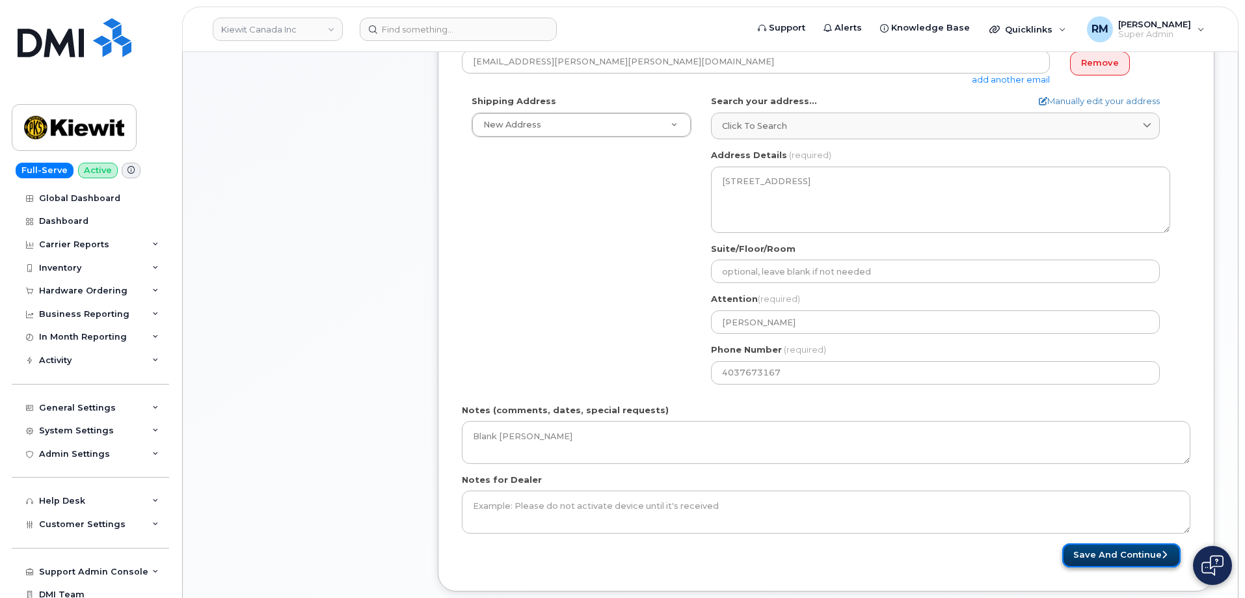
click at [1127, 558] on button "Save and Continue" at bounding box center [1121, 555] width 118 height 24
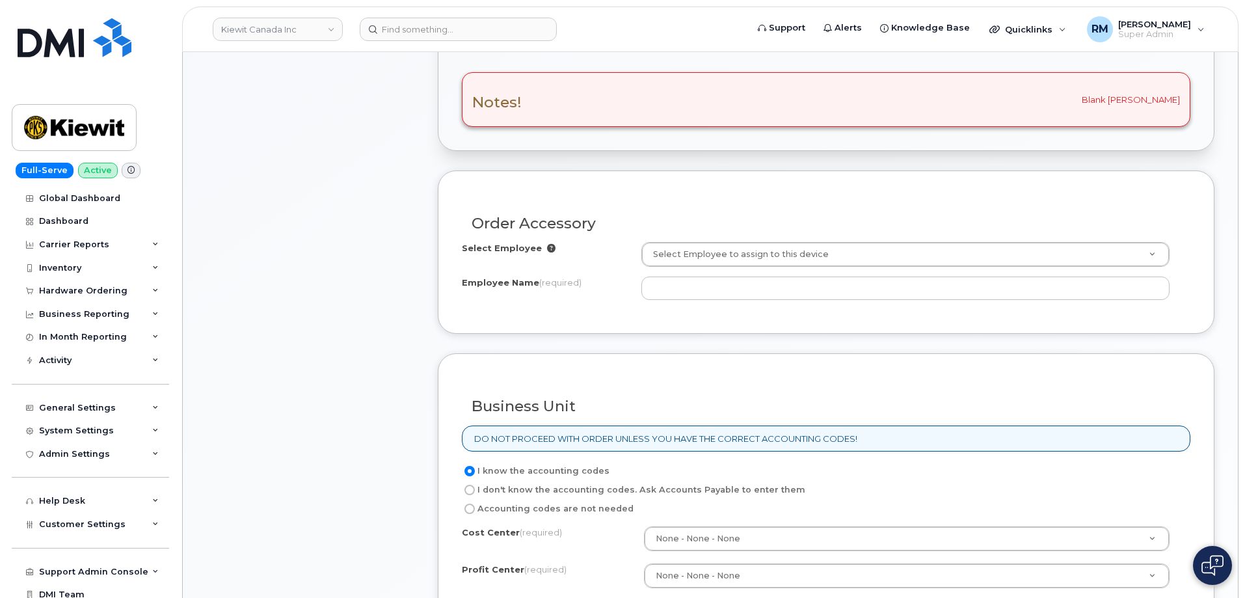
scroll to position [390, 0]
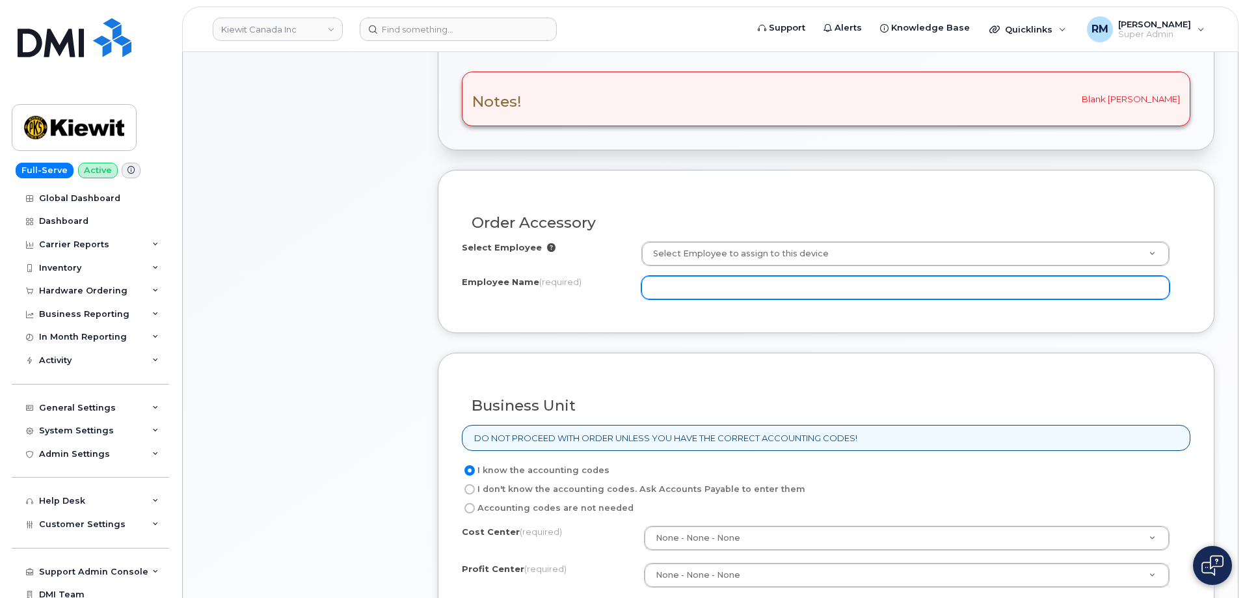
click at [680, 287] on input "Employee Name (required)" at bounding box center [905, 287] width 528 height 23
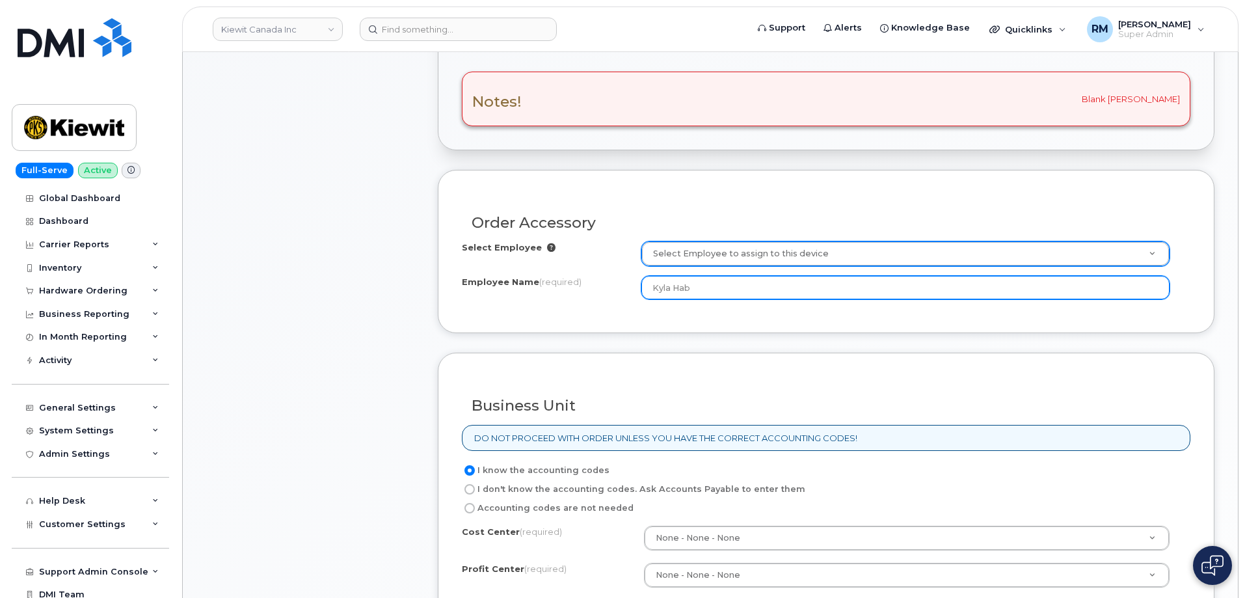
type input "Kyla Hab"
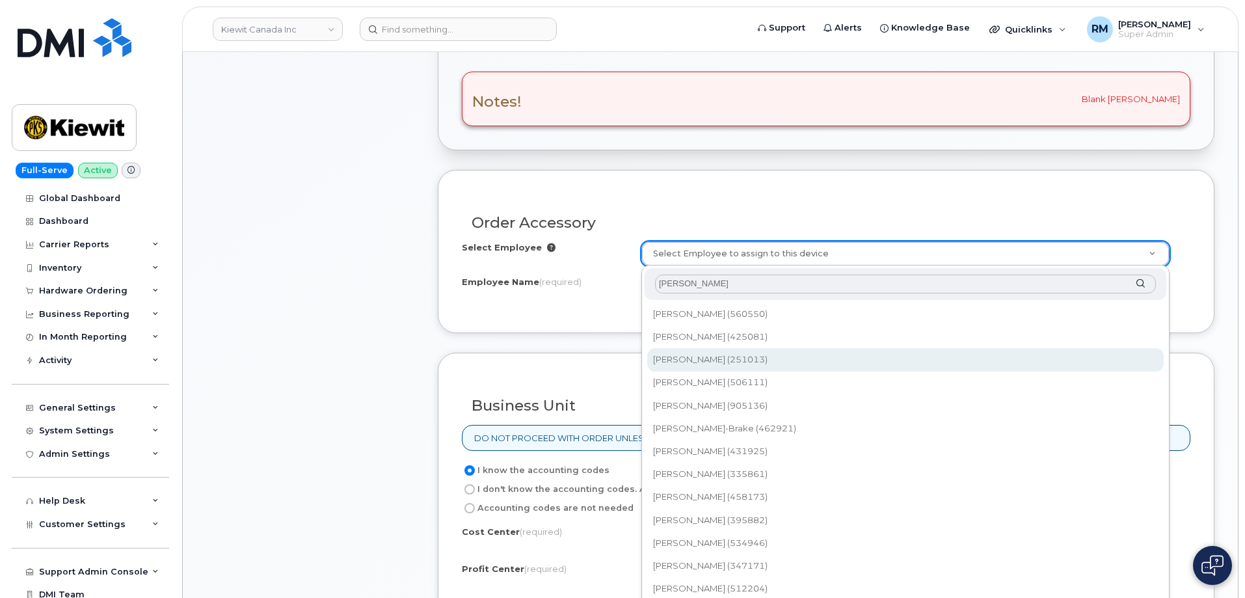
type input "kyla ha"
type input "1065728"
type input "[PERSON_NAME]"
select select
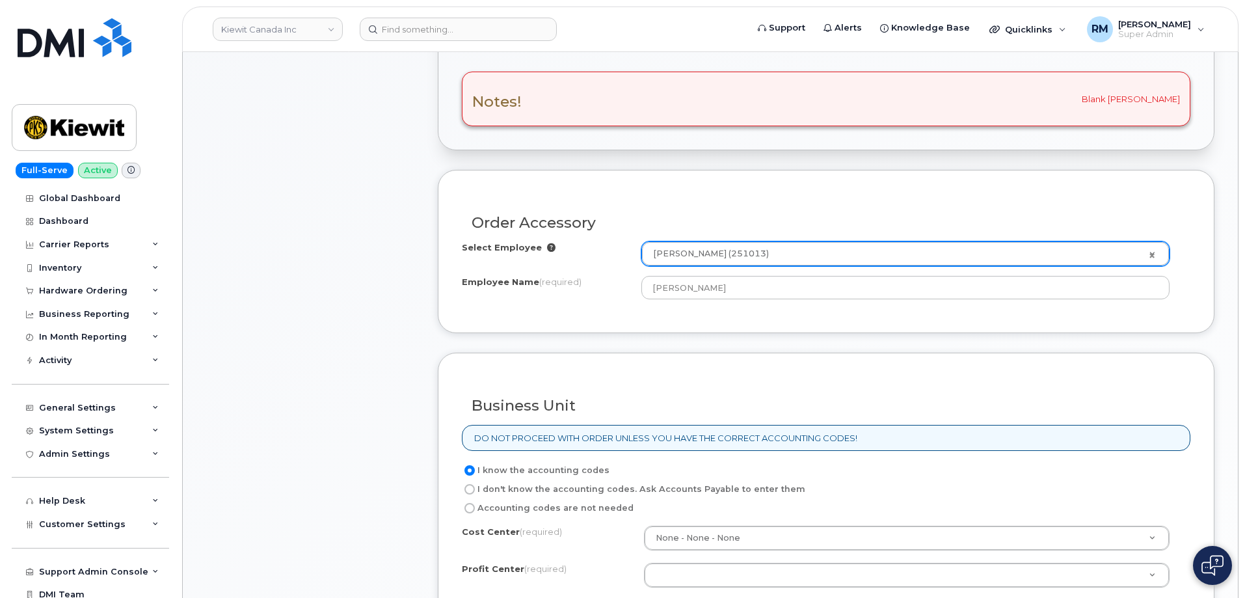
click at [658, 314] on div "Order Accessory Select Employee Kyla Habberfield (251013) 1065728 Employee Name…" at bounding box center [826, 251] width 777 height 163
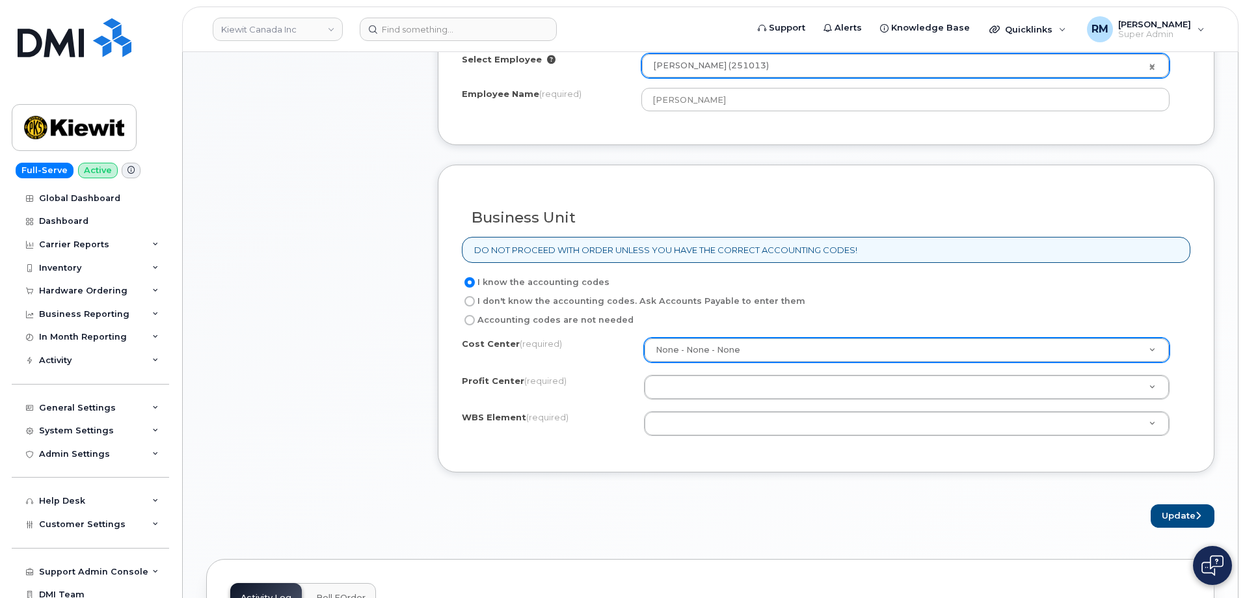
scroll to position [585, 0]
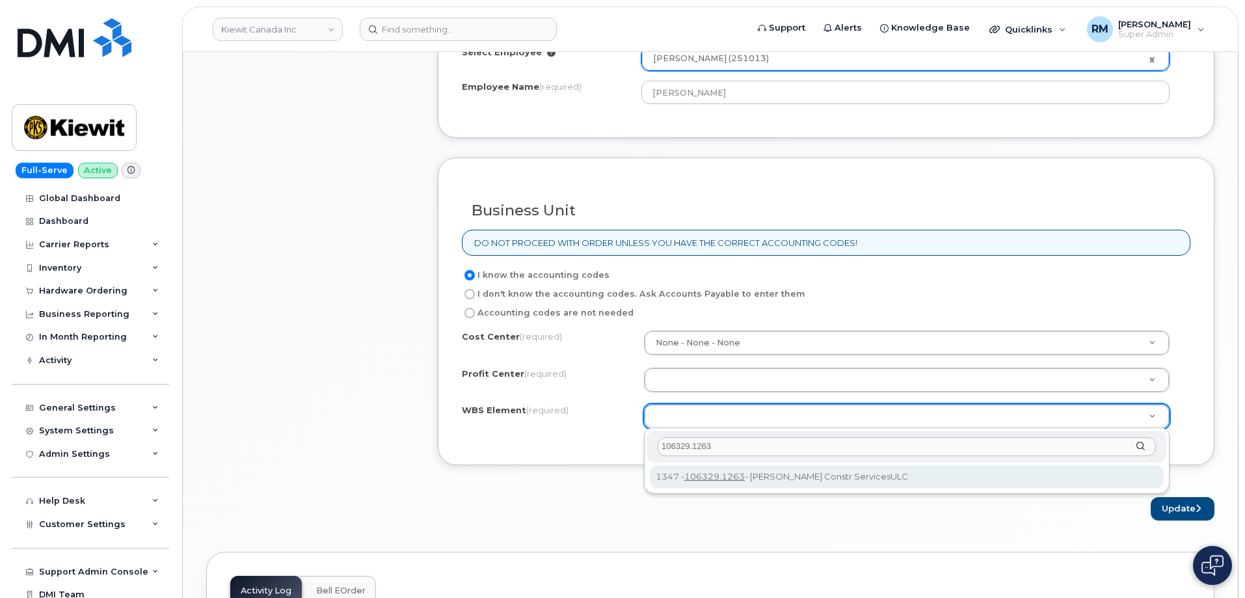
type input "106329.1263"
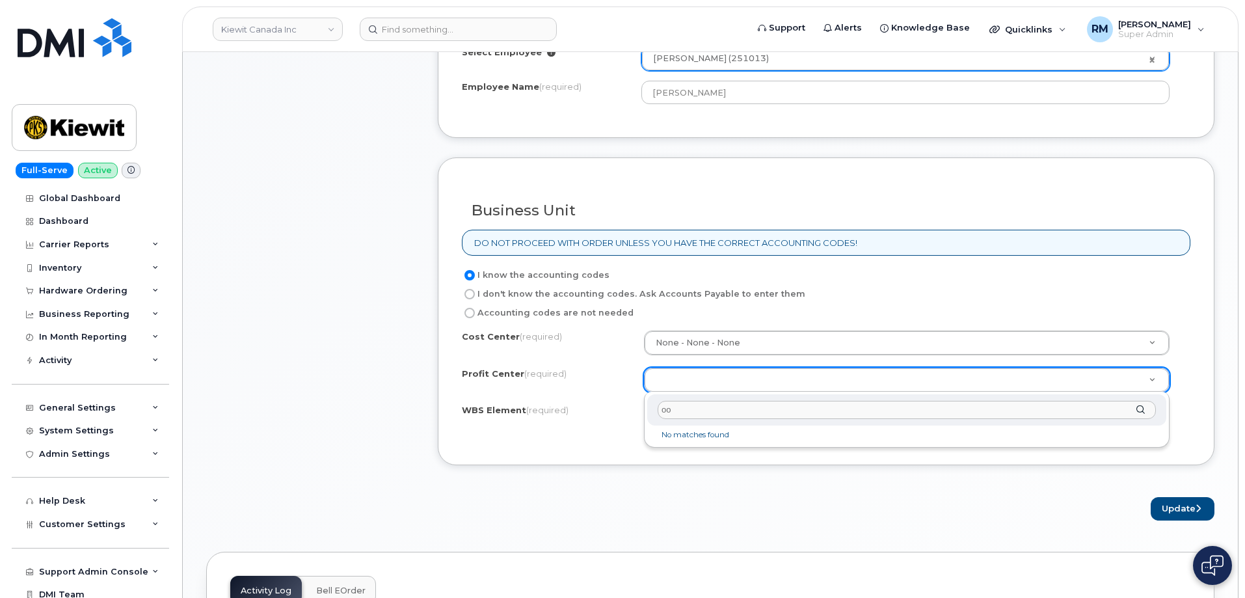
type input "o"
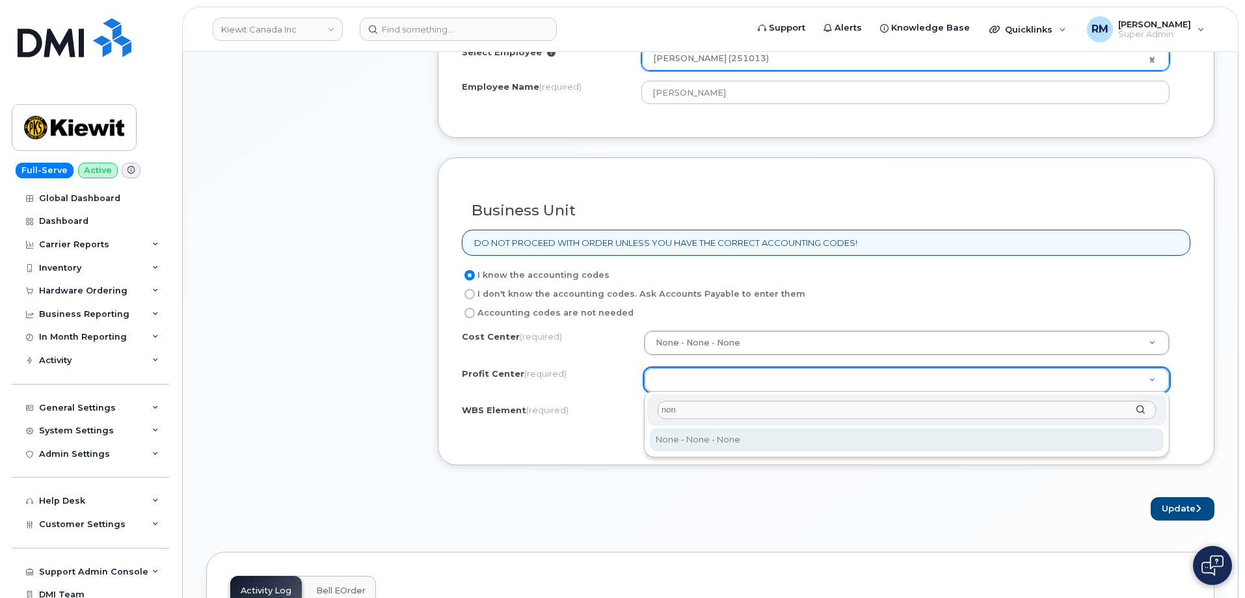
type input "non"
select select "None"
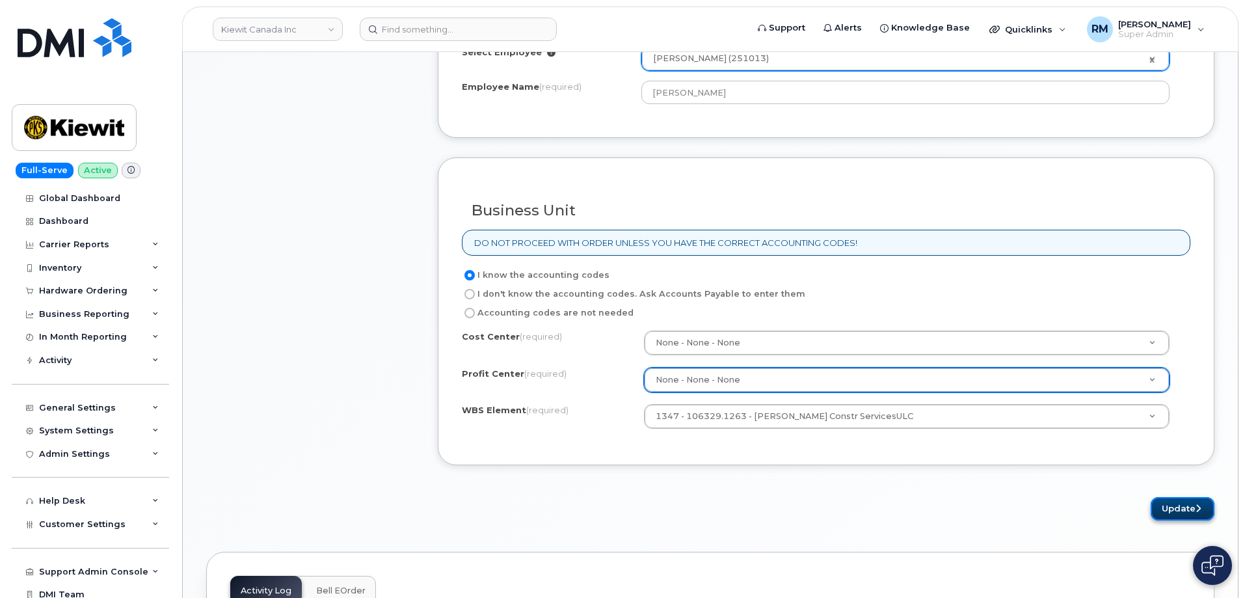
click at [1178, 508] on button "Update" at bounding box center [1183, 509] width 64 height 24
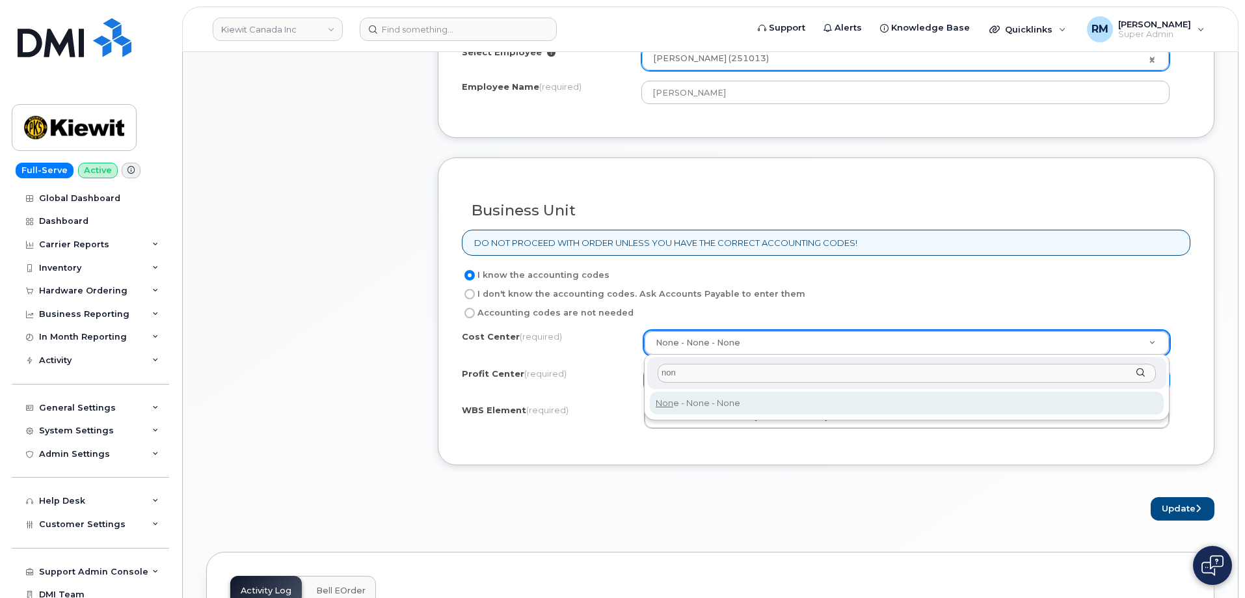
type input "non"
type input "None"
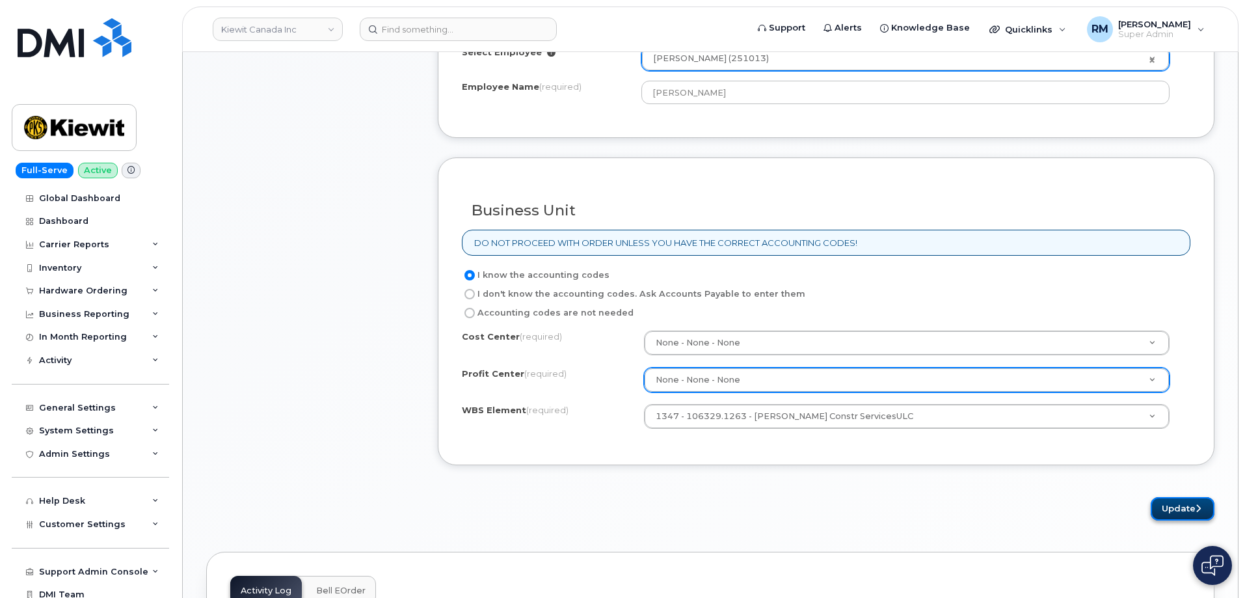
click at [1177, 508] on button "Update" at bounding box center [1183, 509] width 64 height 24
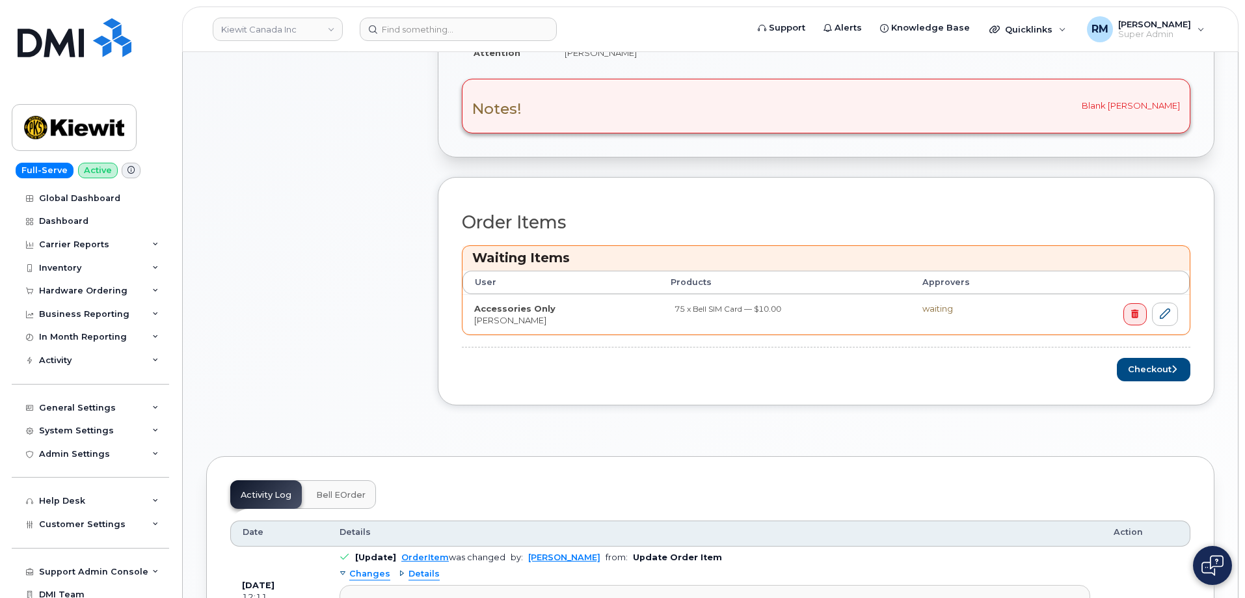
scroll to position [455, 0]
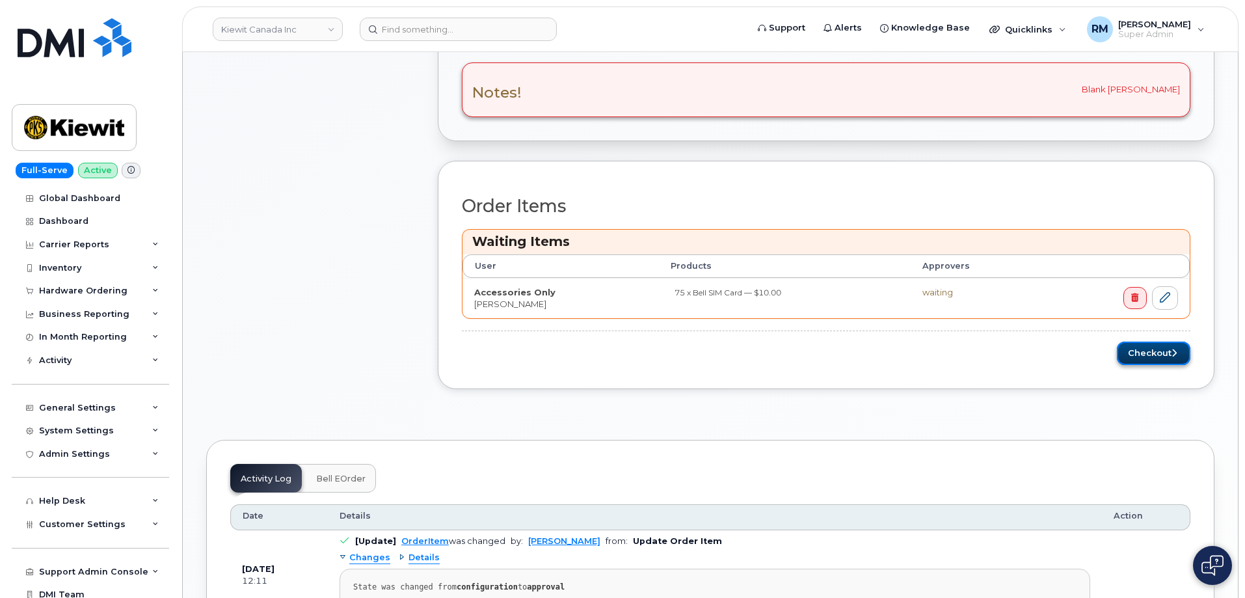
click at [1145, 349] on button "Checkout" at bounding box center [1153, 353] width 73 height 24
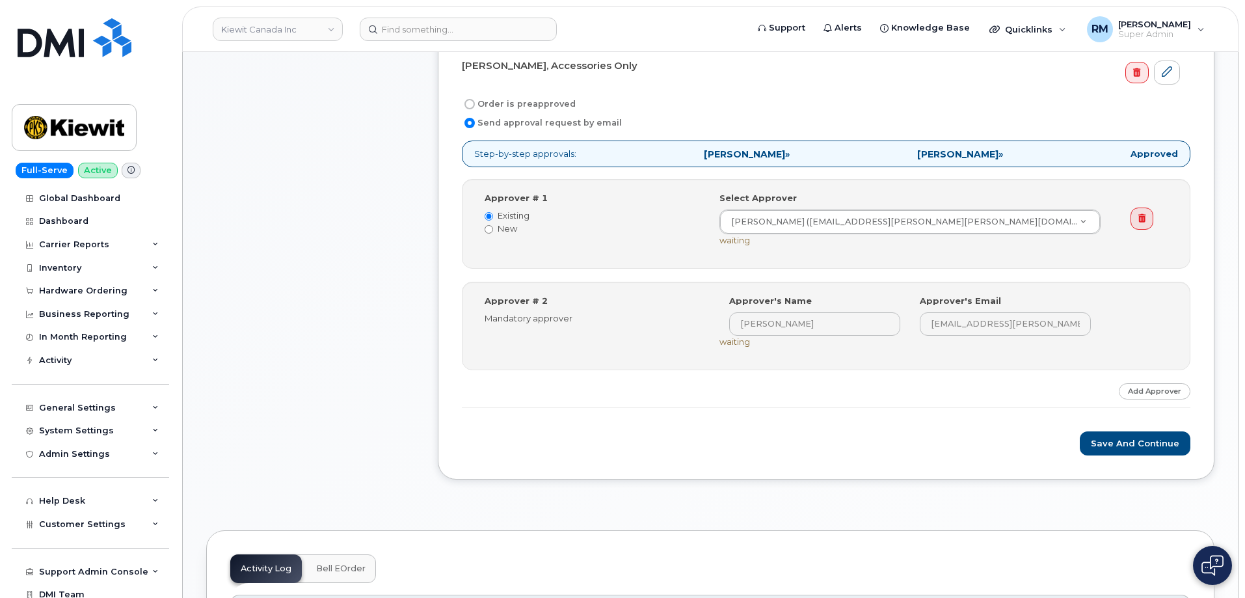
scroll to position [520, 0]
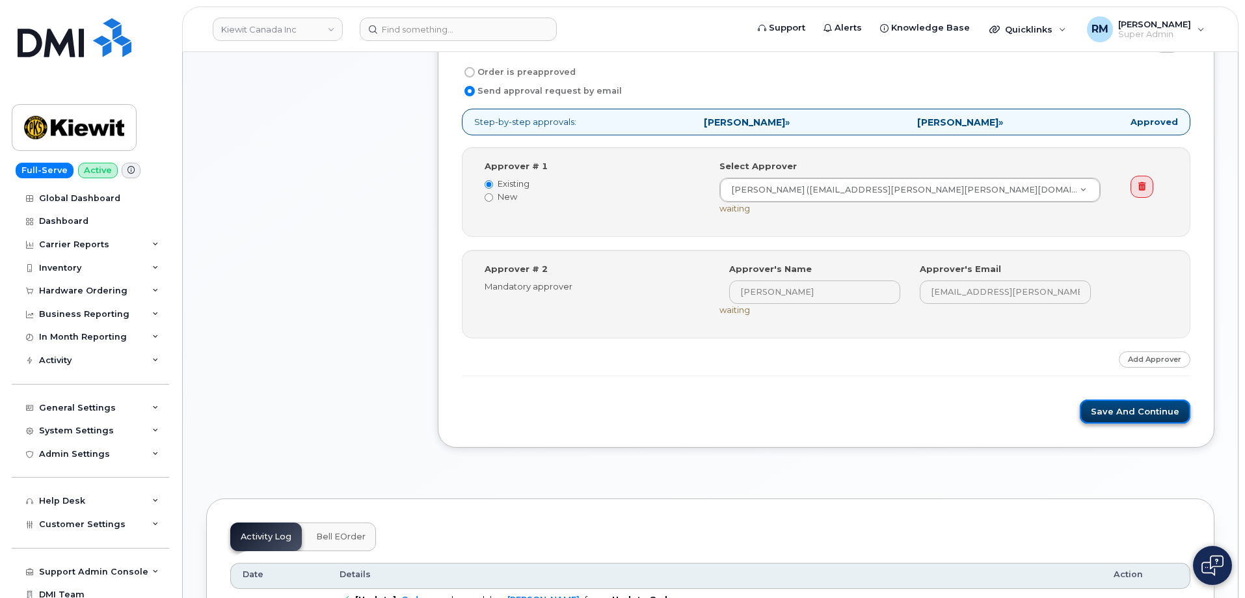
click at [1136, 416] on button "Save and Continue" at bounding box center [1135, 411] width 111 height 24
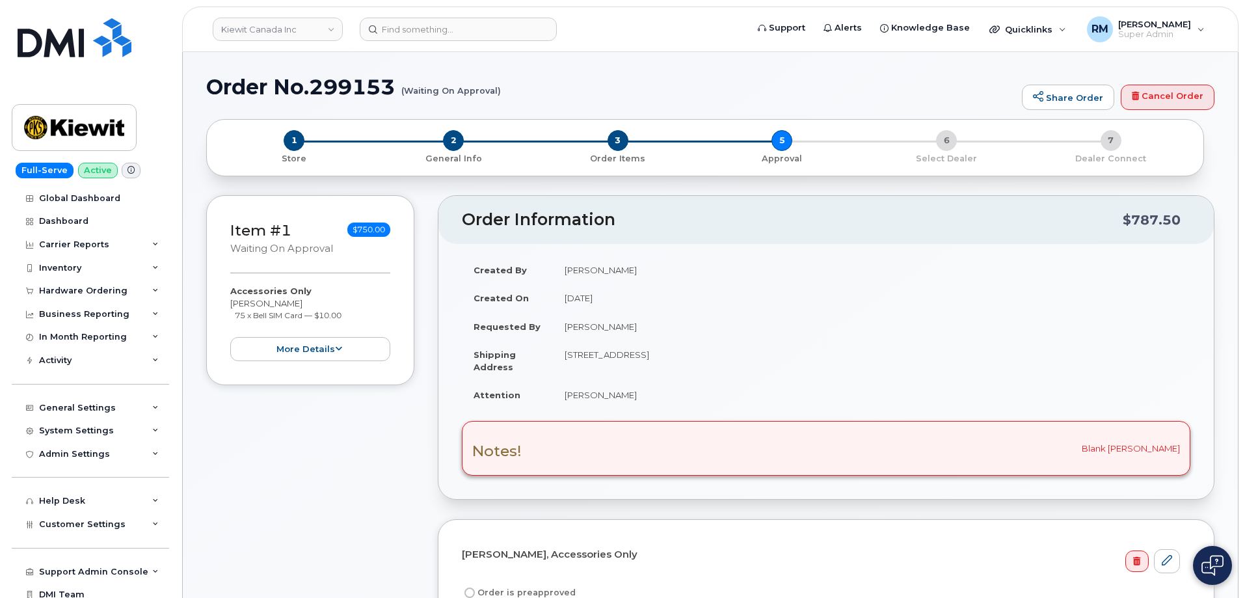
click at [362, 90] on h1 "Order No.299153 (Waiting On Approval)" at bounding box center [610, 86] width 809 height 23
copy h1 "299153"
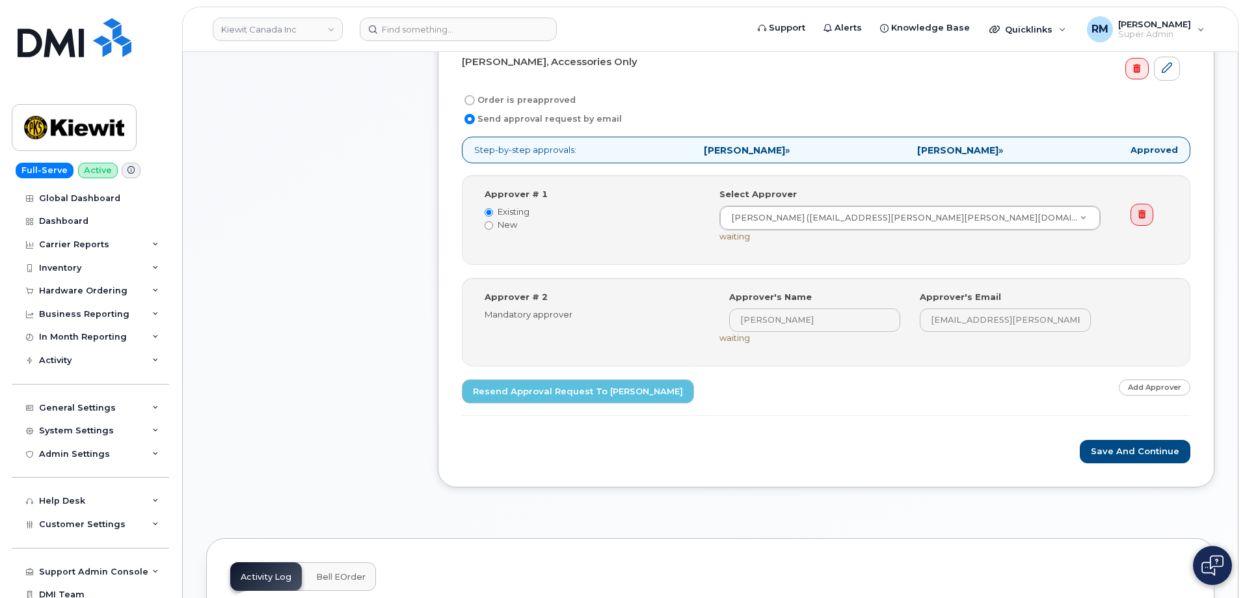
scroll to position [781, 0]
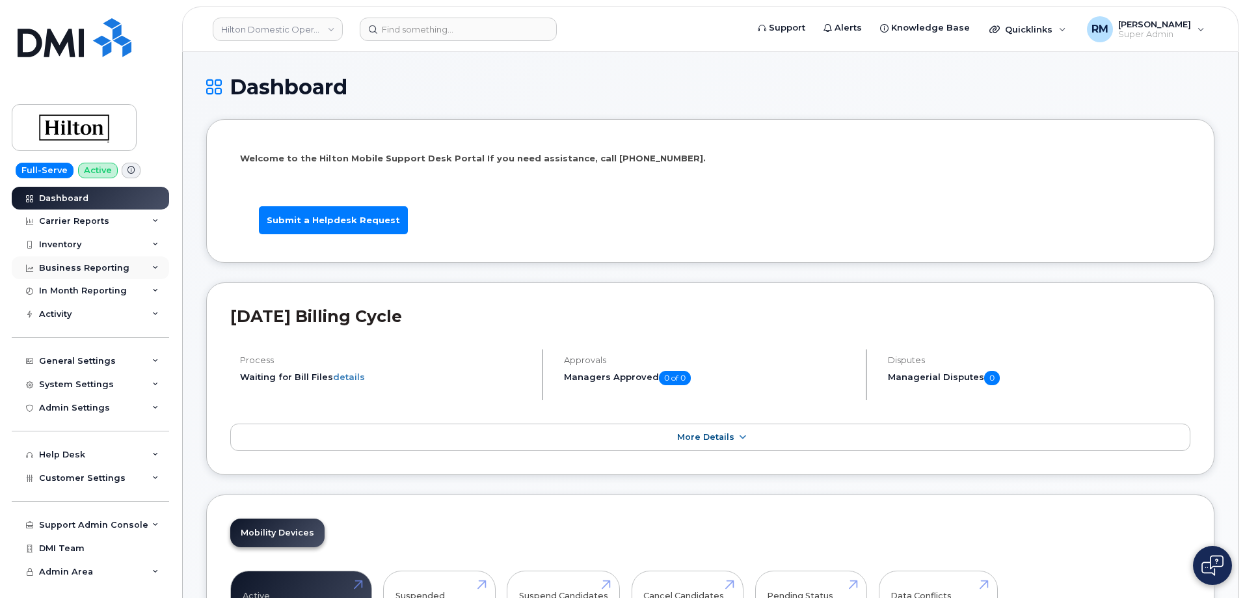
click at [147, 265] on div "Business Reporting" at bounding box center [90, 267] width 157 height 23
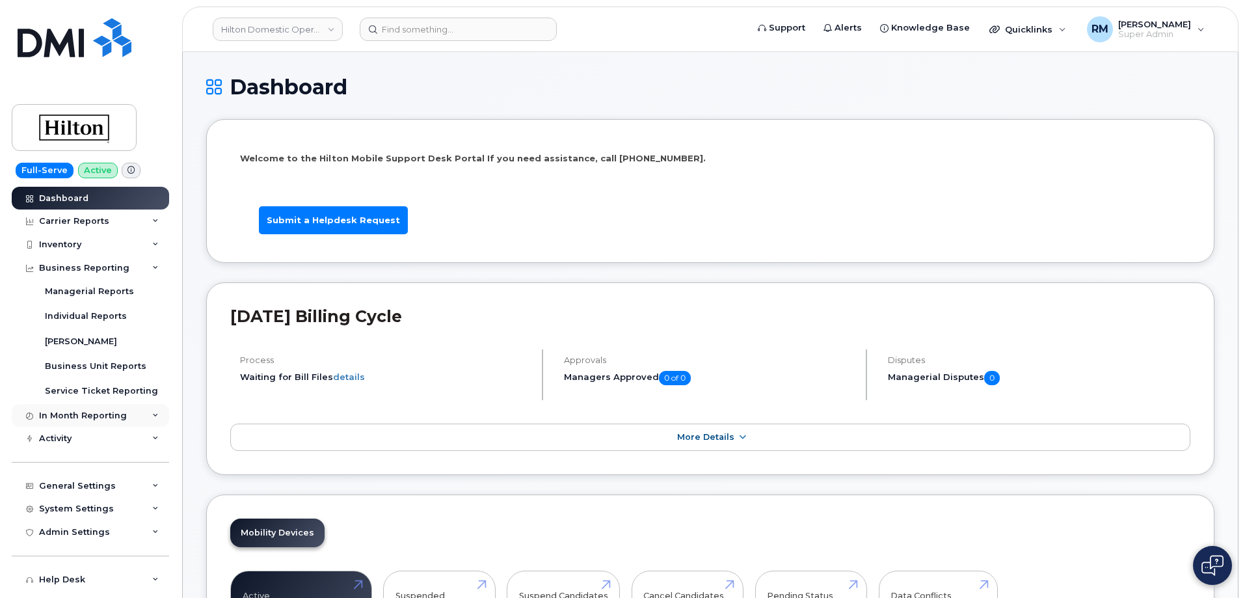
click at [122, 417] on div "In Month Reporting" at bounding box center [83, 415] width 88 height 10
click at [146, 214] on div "Carrier Reports" at bounding box center [90, 220] width 157 height 23
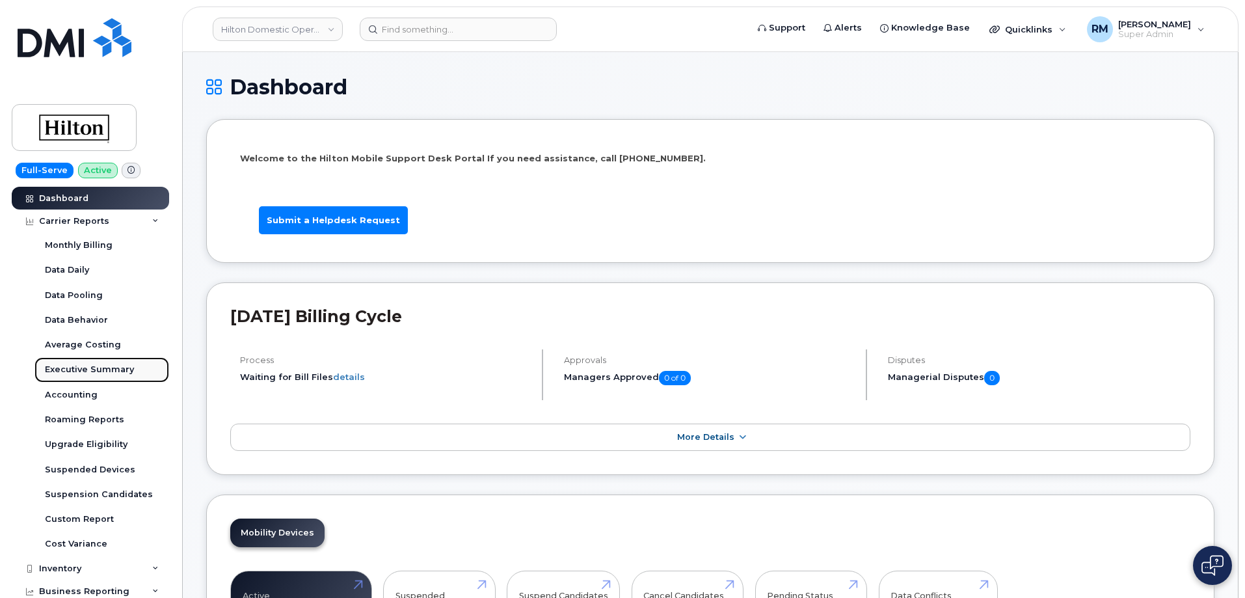
click at [90, 367] on div "Executive Summary" at bounding box center [89, 370] width 89 height 12
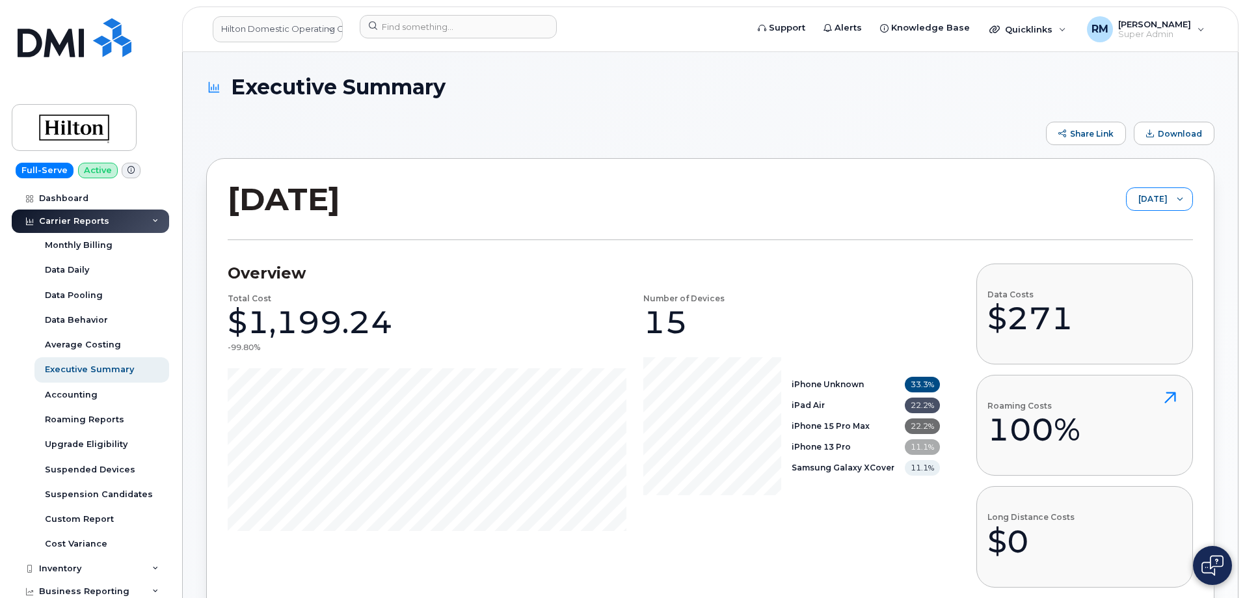
click at [1184, 200] on div at bounding box center [1180, 199] width 25 height 22
click at [1136, 249] on span "[DATE]" at bounding box center [1129, 250] width 28 height 12
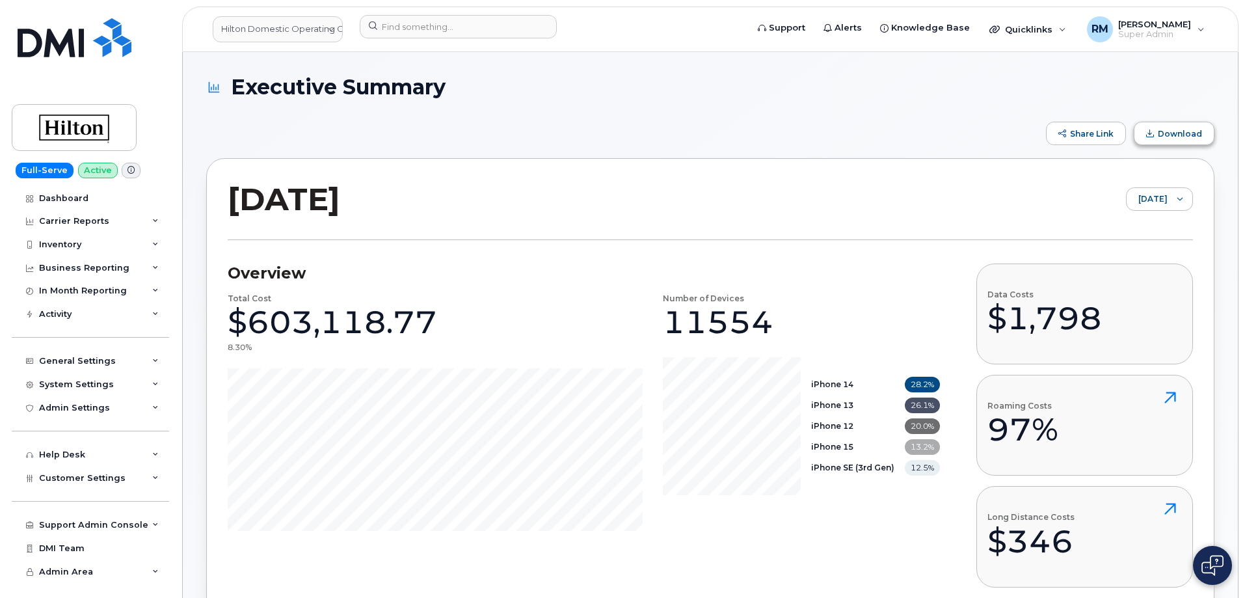
click at [1188, 133] on span "Download" at bounding box center [1180, 134] width 44 height 10
